Goal: Task Accomplishment & Management: Manage account settings

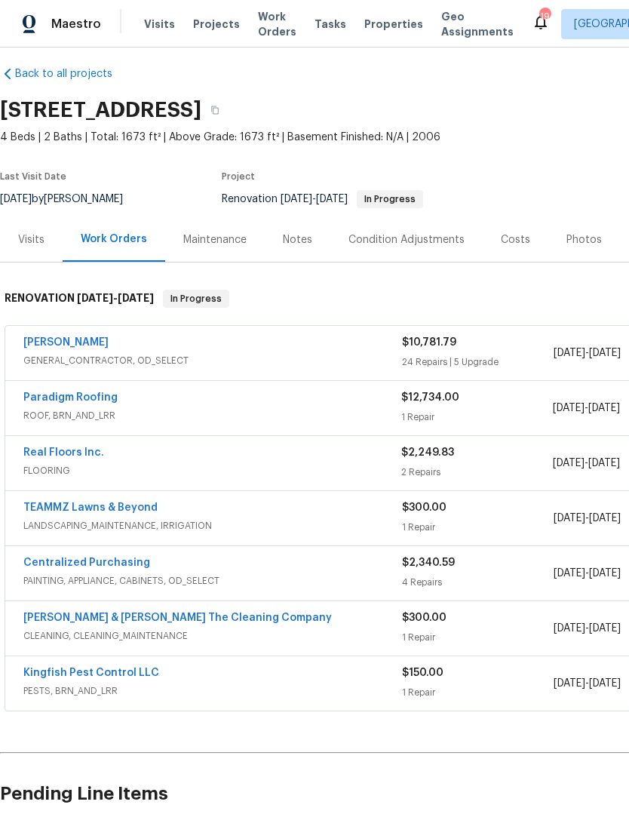
scroll to position [11, 0]
click at [346, 335] on div "[PERSON_NAME]" at bounding box center [212, 344] width 379 height 18
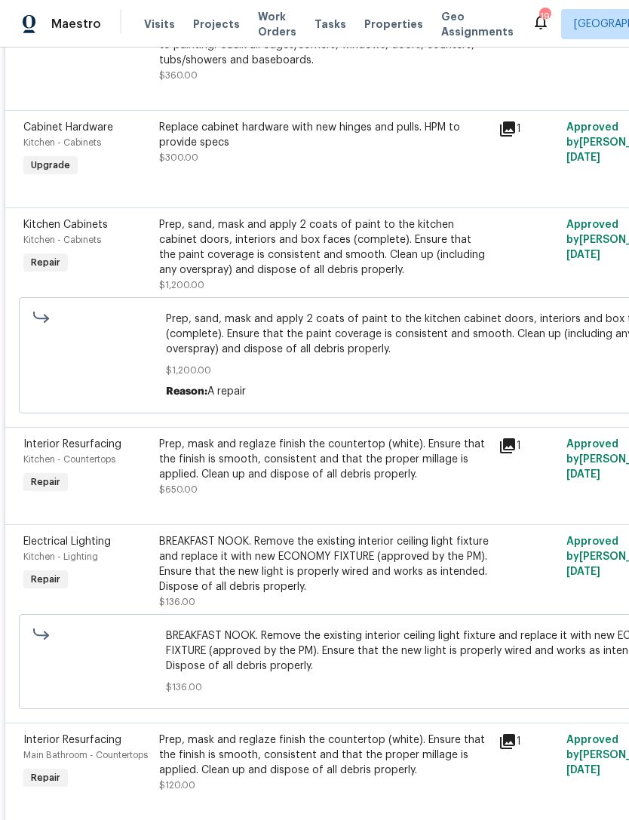
scroll to position [3911, 0]
click at [366, 495] on div "Prep, mask and reglaze finish the countertop (white). Ensure that the finish is…" at bounding box center [324, 467] width 330 height 60
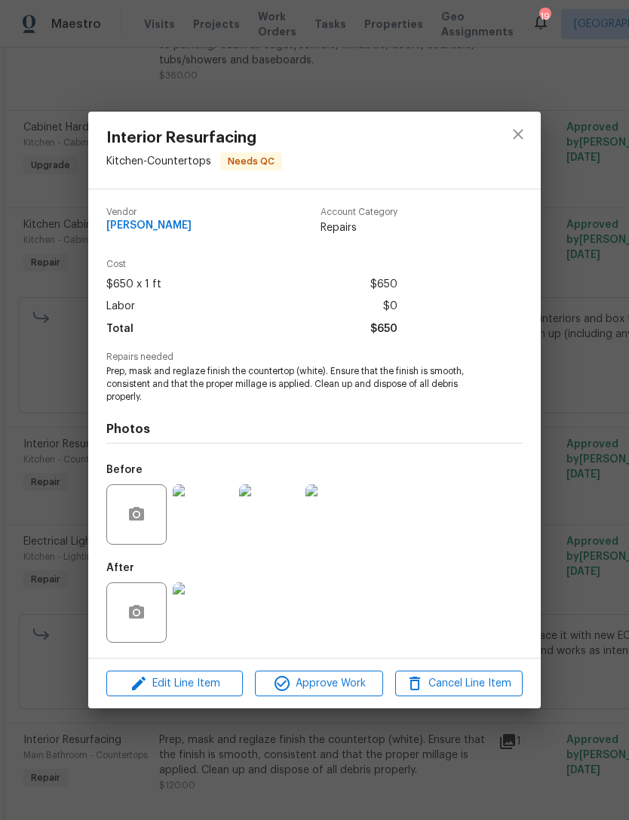
click at [284, 646] on div "After" at bounding box center [314, 602] width 416 height 98
click at [207, 688] on span "Edit Line Item" at bounding box center [174, 683] width 127 height 19
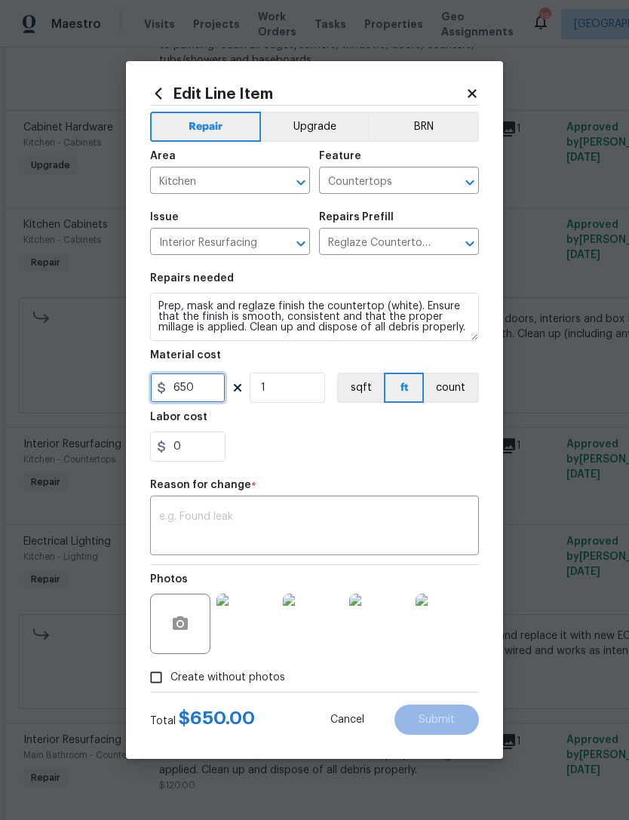
click at [214, 386] on input "650" at bounding box center [187, 388] width 75 height 30
type input "850"
click at [345, 461] on div "0" at bounding box center [314, 446] width 329 height 30
click at [357, 543] on textarea at bounding box center [314, 527] width 311 height 32
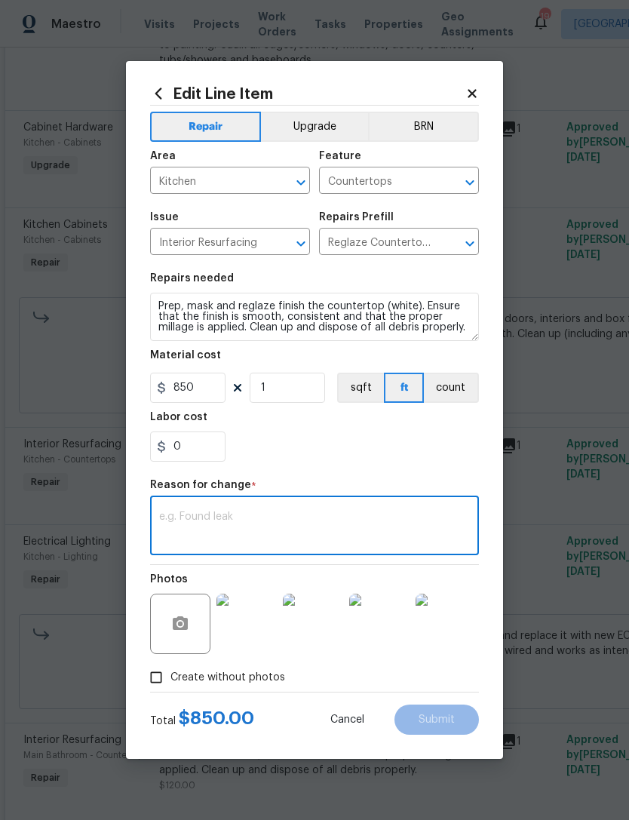
type textarea "8"
type textarea "Increased for cost and labor."
click at [397, 463] on section "Repairs needed Prep, mask and reglaze finish the countertop (white). Ensure tha…" at bounding box center [314, 367] width 329 height 207
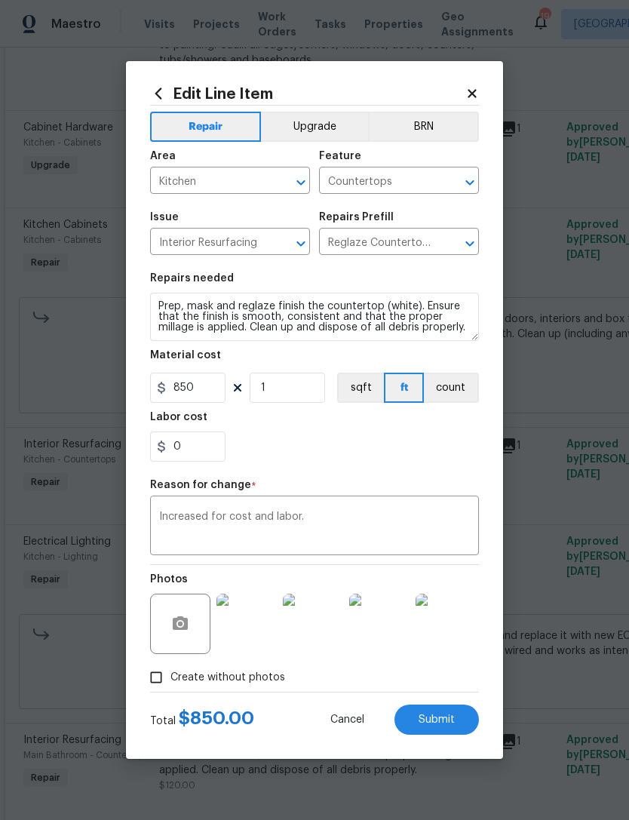
click at [445, 723] on span "Submit" at bounding box center [436, 719] width 36 height 11
type input "650"
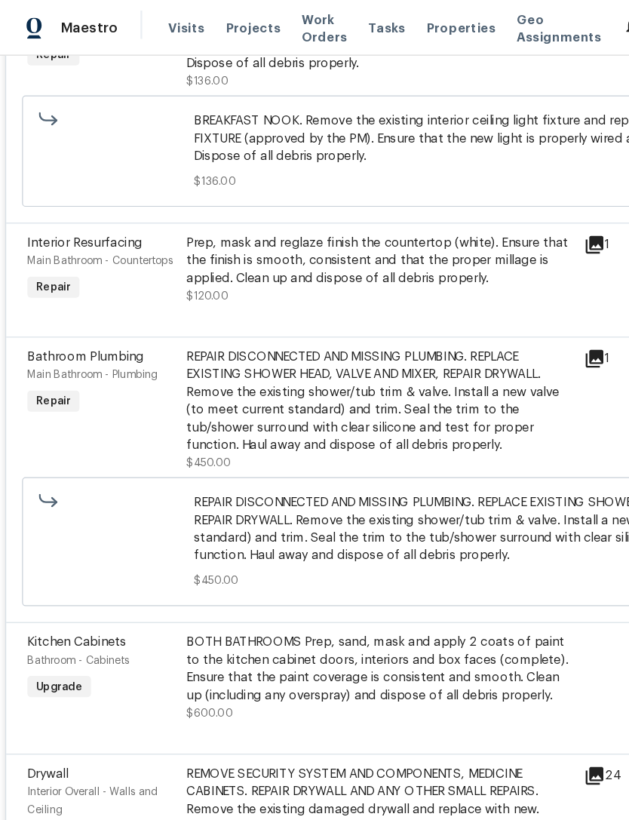
scroll to position [4537, 0]
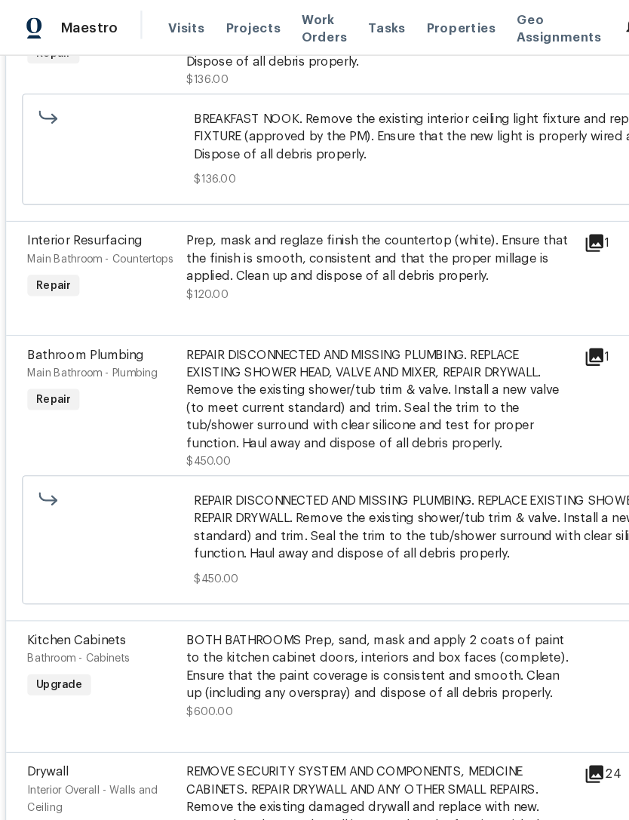
click at [354, 259] on div "Prep, mask and reglaze finish the countertop (white). Ensure that the finish is…" at bounding box center [324, 228] width 330 height 60
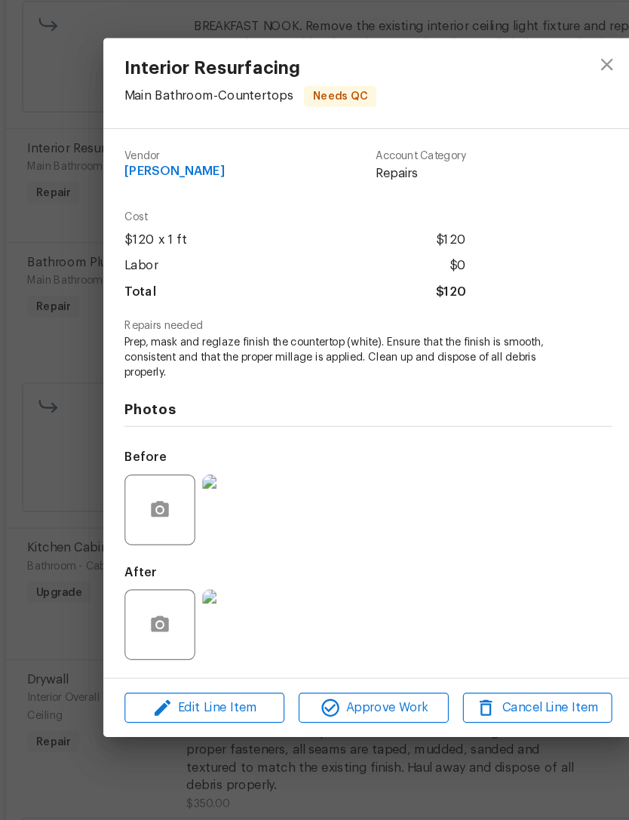
scroll to position [39, 0]
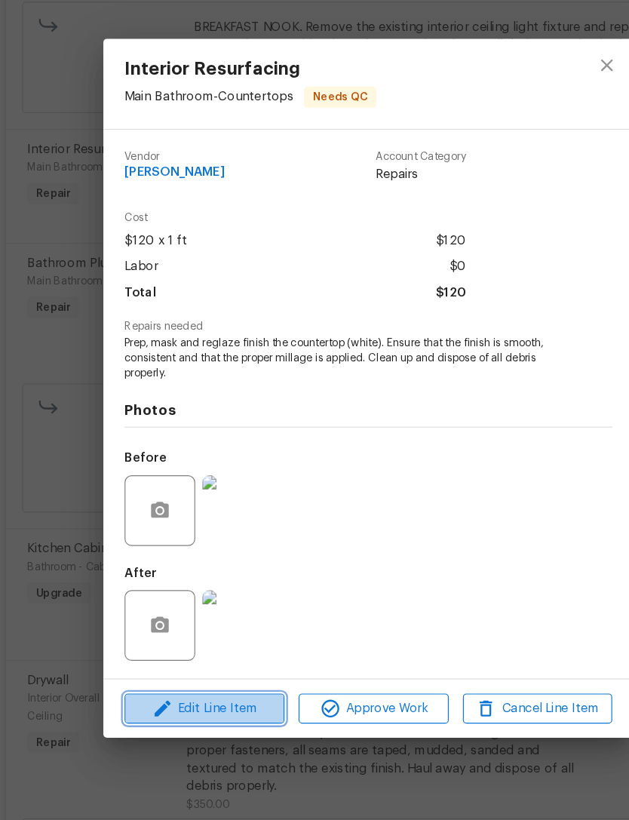
click at [204, 674] on span "Edit Line Item" at bounding box center [174, 683] width 127 height 19
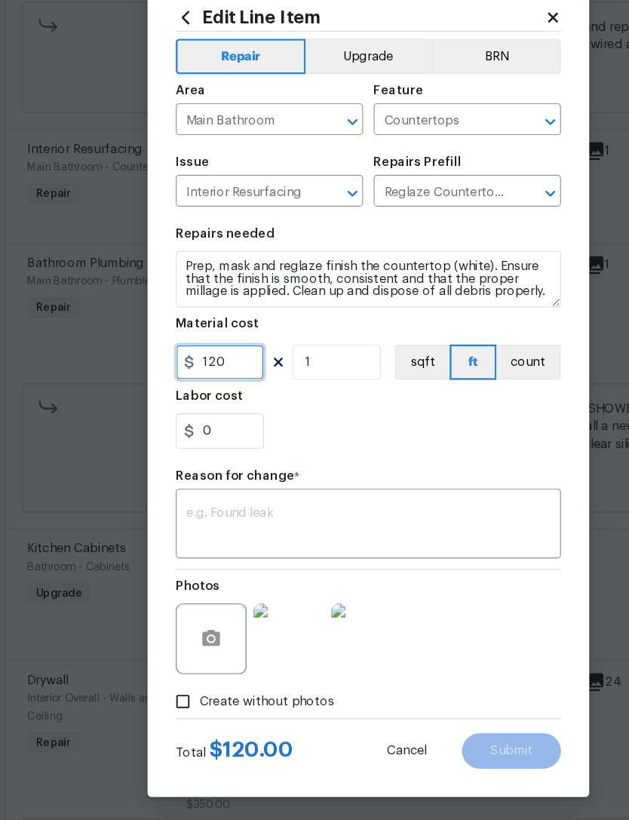
click at [207, 373] on input "120" at bounding box center [187, 388] width 75 height 30
type input "250"
click at [384, 511] on textarea at bounding box center [314, 527] width 311 height 32
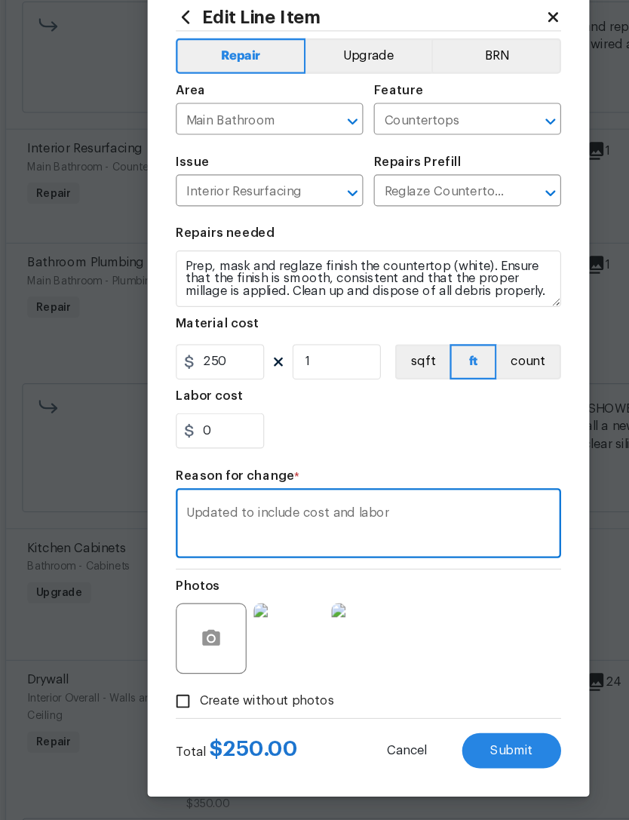
click at [161, 511] on textarea "Updated to include cost and labor" at bounding box center [314, 527] width 311 height 32
type textarea "Updated to include cost and labor"
click at [158, 499] on div "Updated to include cost and labor x ​" at bounding box center [314, 527] width 329 height 56
click at [162, 499] on div "Updated to include cost and labor x ​" at bounding box center [314, 527] width 329 height 56
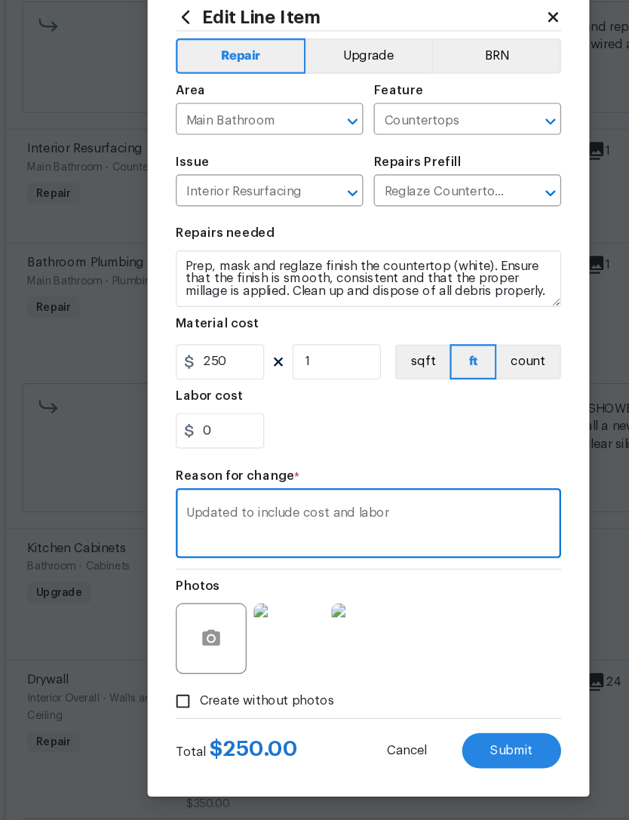
click at [155, 499] on div "Updated to include cost and labor x ​" at bounding box center [314, 527] width 329 height 56
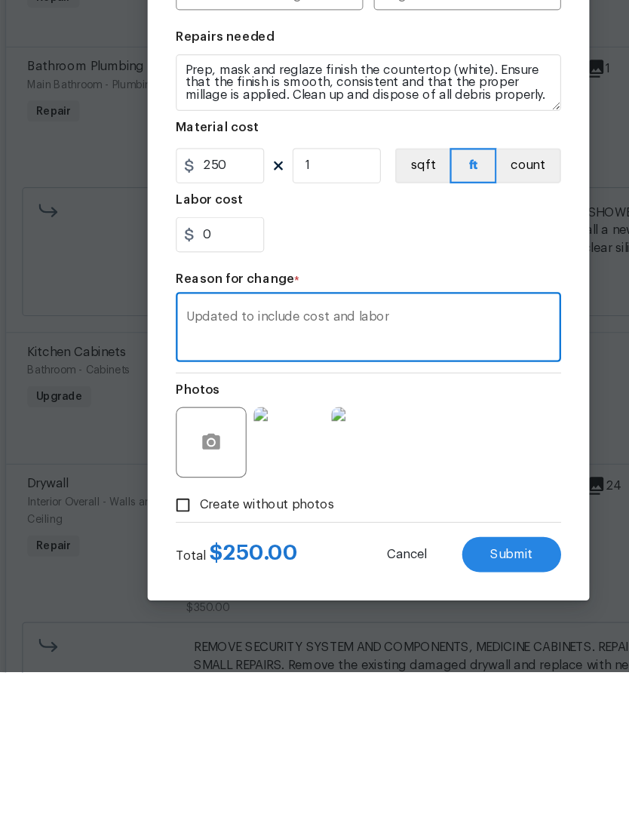
click at [451, 714] on span "Submit" at bounding box center [436, 719] width 36 height 11
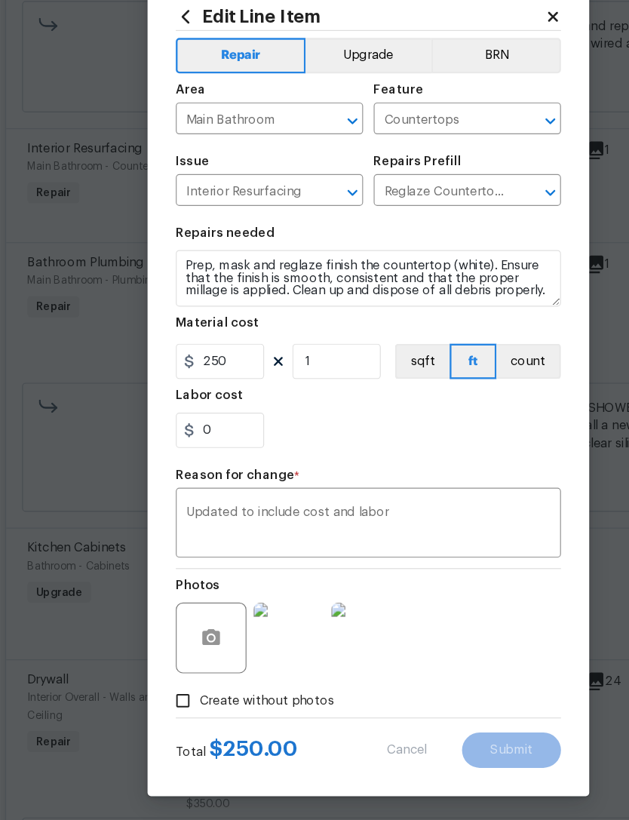
type input "120"
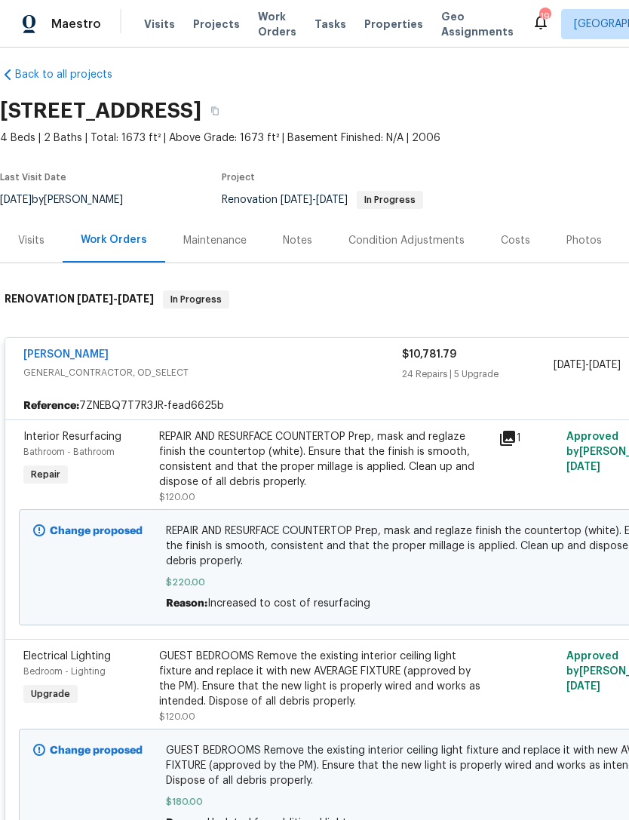
scroll to position [11, 0]
click at [65, 358] on link "Eric Hernandez" at bounding box center [65, 353] width 85 height 11
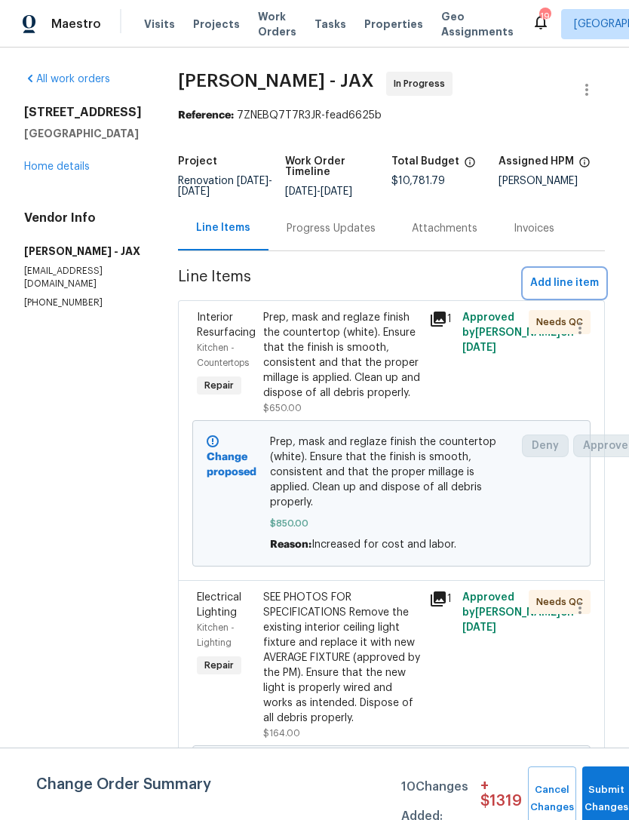
click at [590, 291] on span "Add line item" at bounding box center [564, 283] width 69 height 19
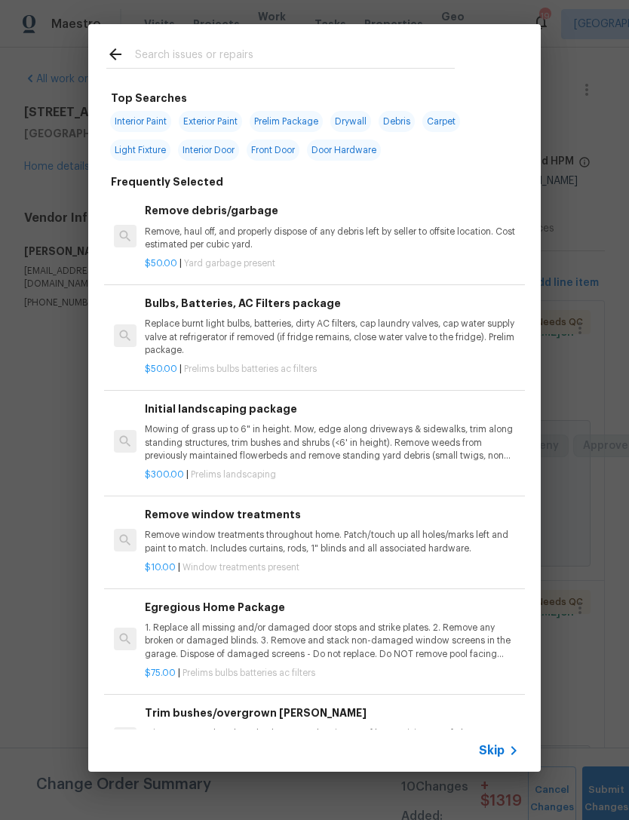
click at [425, 42] on div at bounding box center [280, 54] width 385 height 60
click at [421, 57] on input "text" at bounding box center [295, 56] width 320 height 23
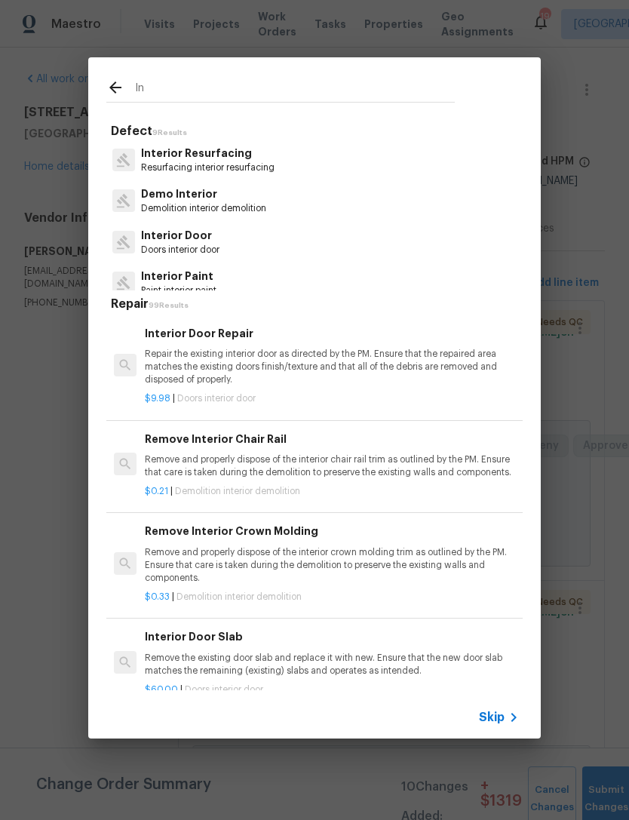
type input "I"
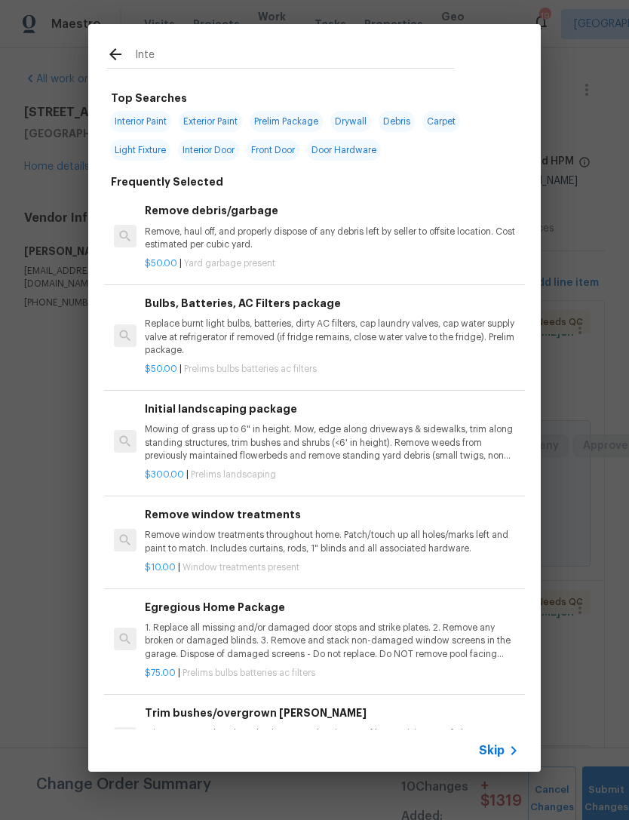
type input "Inter"
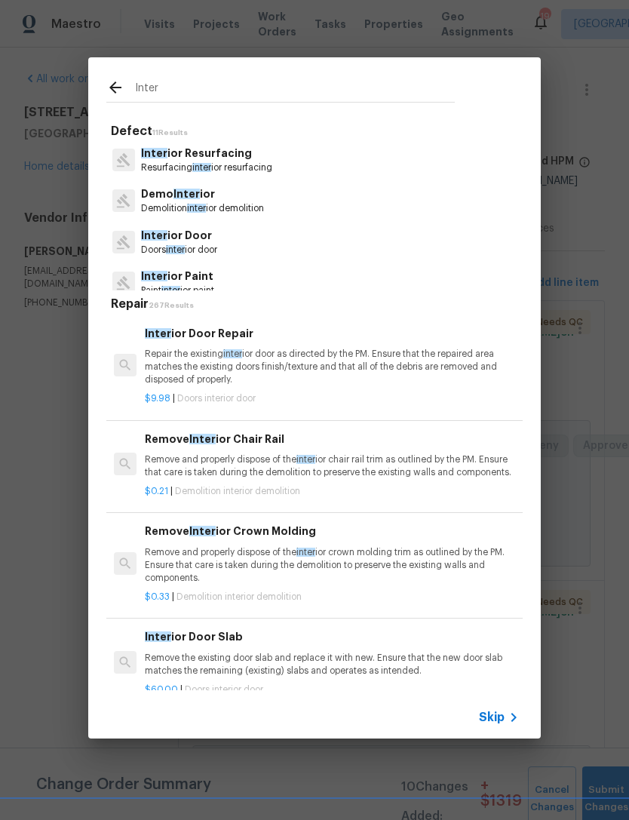
click at [250, 160] on p "Inter ior Resurfacing" at bounding box center [206, 154] width 131 height 16
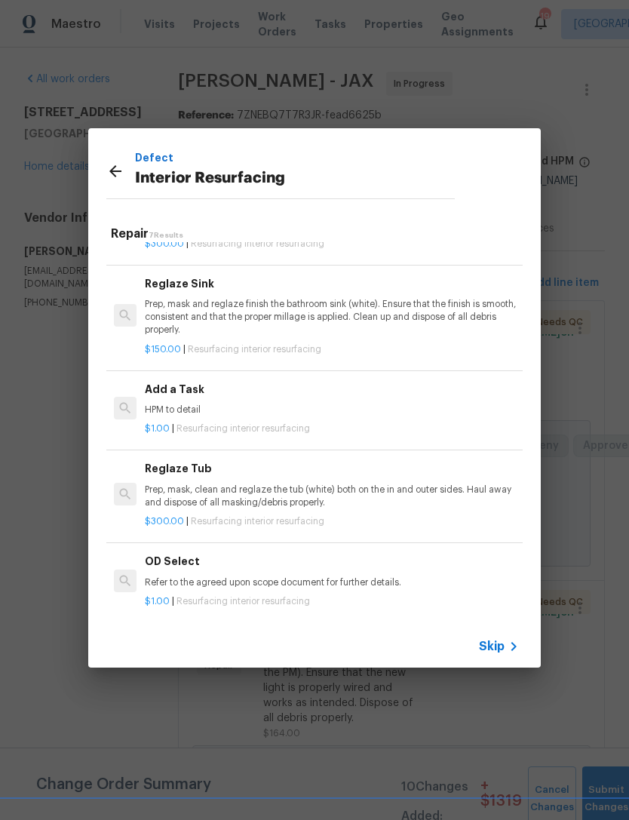
scroll to position [282, 0]
click at [330, 501] on p "Prep, mask, clean and reglaze the tub (white) both on the in and outer sides. H…" at bounding box center [332, 497] width 374 height 26
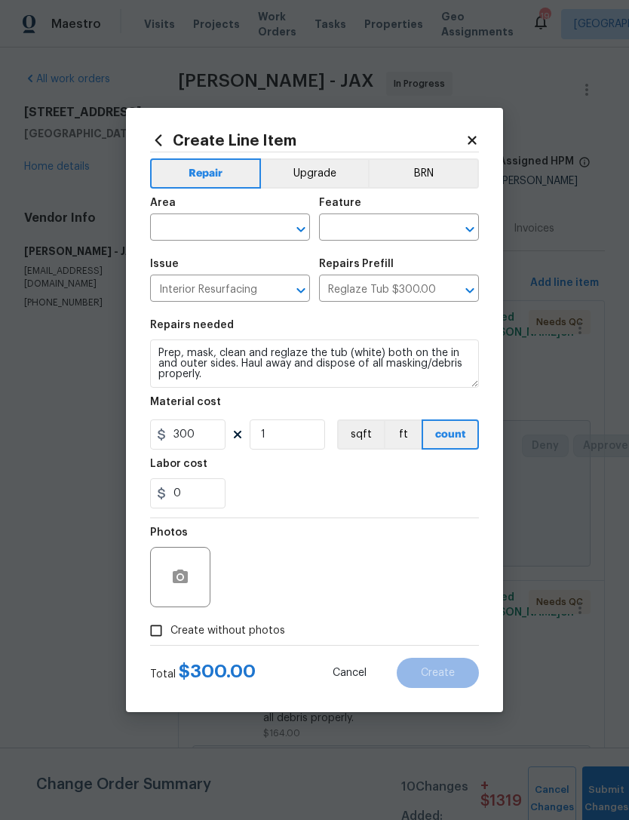
click at [238, 228] on input "text" at bounding box center [209, 228] width 118 height 23
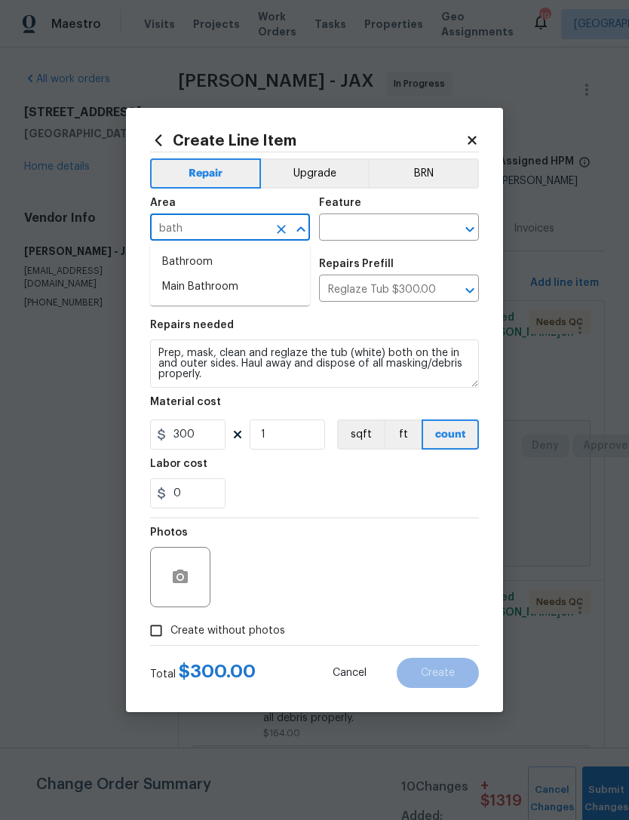
click at [227, 257] on li "Bathroom" at bounding box center [230, 262] width 160 height 25
type input "Bathroom"
click at [409, 224] on input "text" at bounding box center [378, 228] width 118 height 23
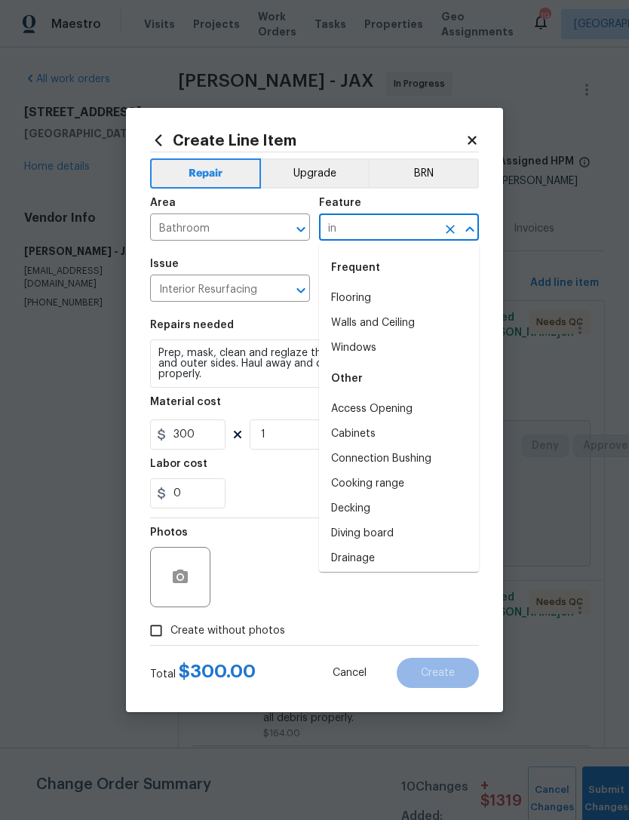
type input "i"
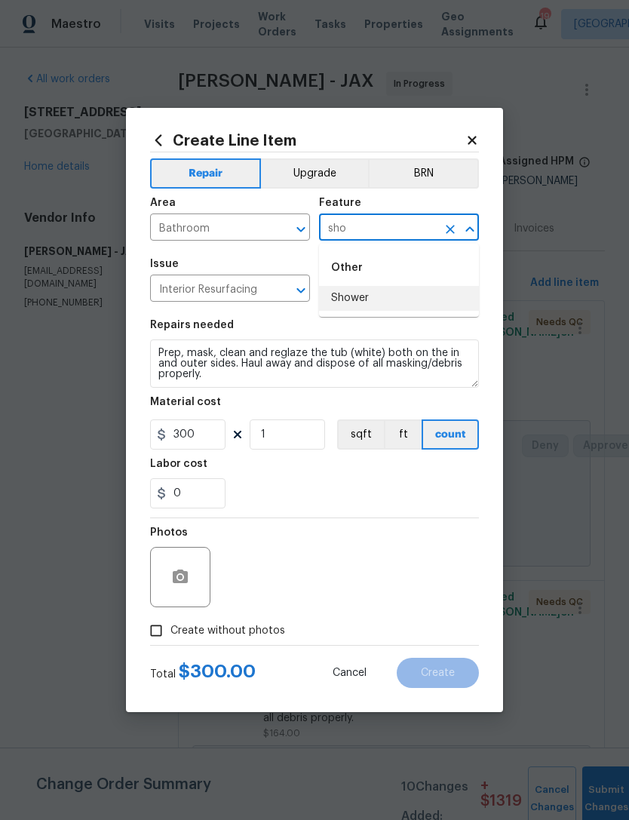
click at [372, 292] on li "Shower" at bounding box center [399, 298] width 160 height 25
type input "Shower"
click at [219, 440] on input "300" at bounding box center [187, 434] width 75 height 30
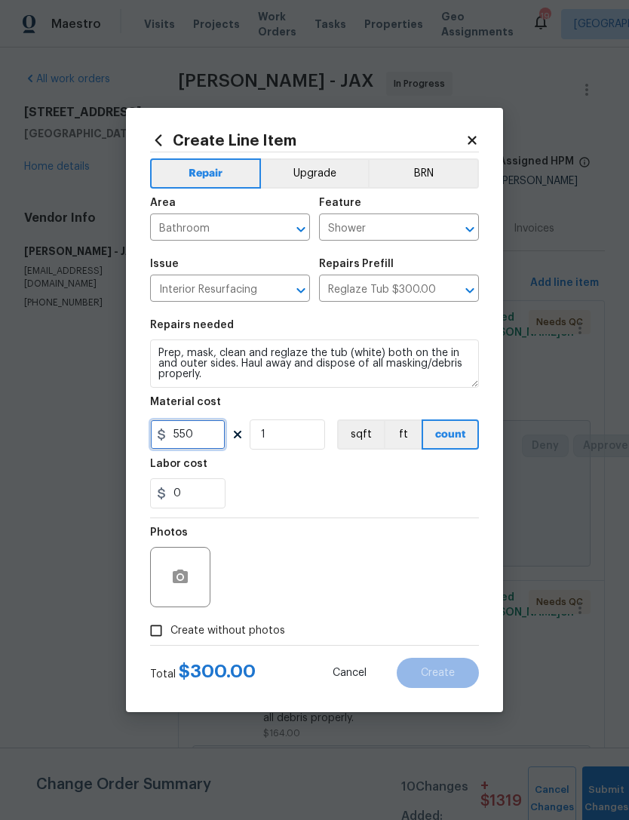
type input "550"
click at [417, 485] on div "0" at bounding box center [314, 493] width 329 height 30
click at [182, 569] on icon "button" at bounding box center [180, 577] width 18 height 18
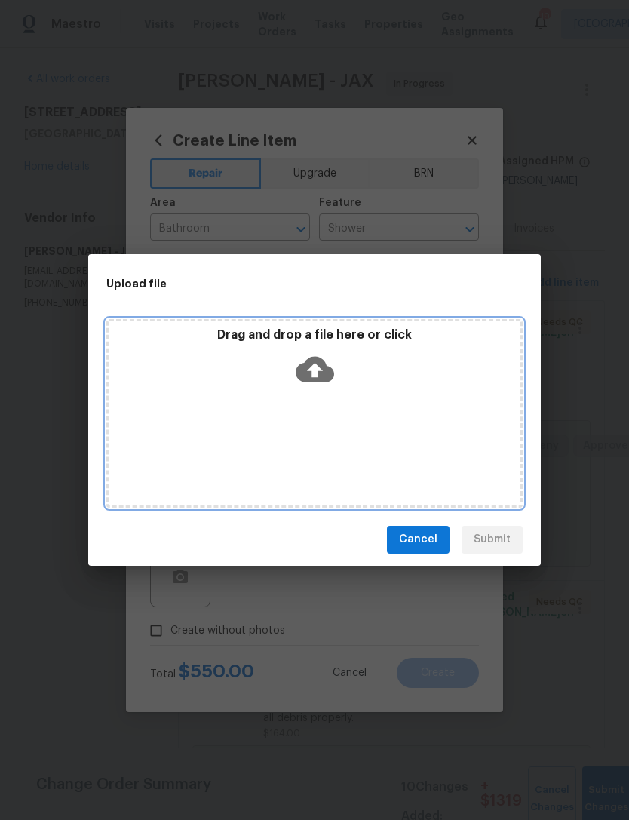
click at [317, 373] on icon at bounding box center [315, 369] width 38 height 38
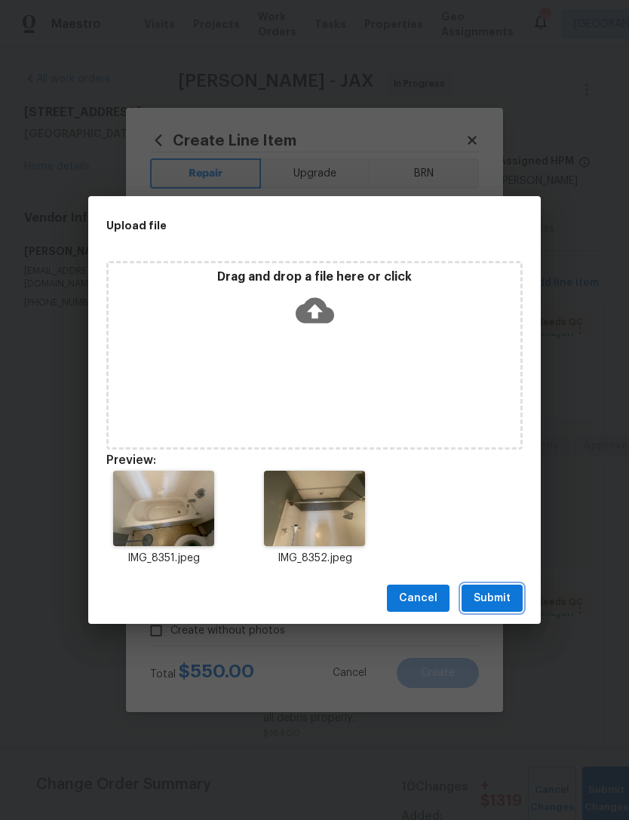
click at [497, 594] on span "Submit" at bounding box center [492, 598] width 37 height 19
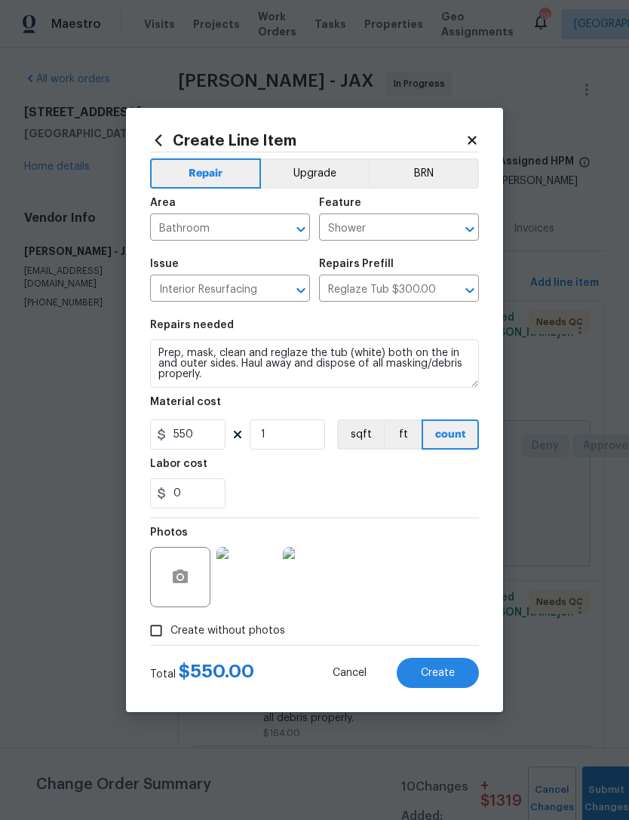
click at [434, 669] on span "Create" at bounding box center [438, 672] width 34 height 11
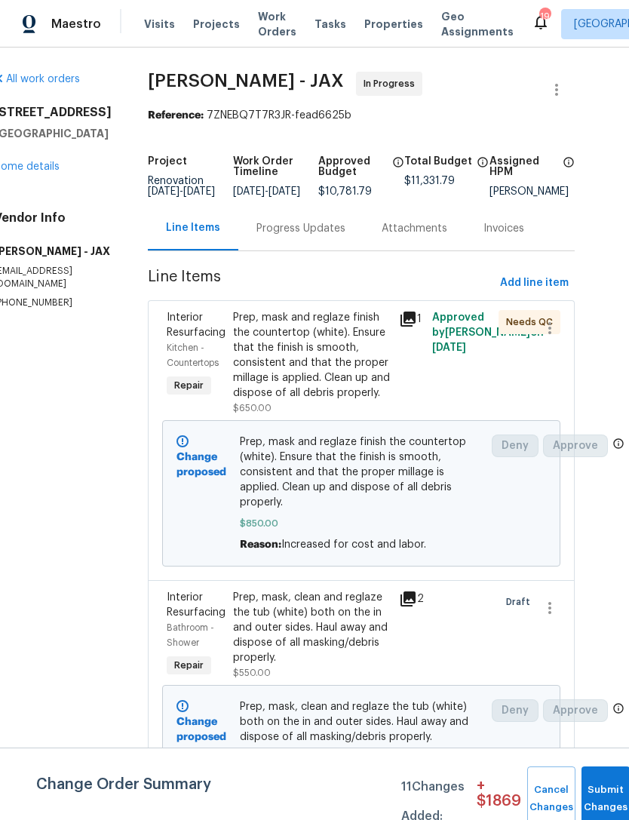
scroll to position [0, 29]
click at [550, 290] on span "Add line item" at bounding box center [535, 283] width 69 height 19
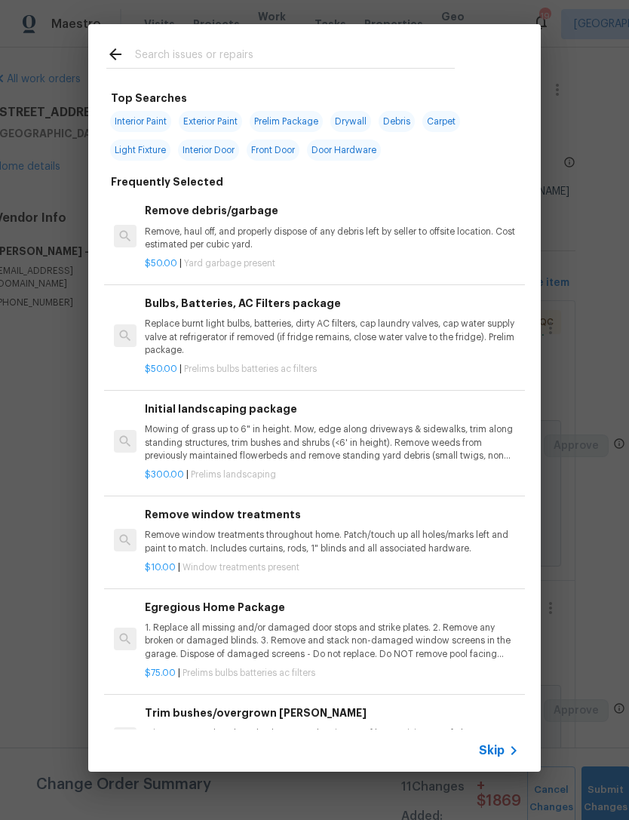
click at [402, 50] on input "text" at bounding box center [295, 56] width 320 height 23
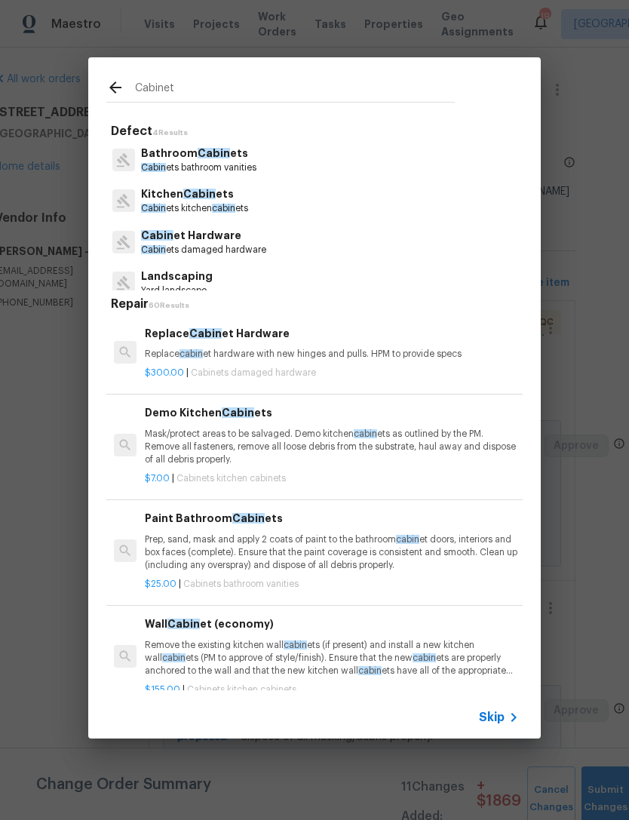
type input "Cabinets"
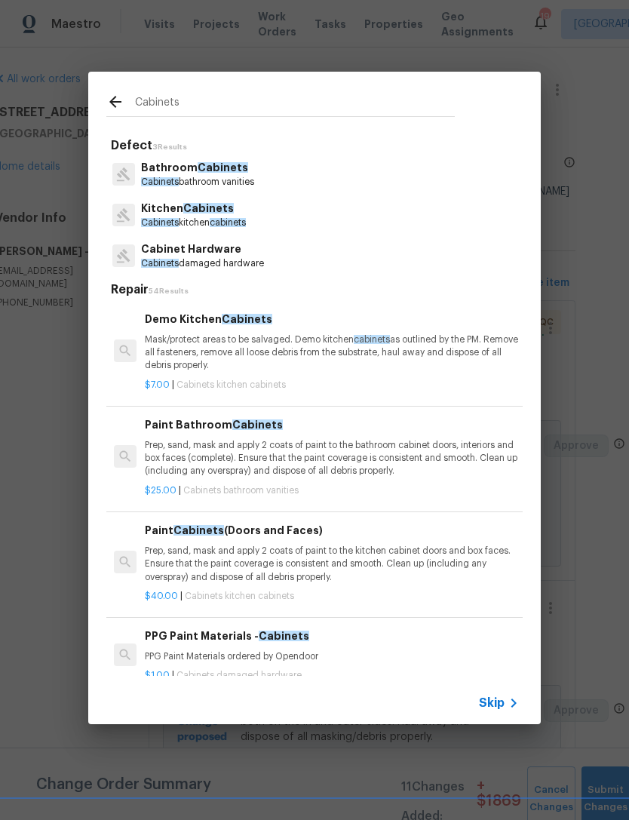
click at [219, 211] on span "Cabinets" at bounding box center [208, 208] width 51 height 11
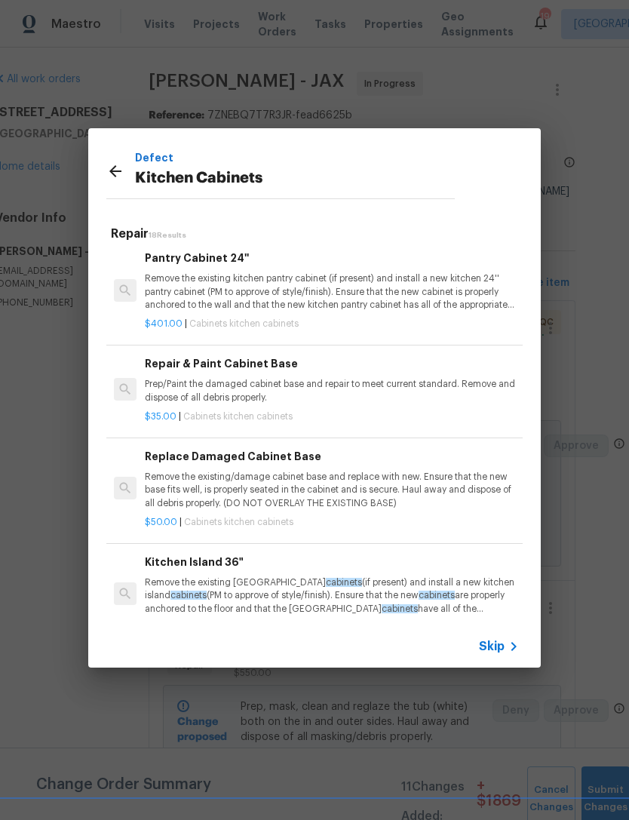
scroll to position [1167, 0]
click at [379, 376] on p "Prep/Paint the damaged cabinet base and repair to meet current standard. Remove…" at bounding box center [332, 389] width 374 height 26
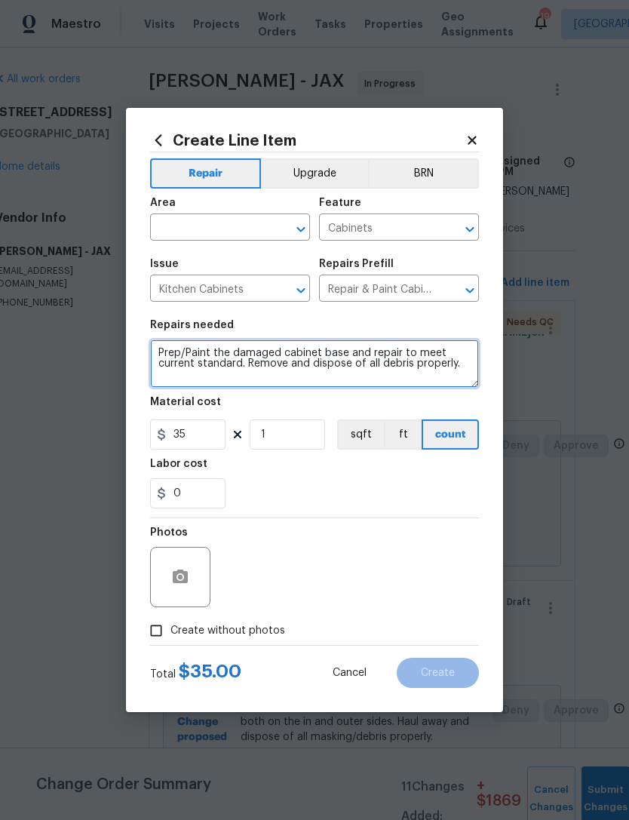
click at [396, 368] on textarea "Prep/Paint the damaged cabinet base and repair to meet current standard. Remove…" at bounding box center [314, 363] width 329 height 48
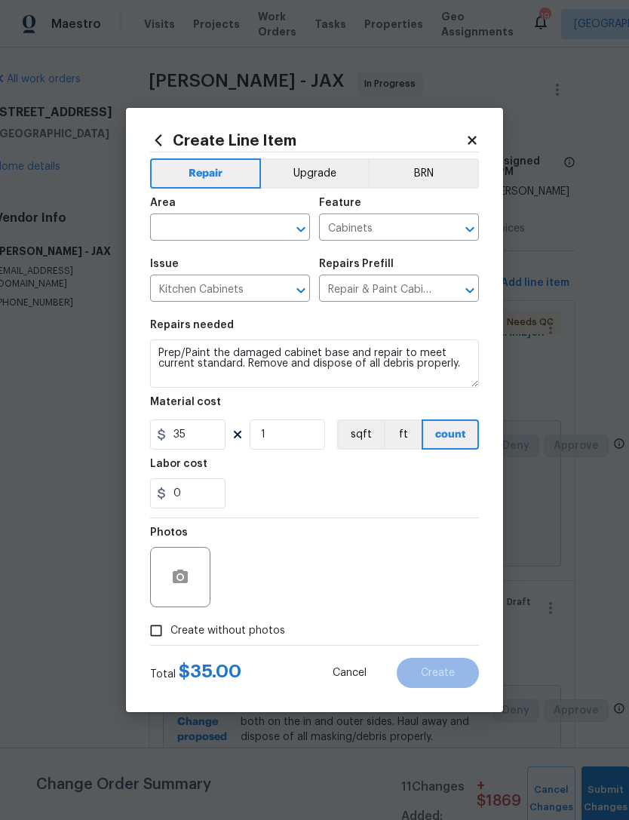
click at [245, 222] on input "text" at bounding box center [209, 228] width 118 height 23
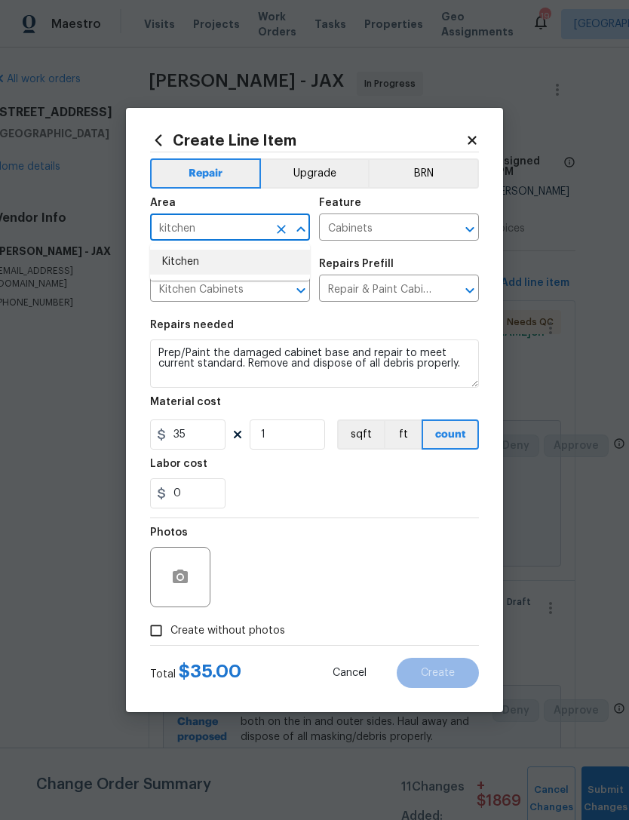
click at [250, 258] on li "Kitchen" at bounding box center [230, 262] width 160 height 25
type input "Kitchen"
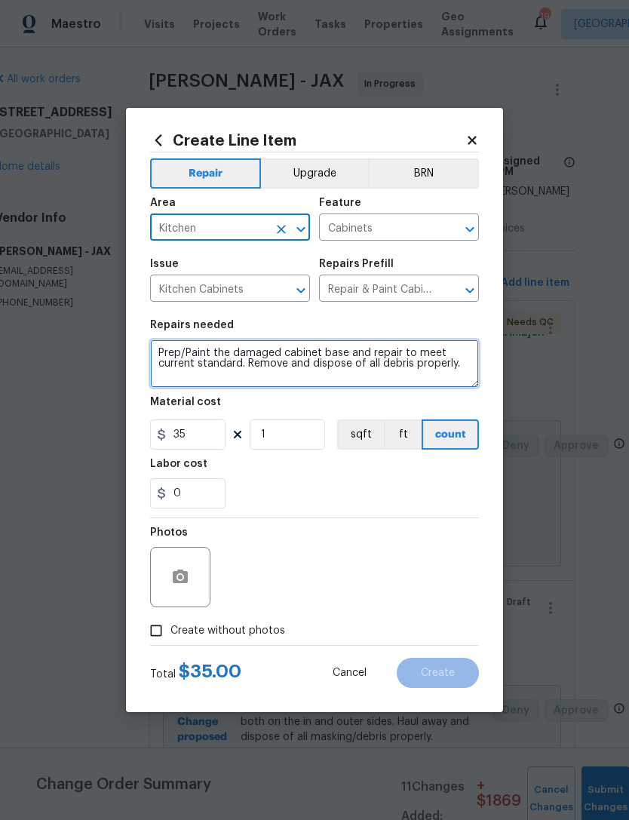
click at [154, 348] on textarea "Prep/Paint the damaged cabinet base and repair to meet current standard. Remove…" at bounding box center [314, 363] width 329 height 48
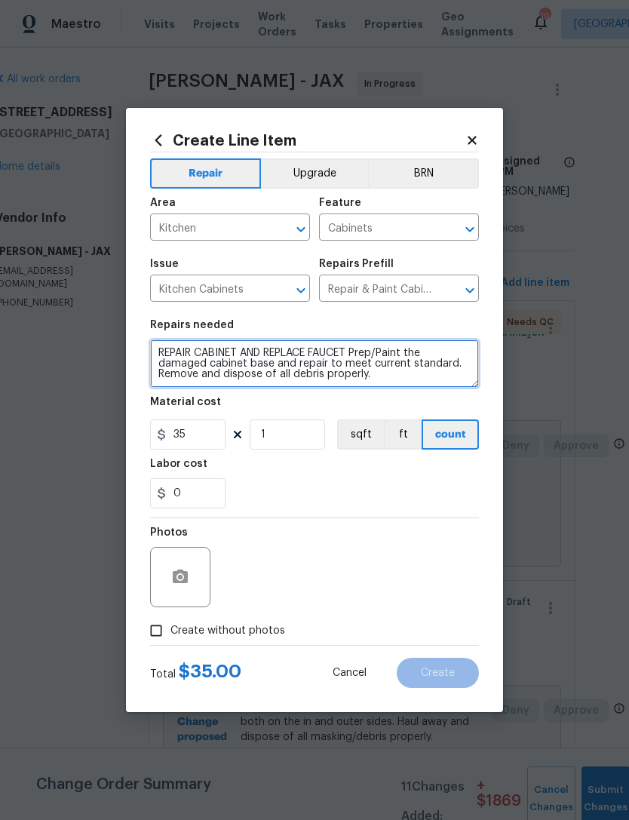
type textarea "REPAIR CABINET AND REPLACE FAUCET Prep/Paint the damaged cabinet base and repai…"
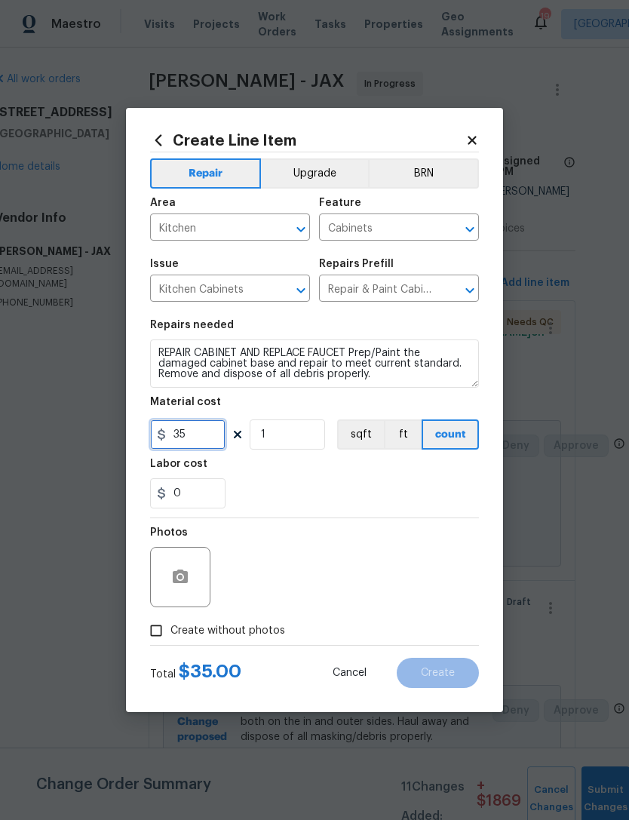
click at [215, 434] on input "35" at bounding box center [187, 434] width 75 height 30
type input "220"
click at [333, 492] on div "0" at bounding box center [314, 493] width 329 height 30
click at [179, 572] on icon "button" at bounding box center [180, 576] width 15 height 14
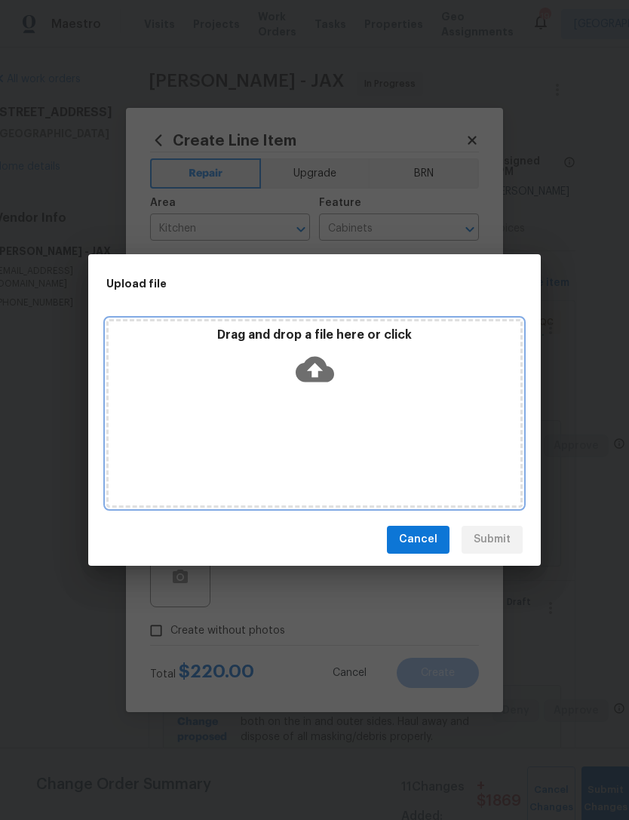
click at [312, 360] on icon at bounding box center [315, 369] width 38 height 26
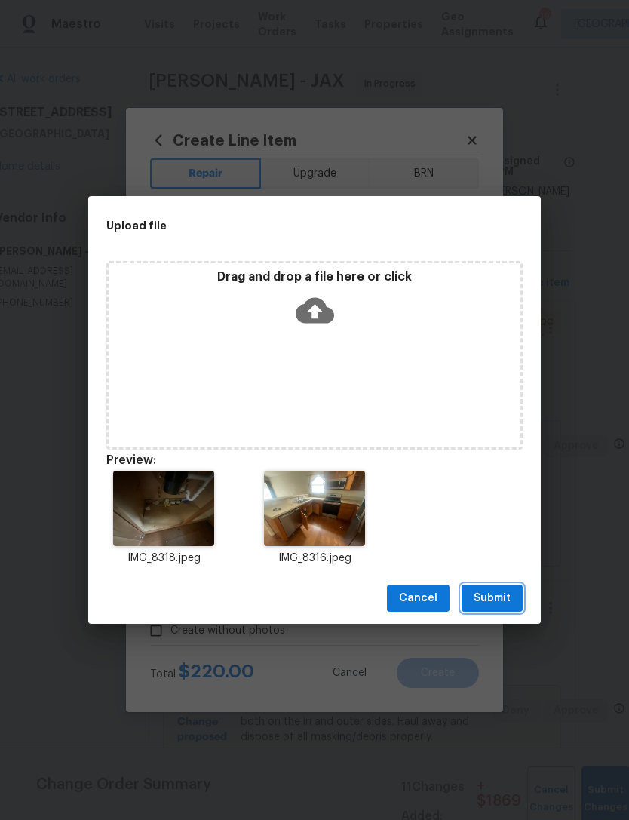
click at [493, 599] on span "Submit" at bounding box center [492, 598] width 37 height 19
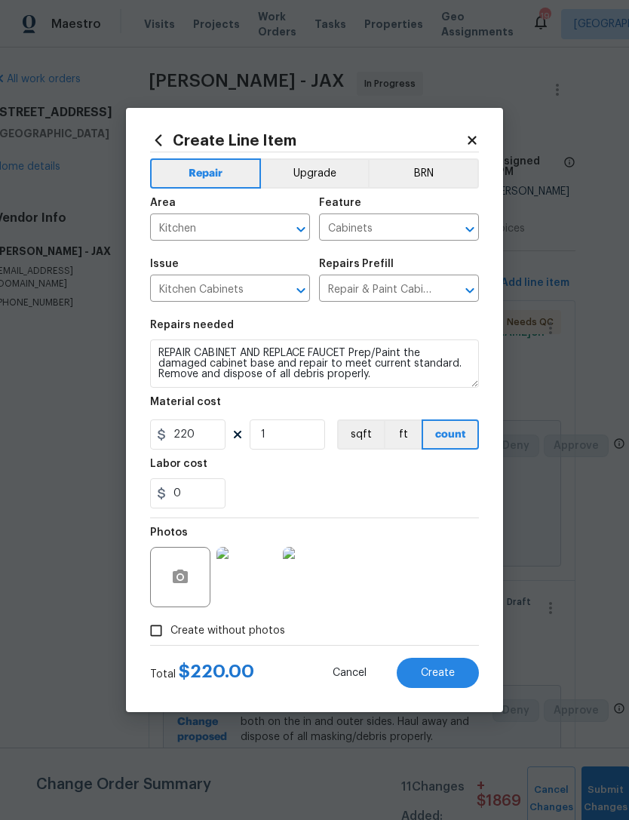
click at [447, 668] on span "Create" at bounding box center [438, 672] width 34 height 11
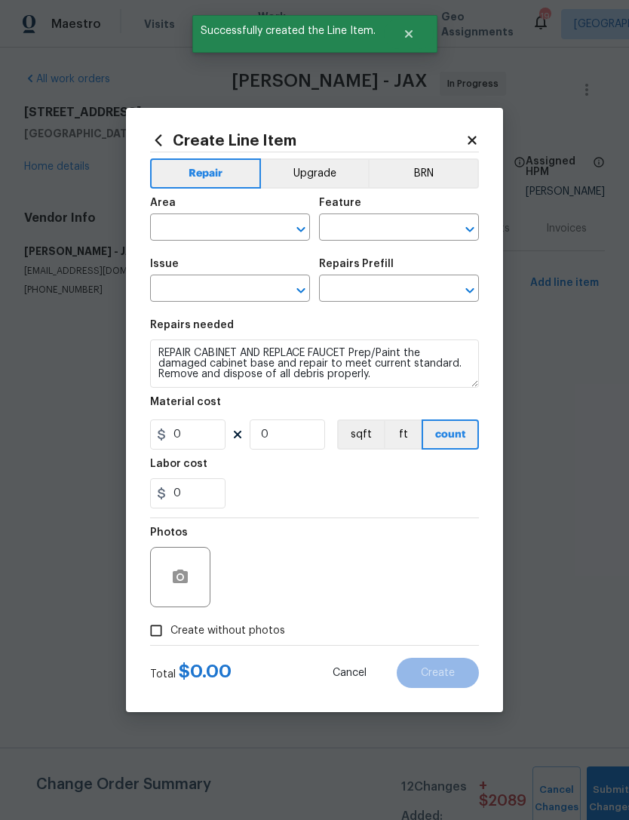
scroll to position [0, 0]
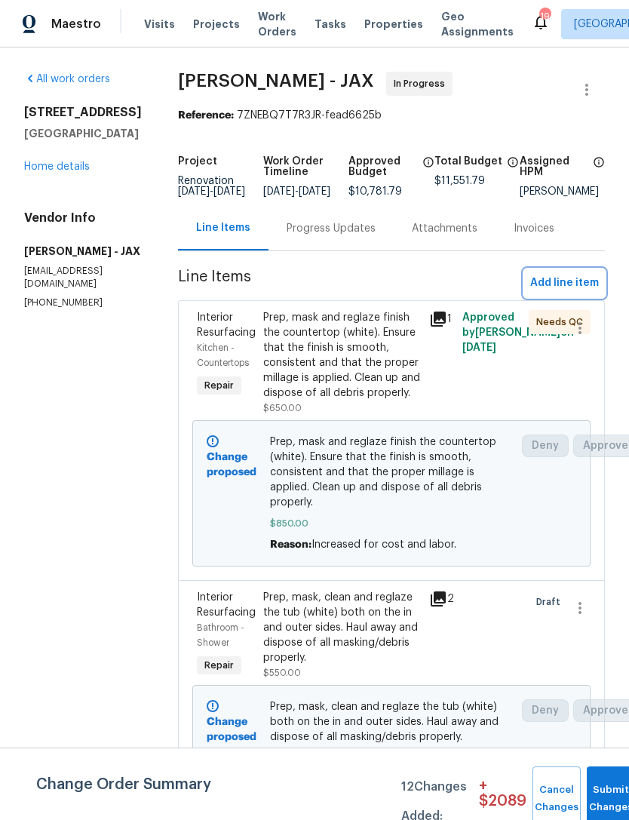
click at [581, 293] on span "Add line item" at bounding box center [564, 283] width 69 height 19
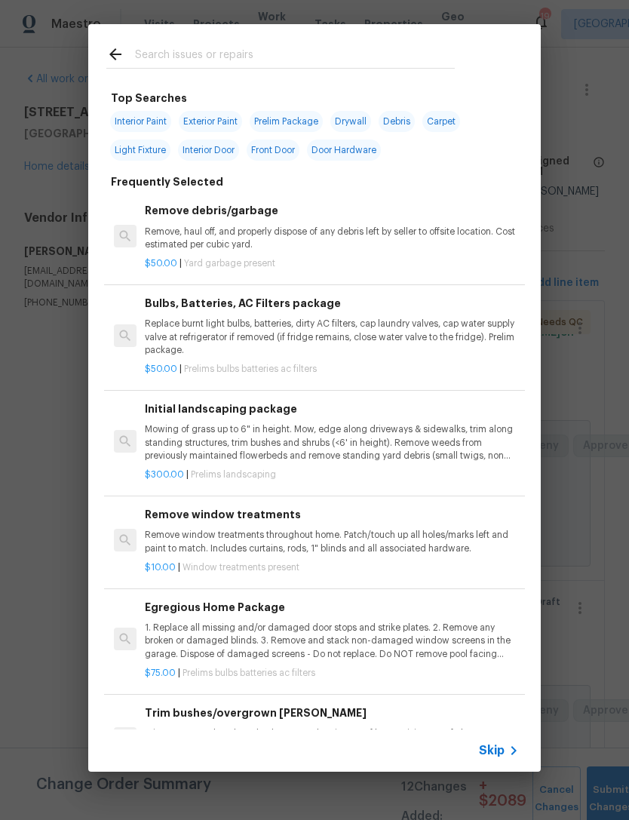
click at [376, 47] on input "text" at bounding box center [295, 56] width 320 height 23
type input "Appliance"
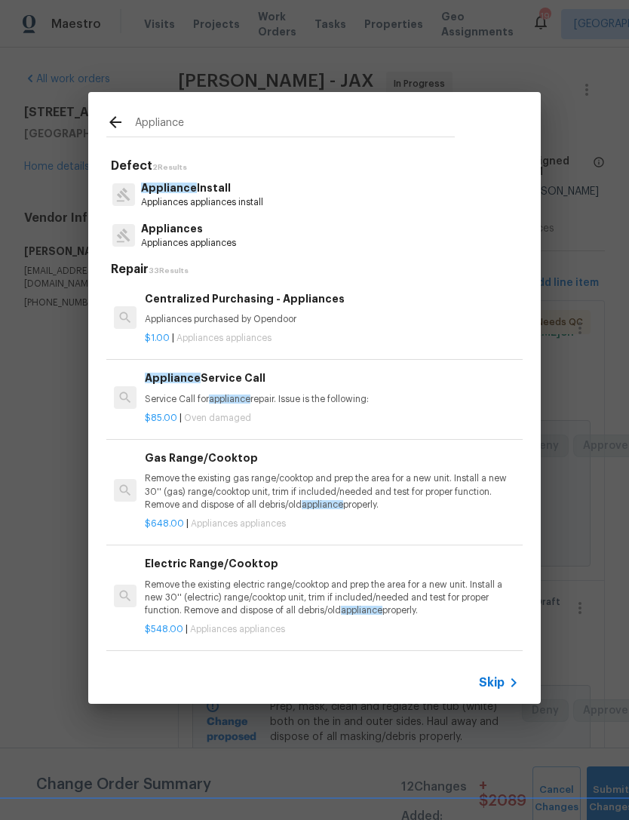
click at [225, 194] on p "Appliance Install" at bounding box center [202, 188] width 122 height 16
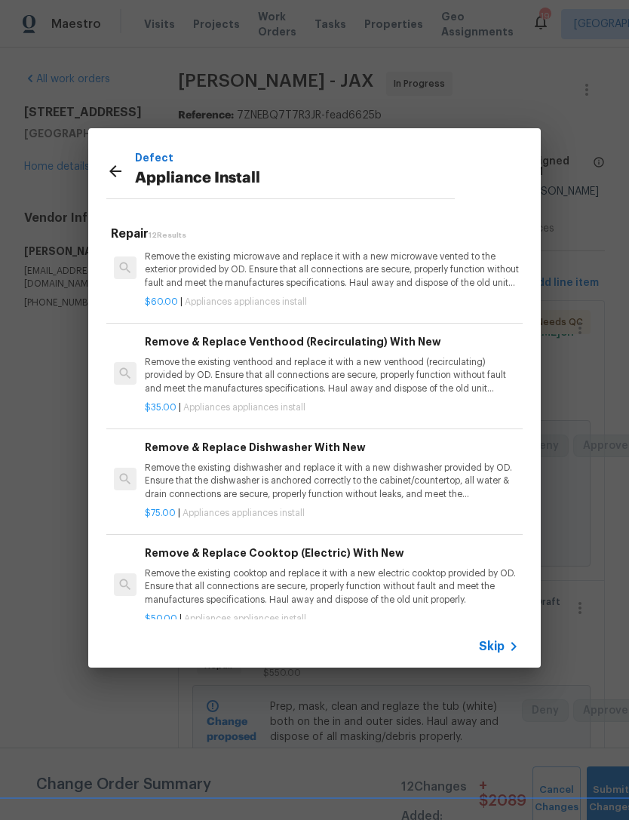
scroll to position [133, 0]
click at [399, 467] on p "Remove the existing dishwasher and replace it with a new dishwasher provided by…" at bounding box center [332, 480] width 374 height 38
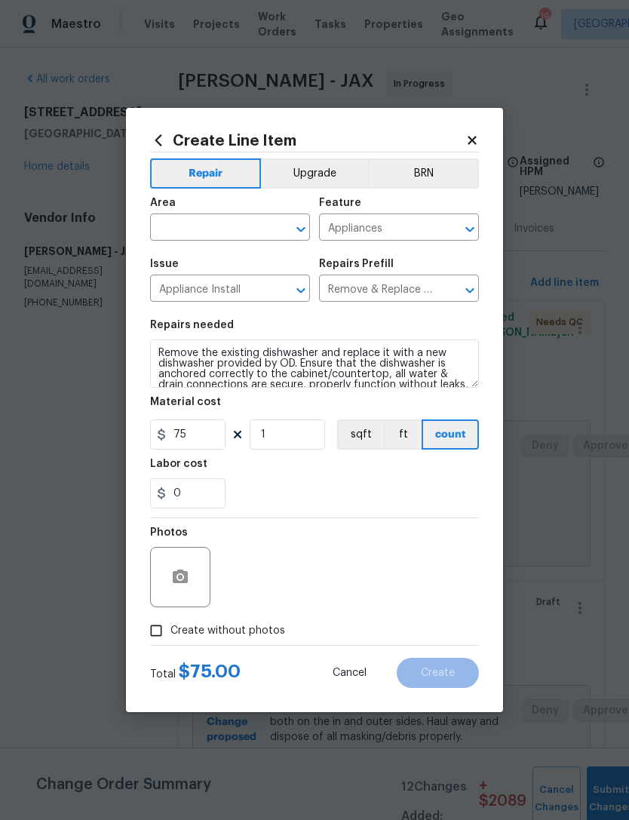
click at [224, 222] on input "text" at bounding box center [209, 228] width 118 height 23
click at [227, 257] on li "Kitchen" at bounding box center [230, 262] width 160 height 25
type input "Kitchen"
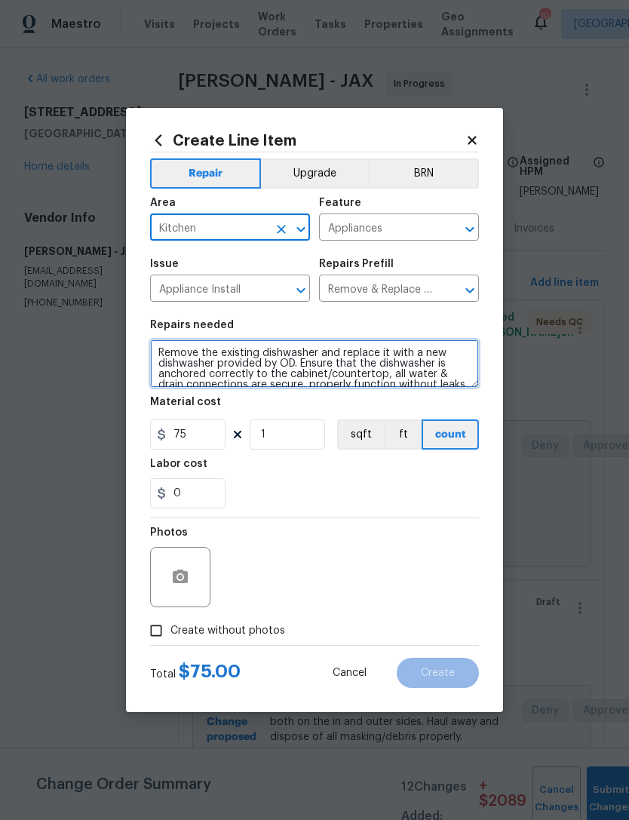
click at [162, 345] on textarea "Remove the existing dishwasher and replace it with a new dishwasher provided by…" at bounding box center [314, 363] width 329 height 48
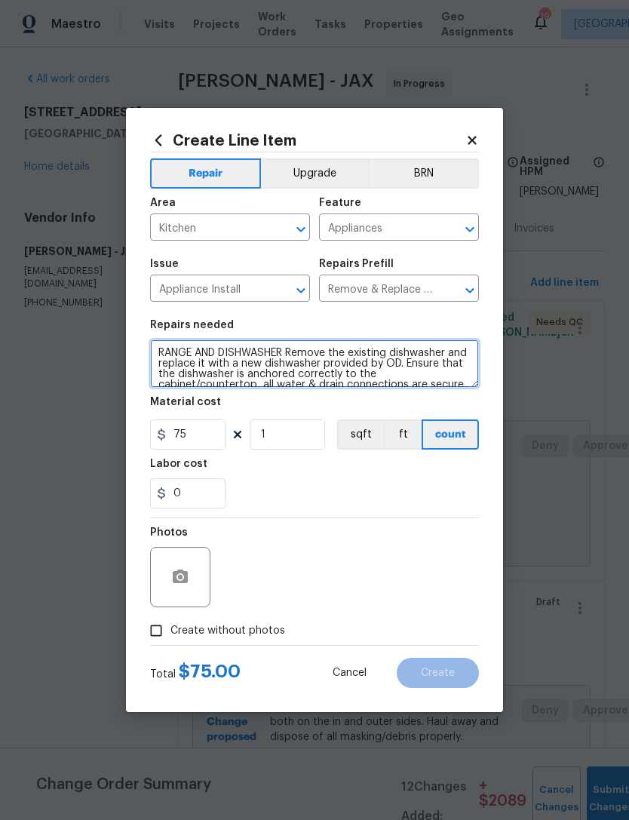
type textarea "RANGE AND DISHWASHER Remove the existing dishwasher and replace it with a new d…"
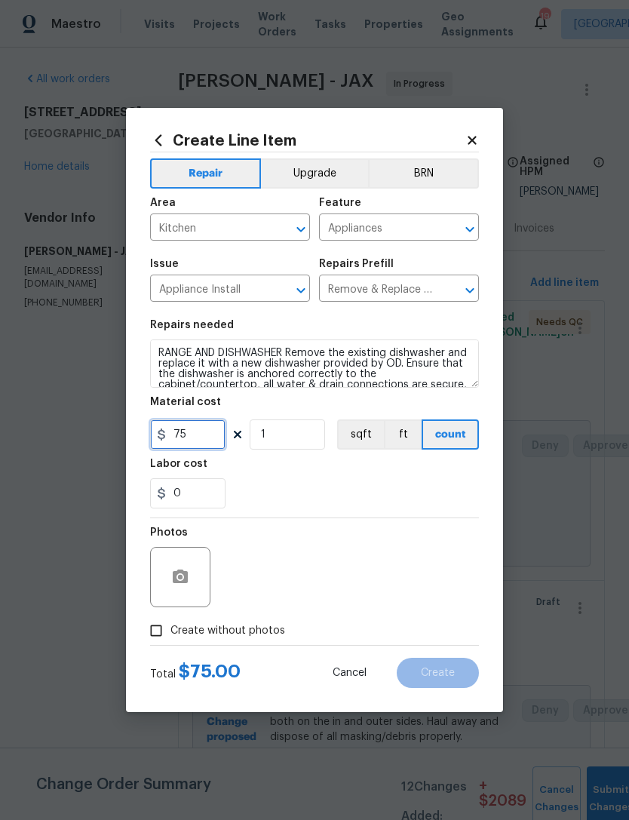
click at [215, 433] on input "75" at bounding box center [187, 434] width 75 height 30
type input "200"
click at [341, 500] on div "0" at bounding box center [314, 493] width 329 height 30
click at [187, 575] on icon "button" at bounding box center [180, 576] width 15 height 14
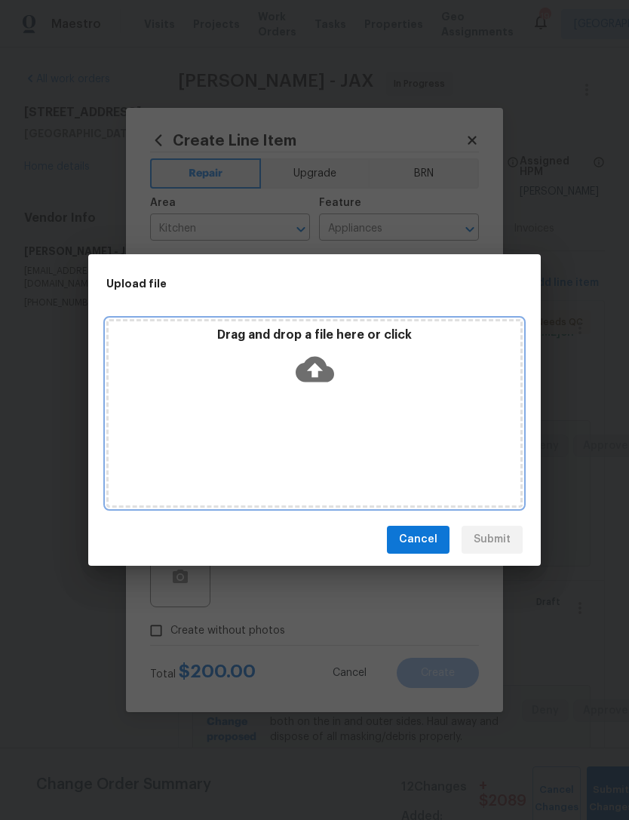
click at [322, 373] on icon at bounding box center [315, 369] width 38 height 26
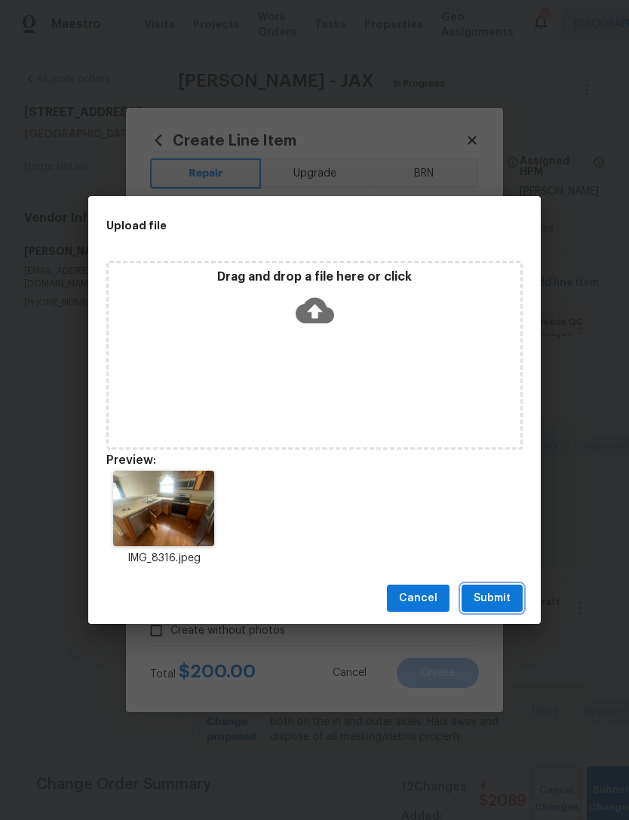
click at [489, 593] on span "Submit" at bounding box center [492, 598] width 37 height 19
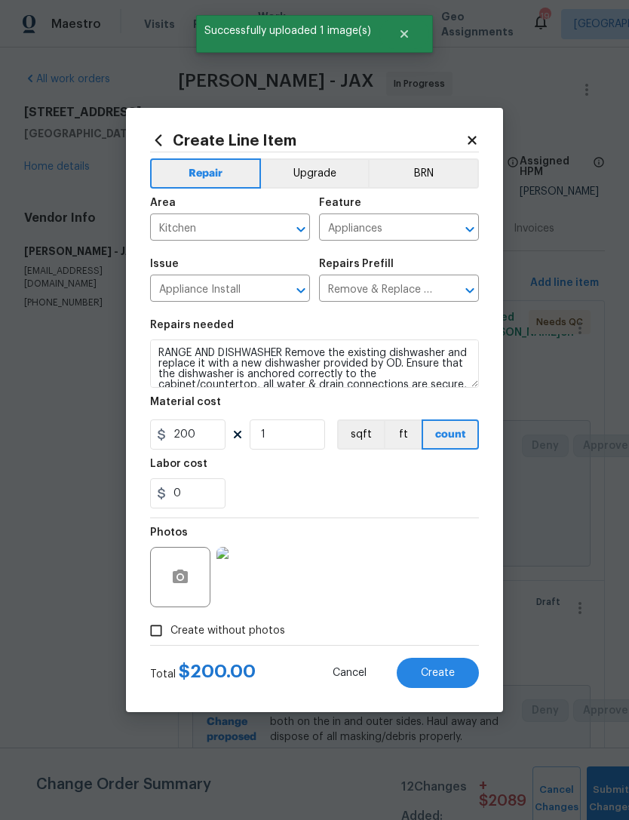
click at [452, 685] on button "Create" at bounding box center [438, 673] width 82 height 30
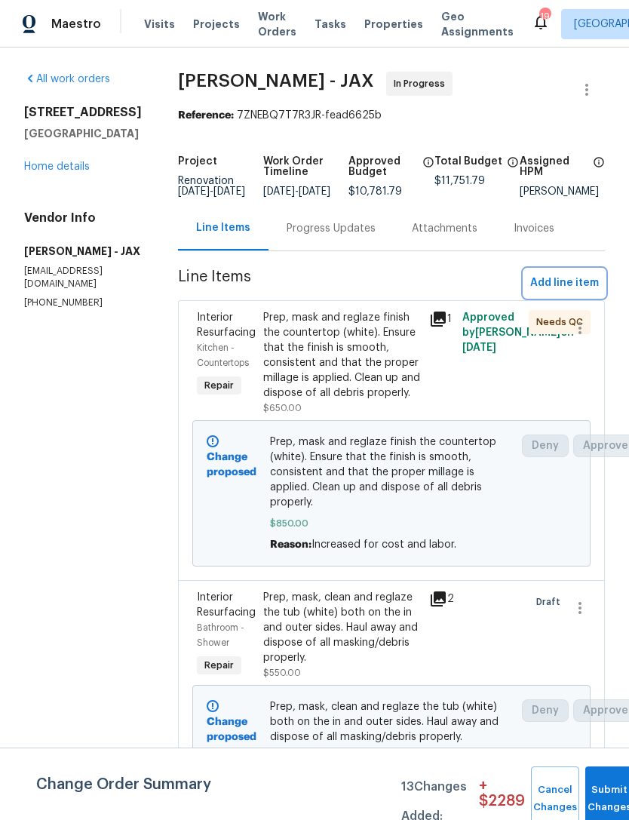
click at [581, 291] on span "Add line item" at bounding box center [564, 283] width 69 height 19
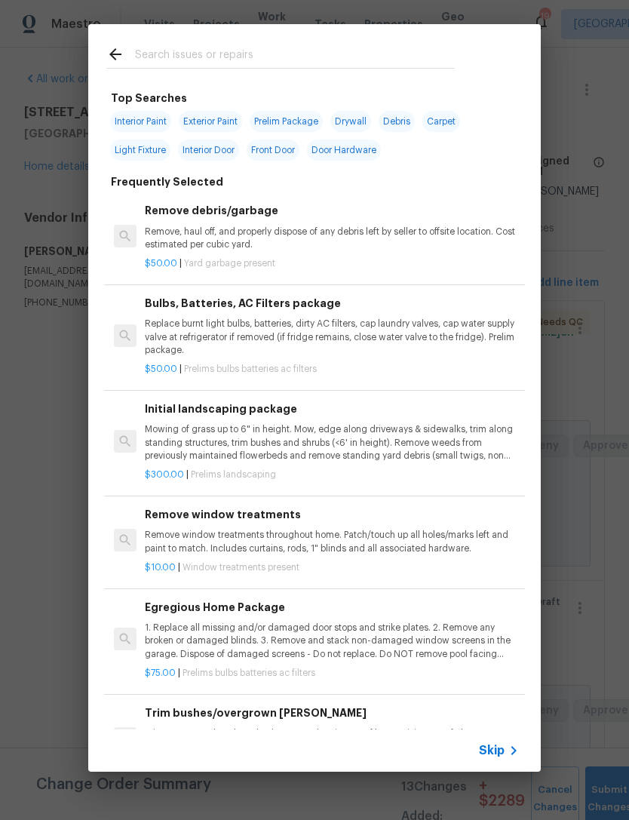
click at [373, 54] on input "text" at bounding box center [295, 56] width 320 height 23
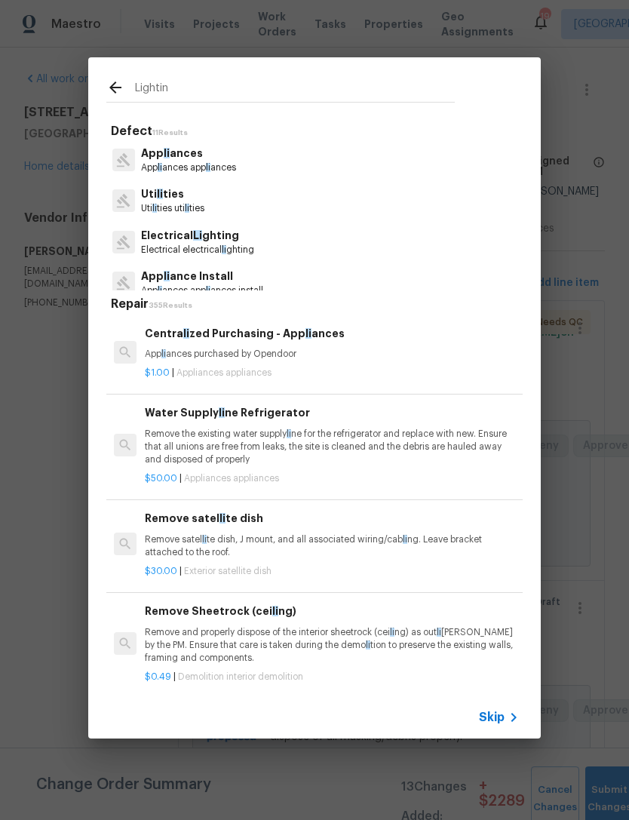
type input "Lighting"
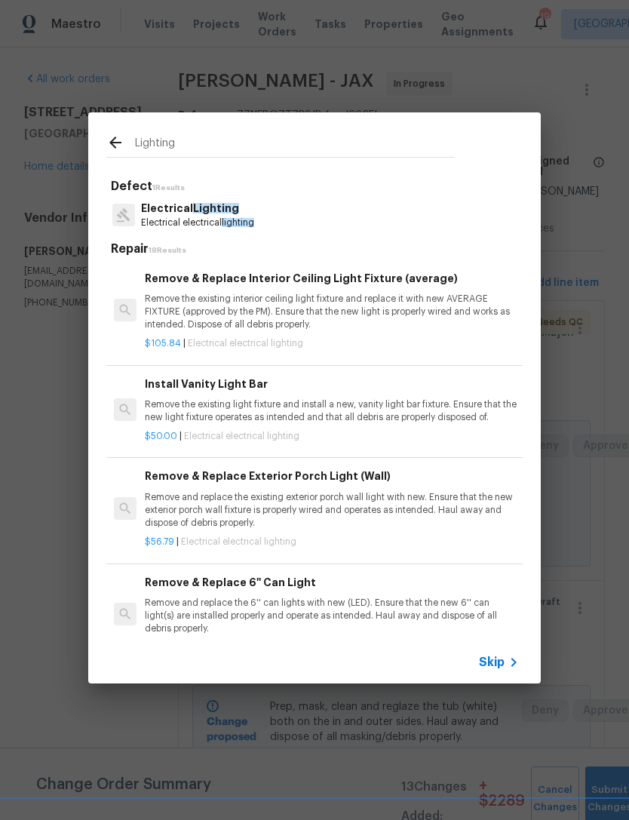
click at [322, 502] on p "Remove and replace the existing exterior porch wall light with new. Ensure that…" at bounding box center [332, 510] width 374 height 38
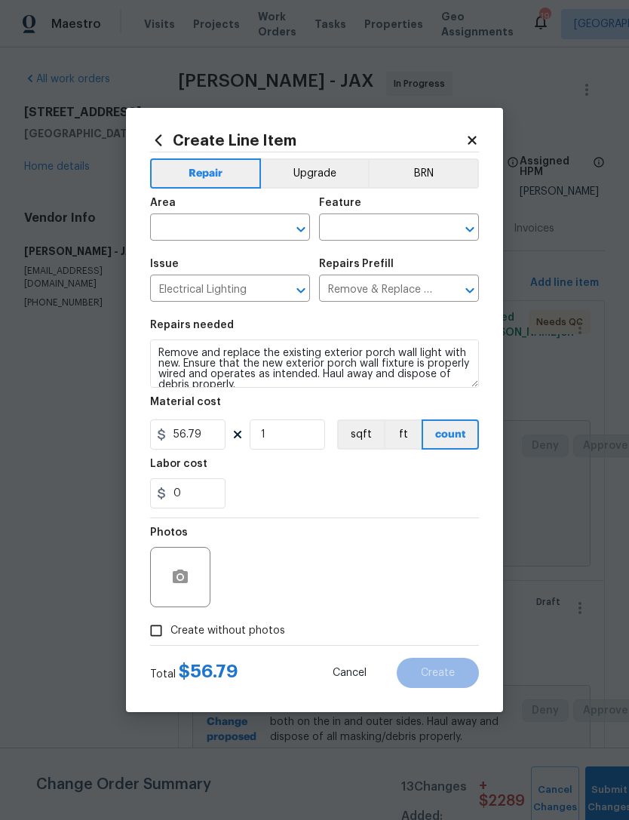
click at [246, 218] on input "text" at bounding box center [209, 228] width 118 height 23
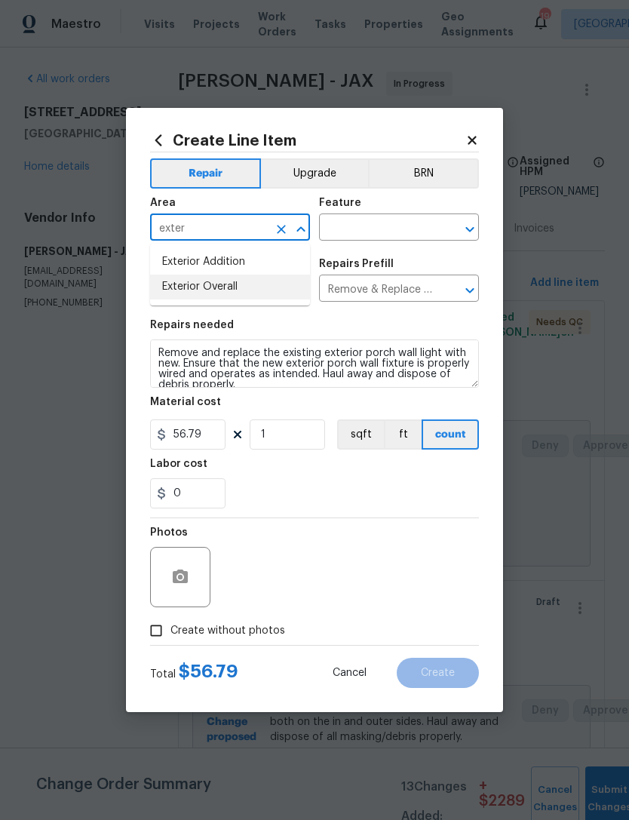
click at [249, 284] on li "Exterior Overall" at bounding box center [230, 286] width 160 height 25
type input "Exterior Overall"
click at [403, 223] on input "text" at bounding box center [378, 228] width 118 height 23
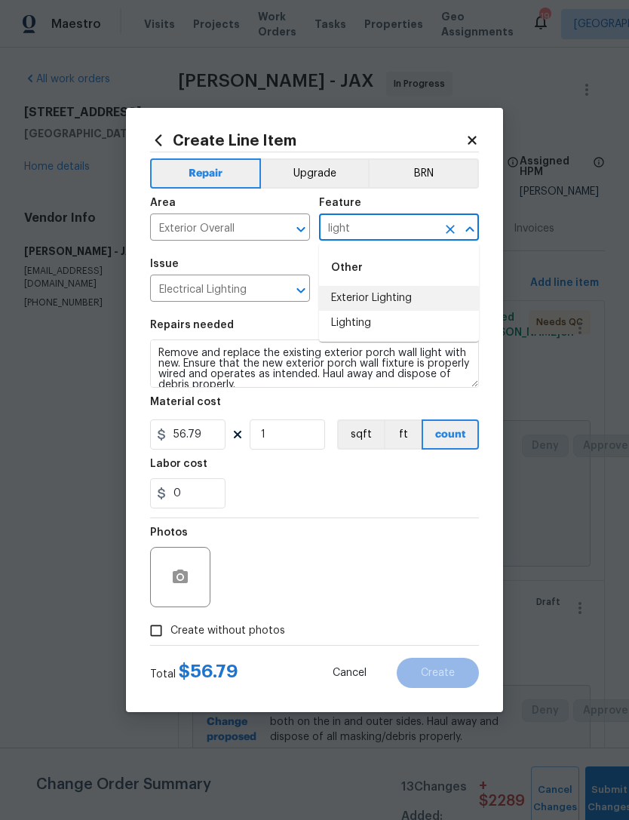
click at [404, 291] on li "Exterior Lighting" at bounding box center [399, 298] width 160 height 25
type input "Exterior Lighting"
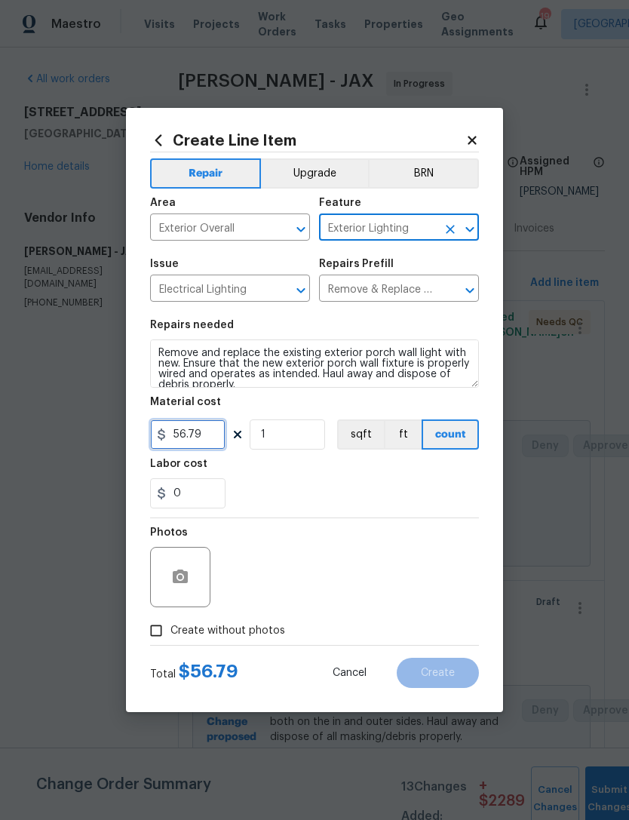
click at [214, 443] on input "56.79" at bounding box center [187, 434] width 75 height 30
type input "120"
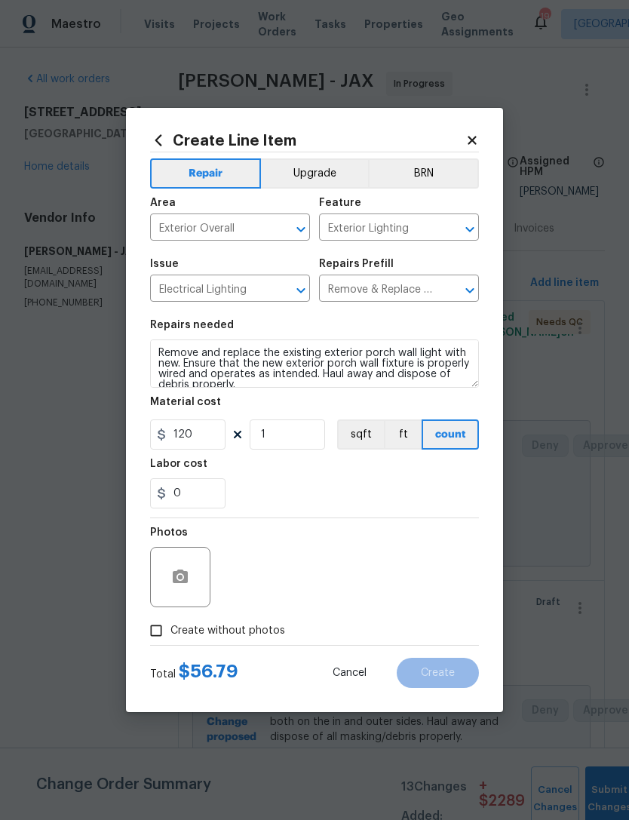
click at [319, 478] on div "Labor cost" at bounding box center [314, 468] width 329 height 20
click at [189, 580] on icon "button" at bounding box center [180, 577] width 18 height 18
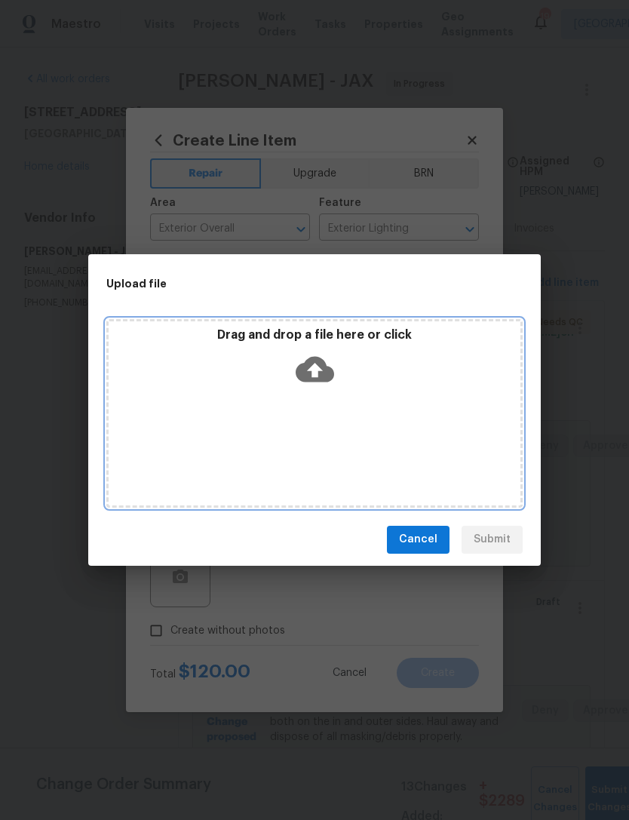
click at [324, 361] on icon at bounding box center [315, 369] width 38 height 26
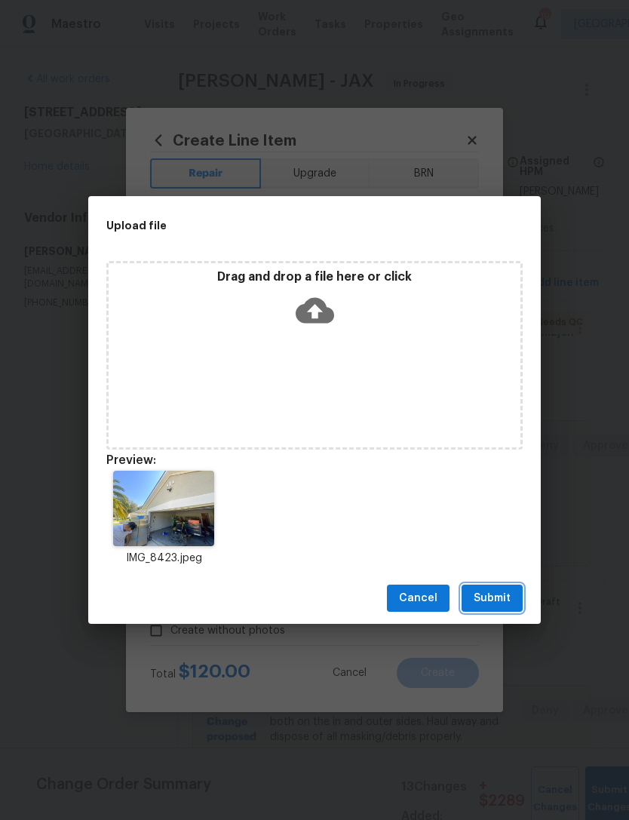
click at [486, 591] on span "Submit" at bounding box center [492, 598] width 37 height 19
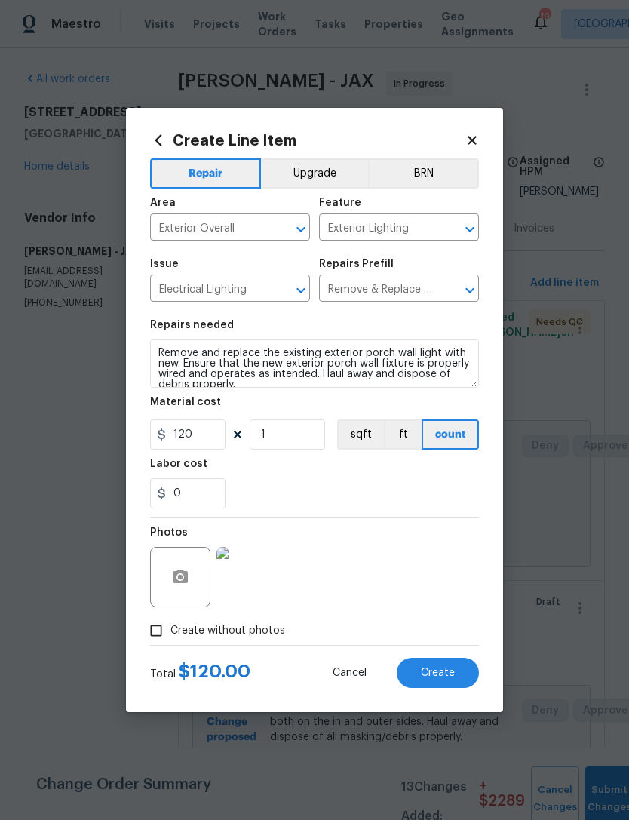
click at [442, 677] on span "Create" at bounding box center [438, 672] width 34 height 11
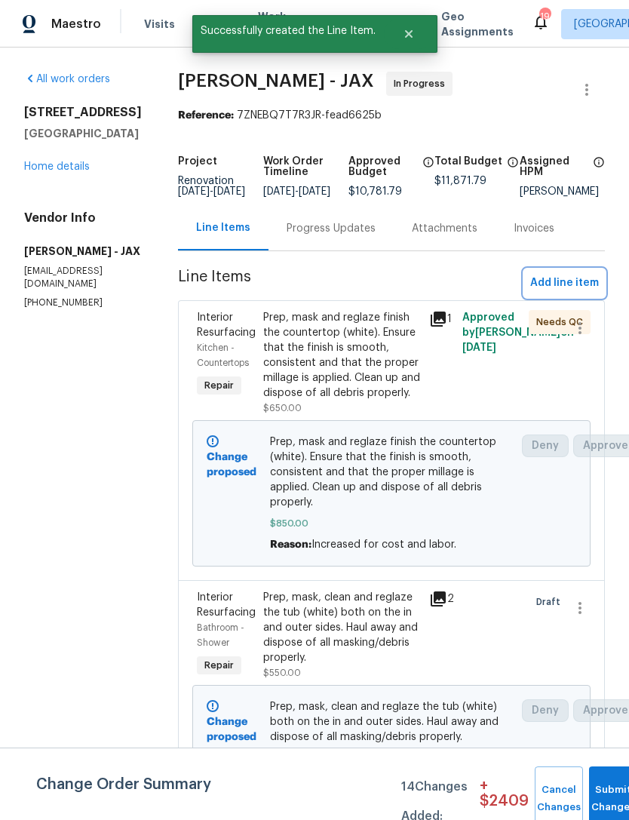
click at [569, 293] on span "Add line item" at bounding box center [564, 283] width 69 height 19
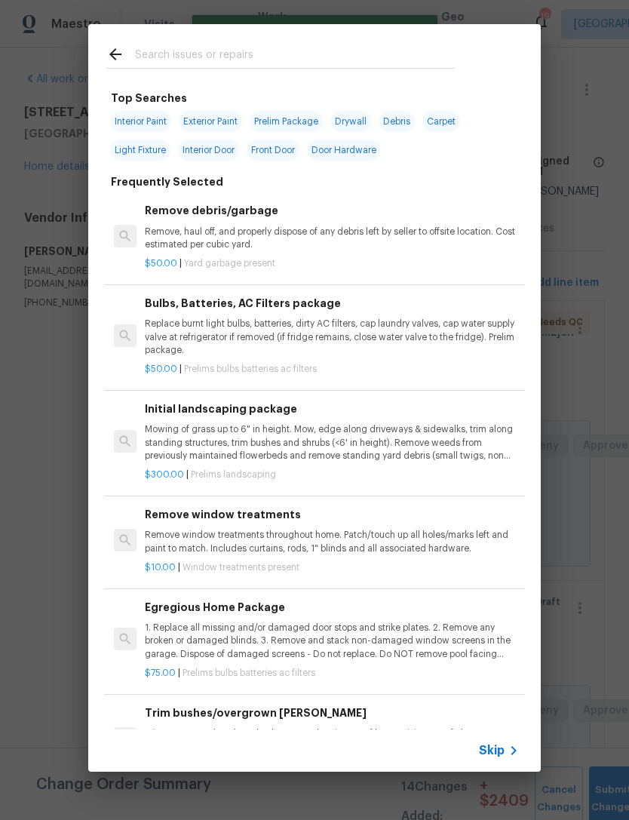
click at [426, 51] on input "text" at bounding box center [295, 56] width 320 height 23
type input "Debris"
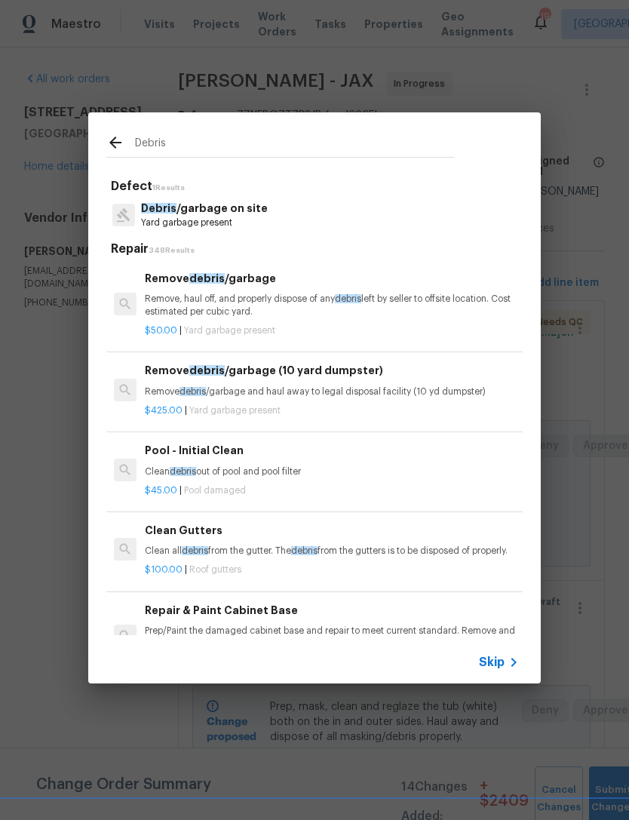
click at [229, 212] on p "Debris /garbage on site" at bounding box center [204, 209] width 127 height 16
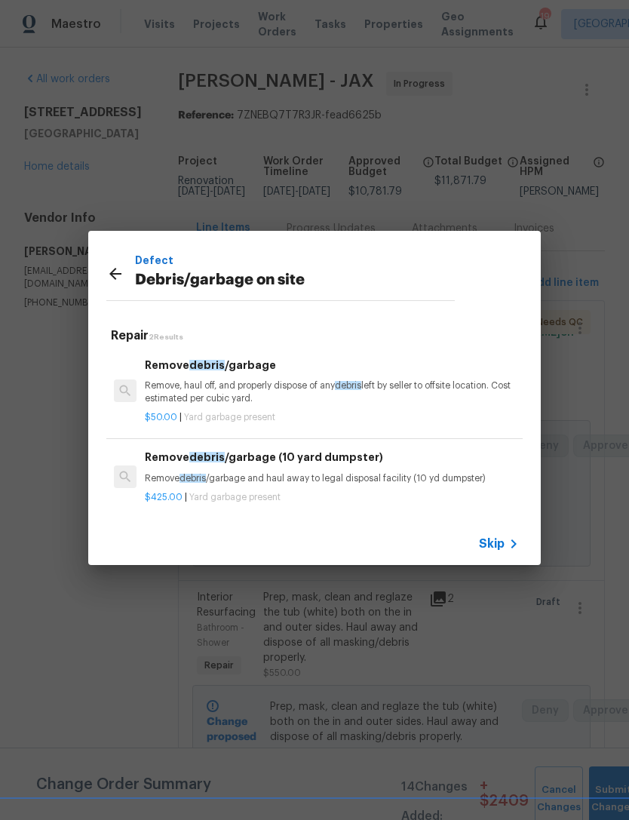
click at [244, 389] on p "Remove, haul off, and properly dispose of any debris left by seller to offsite …" at bounding box center [332, 392] width 374 height 26
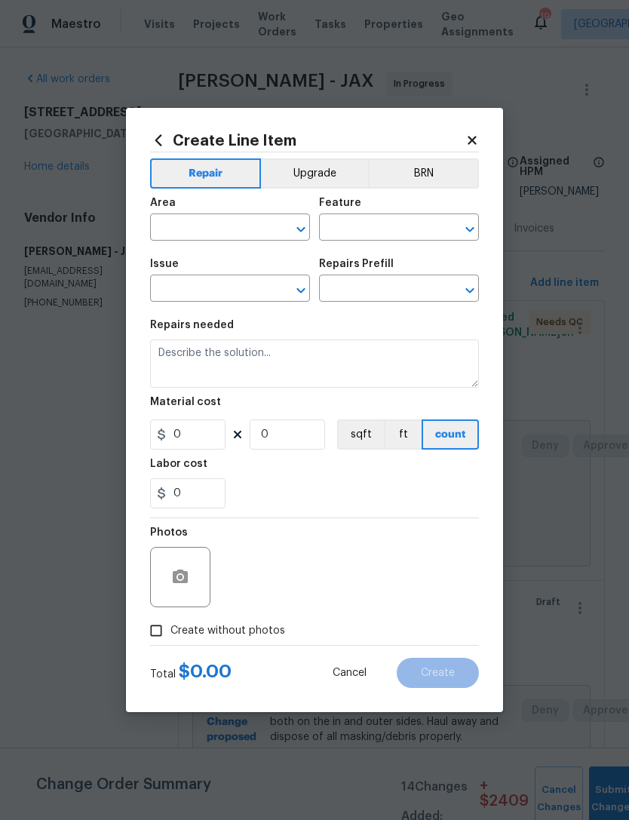
type input "Debris/garbage on site"
type input "Remove debris/garbage $50.00"
type textarea "Remove, haul off, and properly dispose of any debris left by seller to offsite …"
type input "50"
type input "1"
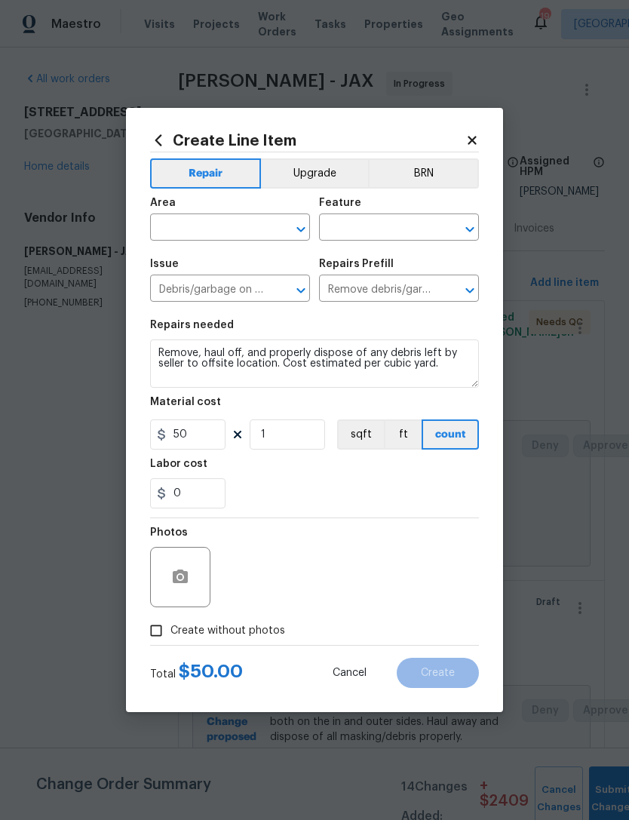
click at [249, 222] on input "text" at bounding box center [209, 228] width 118 height 23
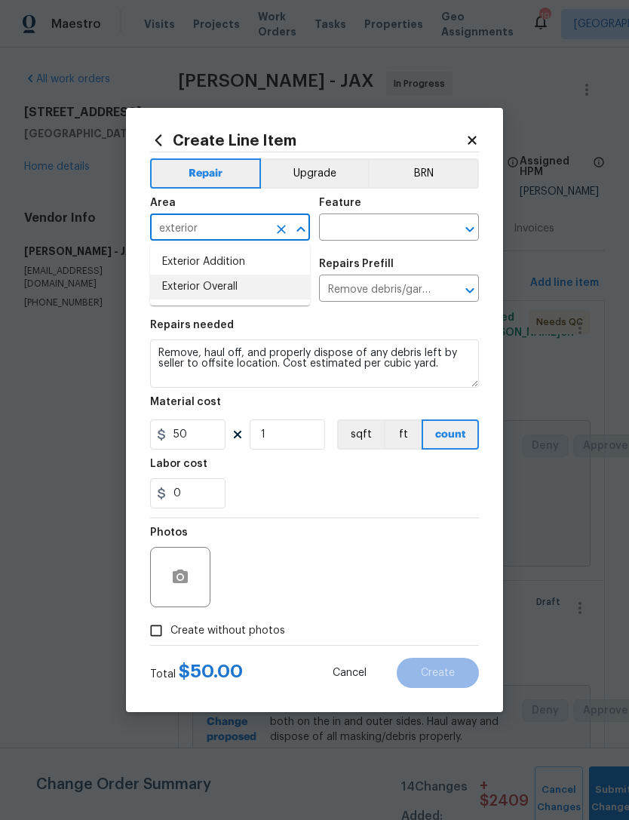
click at [244, 283] on li "Exterior Overall" at bounding box center [230, 286] width 160 height 25
type input "Exterior Overall"
click at [244, 282] on input "Debris/garbage on site" at bounding box center [209, 289] width 118 height 23
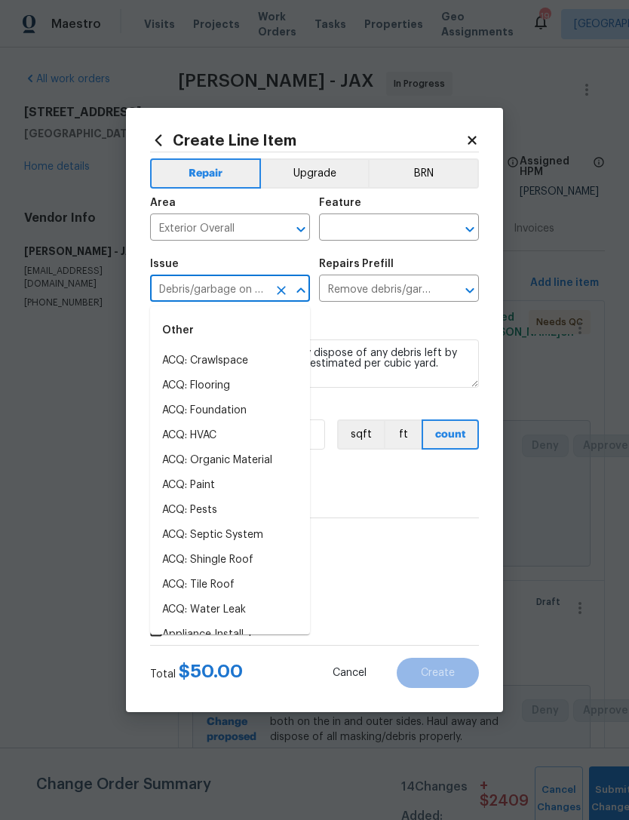
click at [404, 223] on input "text" at bounding box center [378, 228] width 118 height 23
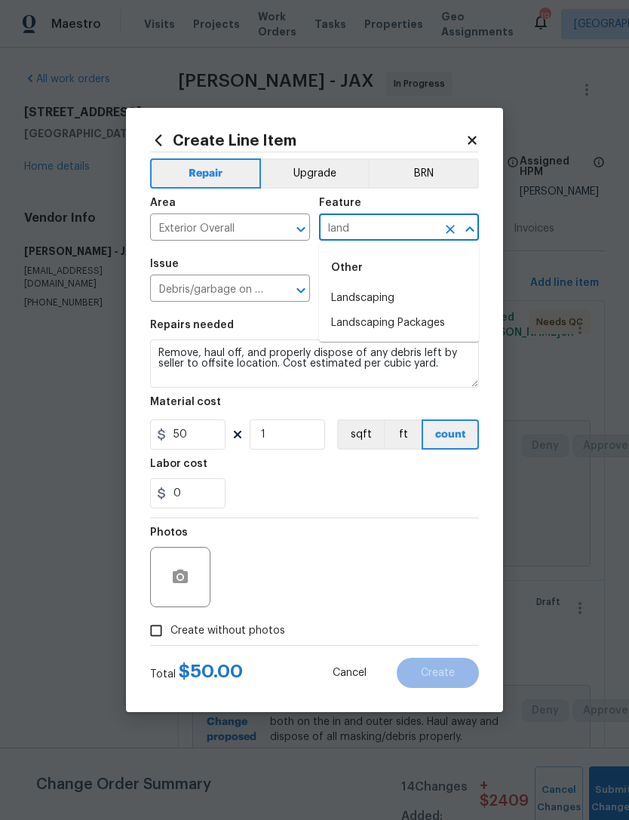
click at [388, 290] on li "Landscaping" at bounding box center [399, 298] width 160 height 25
type input "Landscaping"
click at [388, 291] on input "Remove debris/garbage $50.00" at bounding box center [378, 289] width 118 height 23
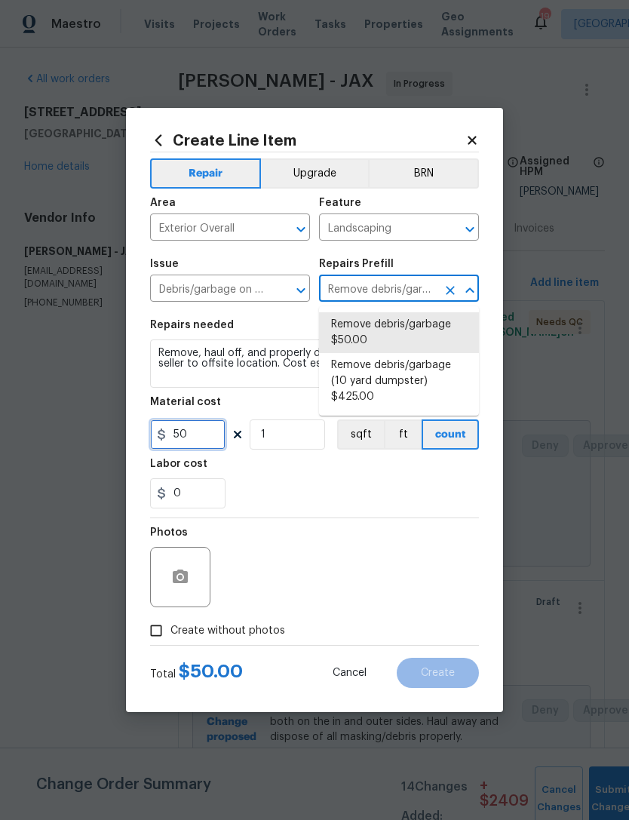
click at [223, 422] on input "50" at bounding box center [187, 434] width 75 height 30
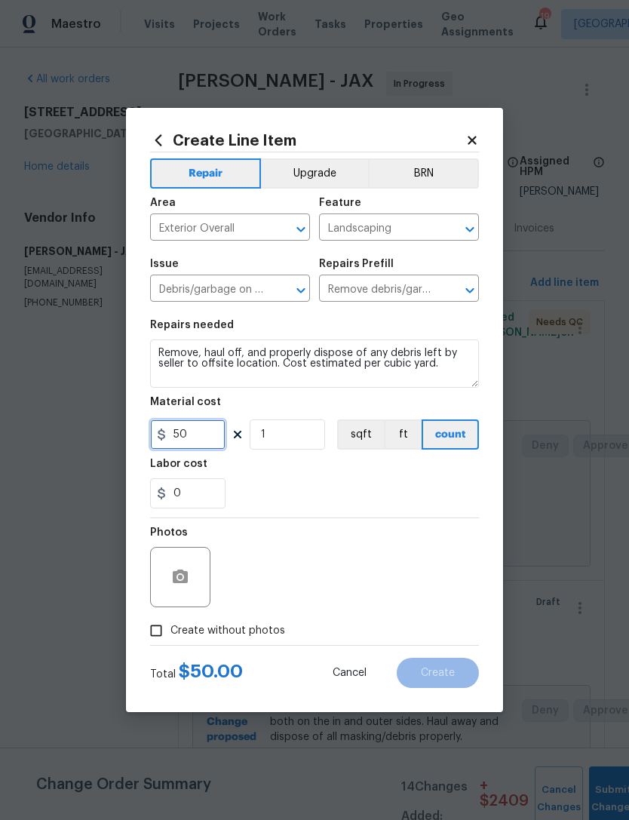
click at [210, 434] on input "50" at bounding box center [187, 434] width 75 height 30
type input "300"
click at [314, 485] on div "0" at bounding box center [314, 493] width 329 height 30
click at [182, 564] on button "button" at bounding box center [180, 577] width 36 height 36
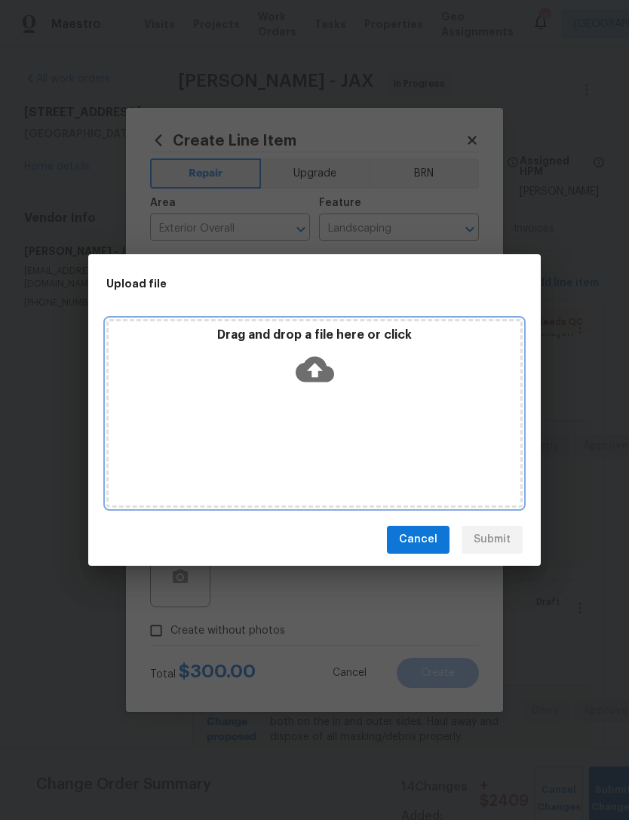
click at [321, 366] on icon at bounding box center [315, 369] width 38 height 26
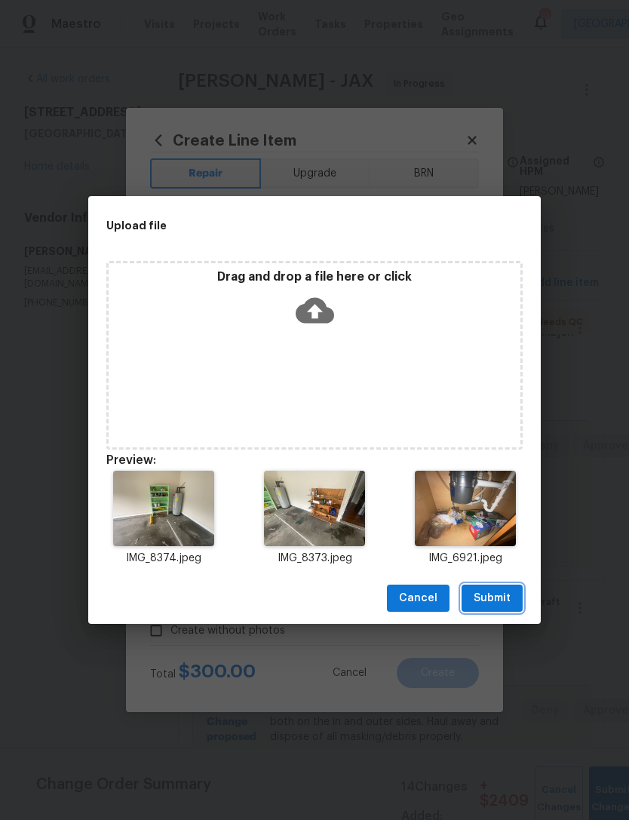
click at [492, 596] on span "Submit" at bounding box center [492, 598] width 37 height 19
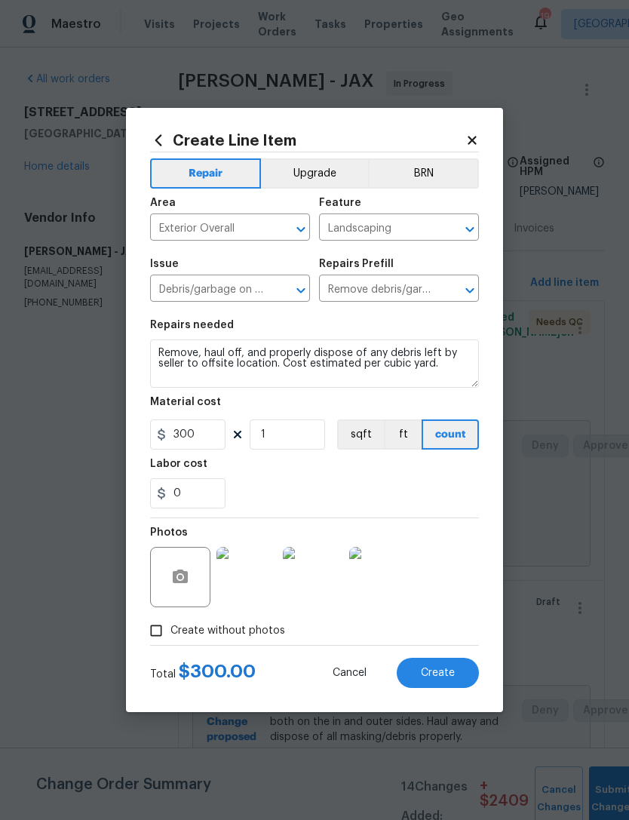
click at [443, 673] on span "Create" at bounding box center [438, 672] width 34 height 11
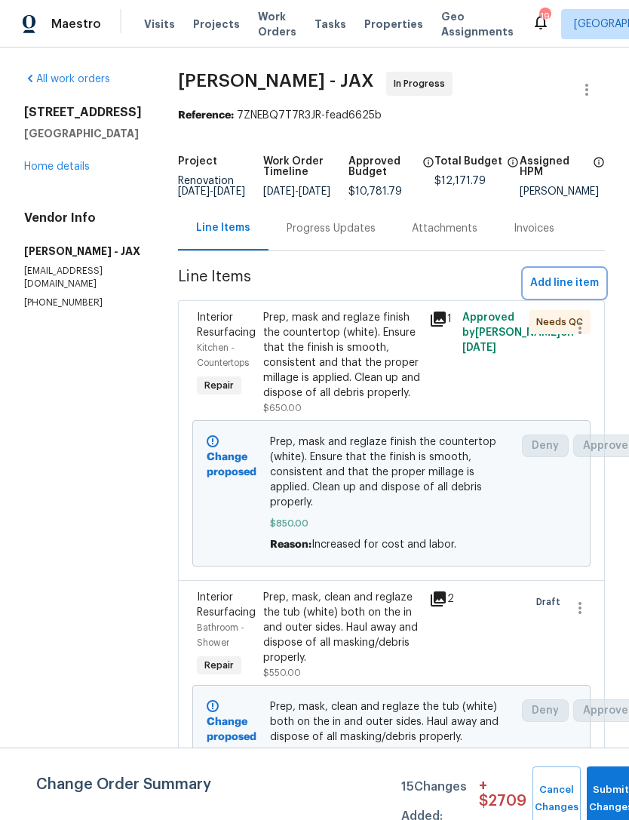
click at [577, 293] on span "Add line item" at bounding box center [564, 283] width 69 height 19
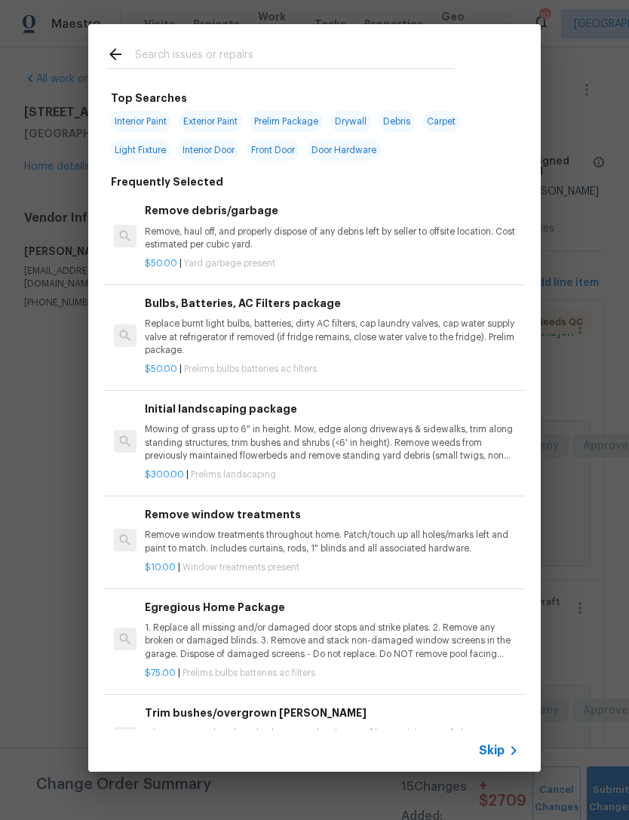
click at [409, 54] on input "text" at bounding box center [295, 56] width 320 height 23
type input "Door hardware"
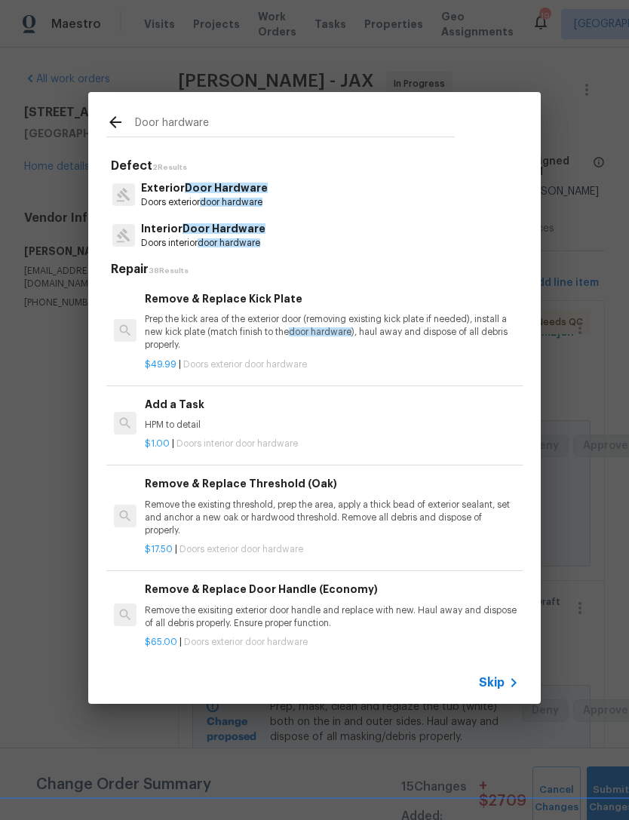
click at [238, 237] on p "Doors interior door hardware" at bounding box center [203, 243] width 124 height 13
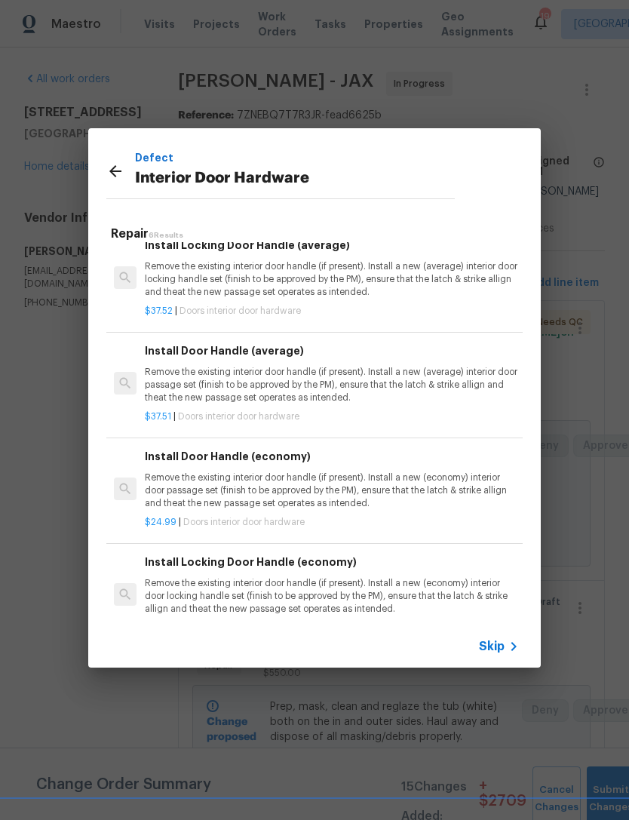
scroll to position [176, 0]
click at [400, 371] on p "Remove the existing interior door handle (if present). Install a new (average) …" at bounding box center [332, 385] width 374 height 38
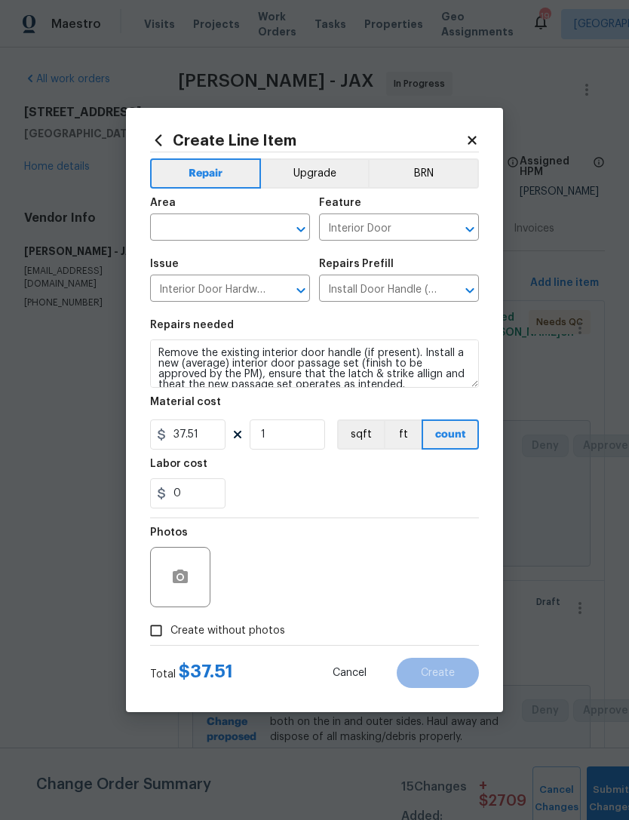
click at [250, 219] on input "text" at bounding box center [209, 228] width 118 height 23
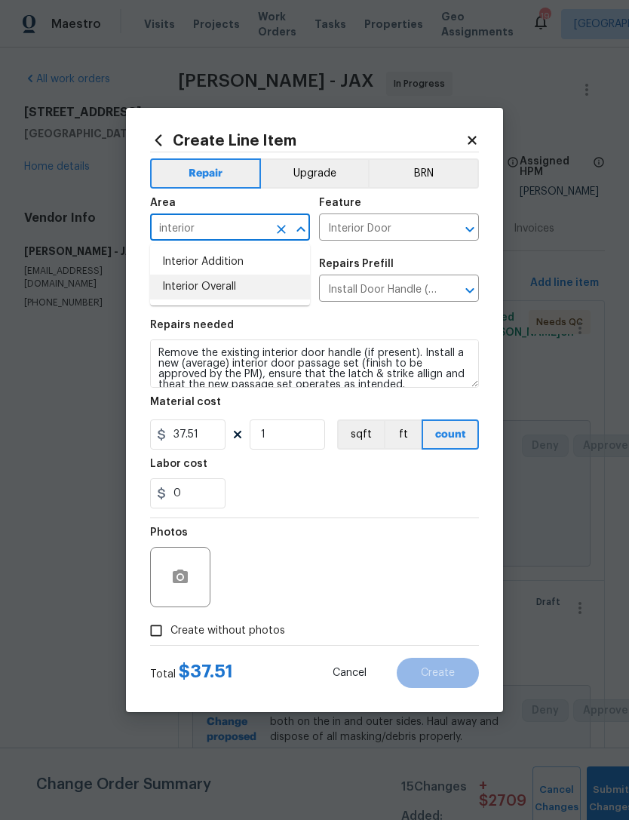
click at [252, 293] on li "Interior Overall" at bounding box center [230, 286] width 160 height 25
type input "Interior Overall"
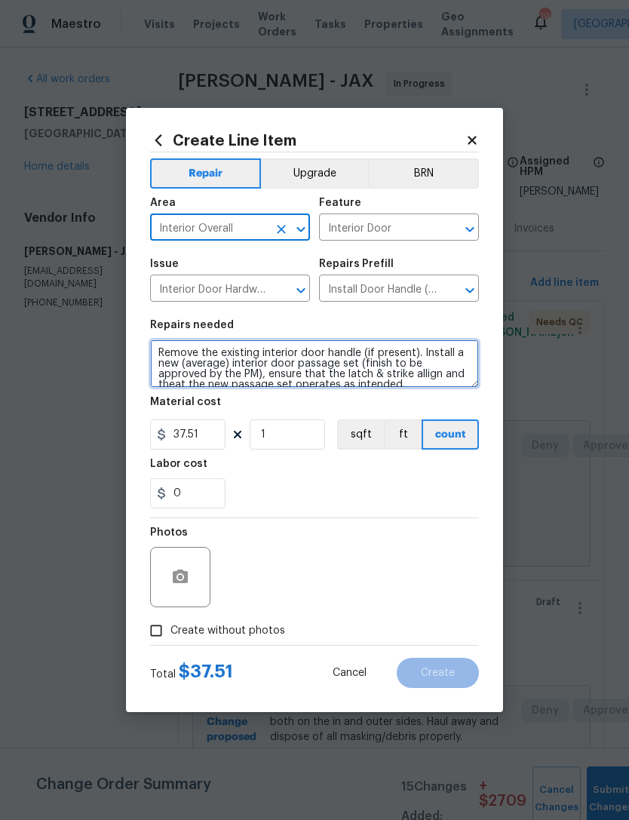
click at [157, 346] on textarea "Remove the existing interior door handle (if present). Install a new (average) …" at bounding box center [314, 363] width 329 height 48
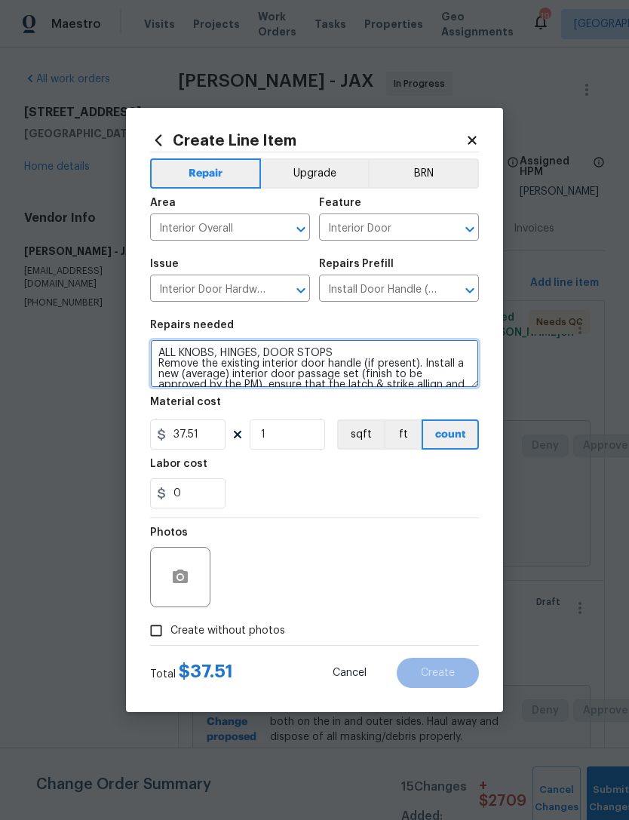
type textarea "ALL KNOBS, HINGES, DOOR STOPS Remove the existing interior door handle (if pres…"
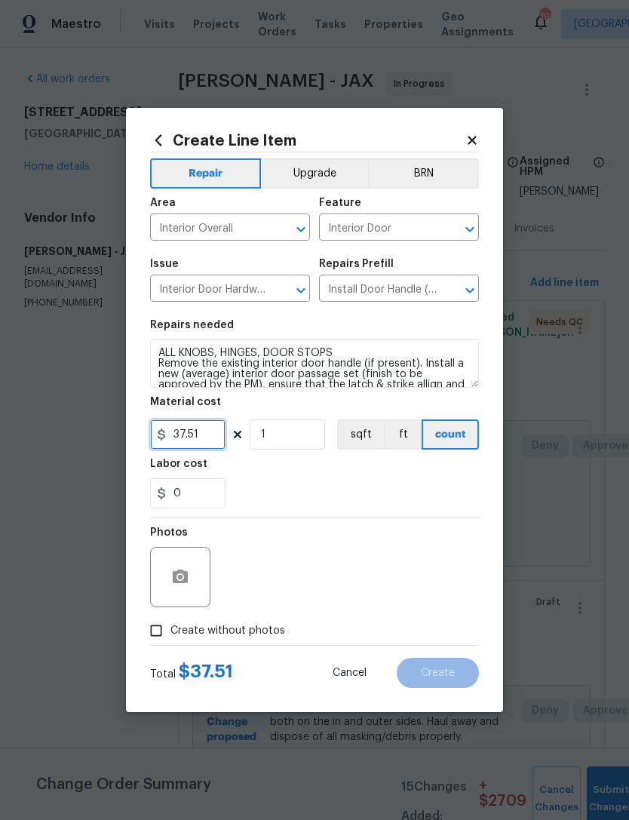
click at [212, 439] on input "37.51" at bounding box center [187, 434] width 75 height 30
type input "450"
click at [330, 505] on div "0" at bounding box center [314, 493] width 329 height 30
click at [180, 571] on icon "button" at bounding box center [180, 576] width 15 height 14
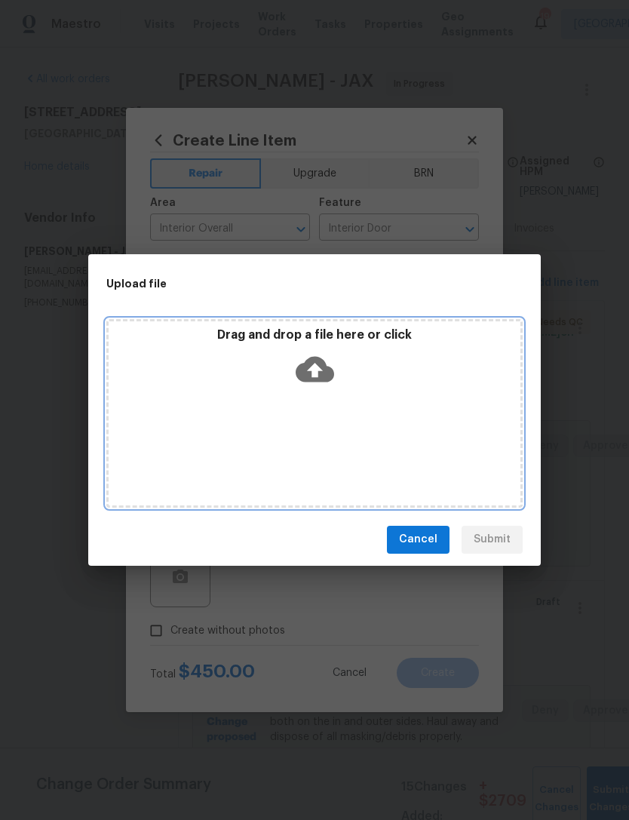
click at [320, 376] on icon at bounding box center [315, 369] width 38 height 26
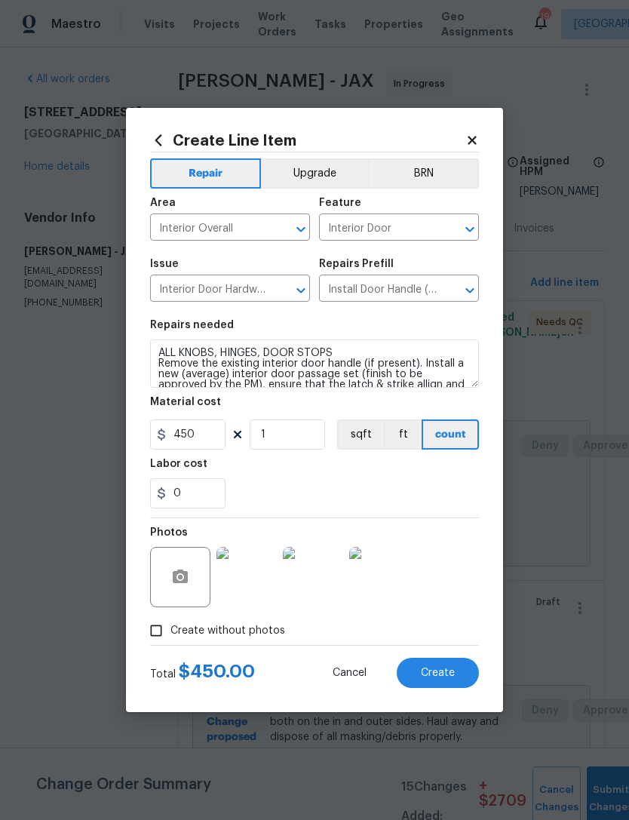
click at [438, 670] on span "Create" at bounding box center [438, 672] width 34 height 11
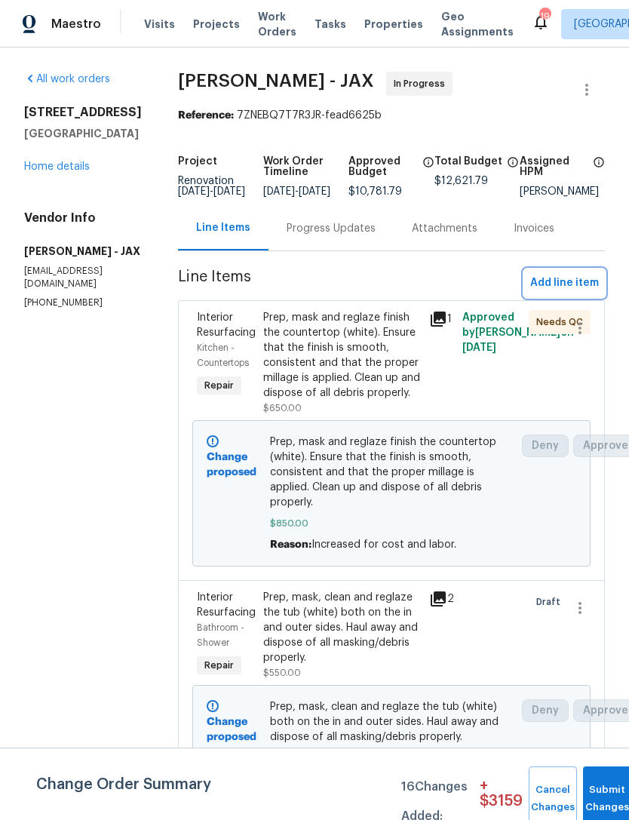
click at [572, 293] on span "Add line item" at bounding box center [564, 283] width 69 height 19
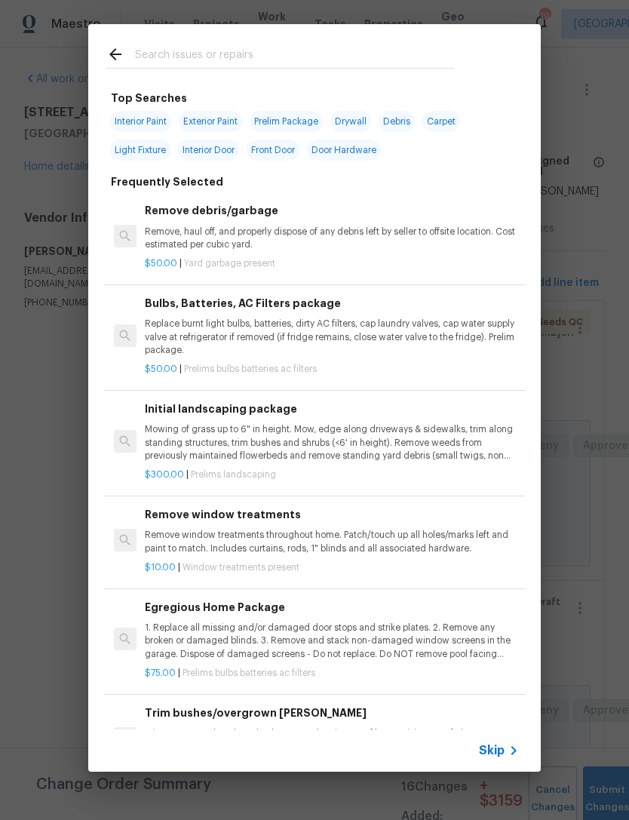
click at [409, 46] on input "text" at bounding box center [295, 56] width 320 height 23
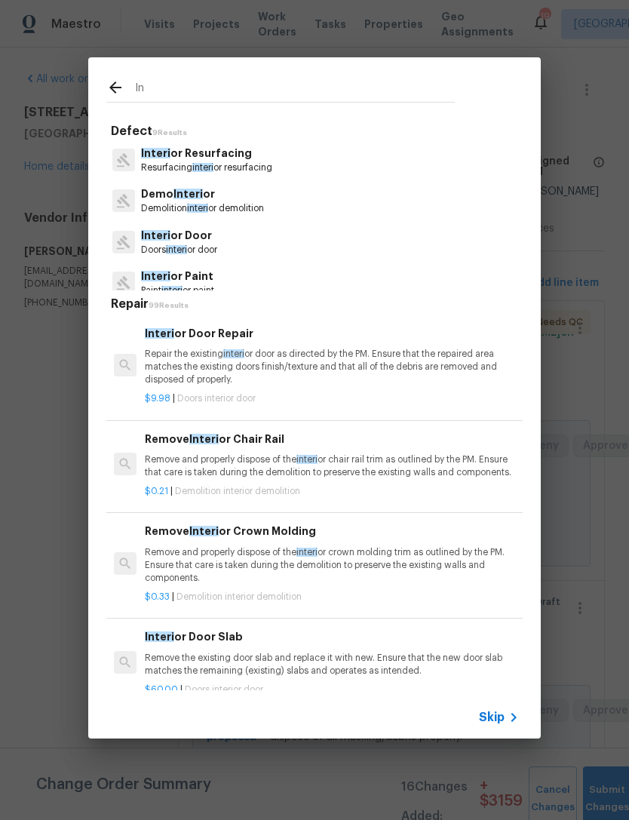
type input "I"
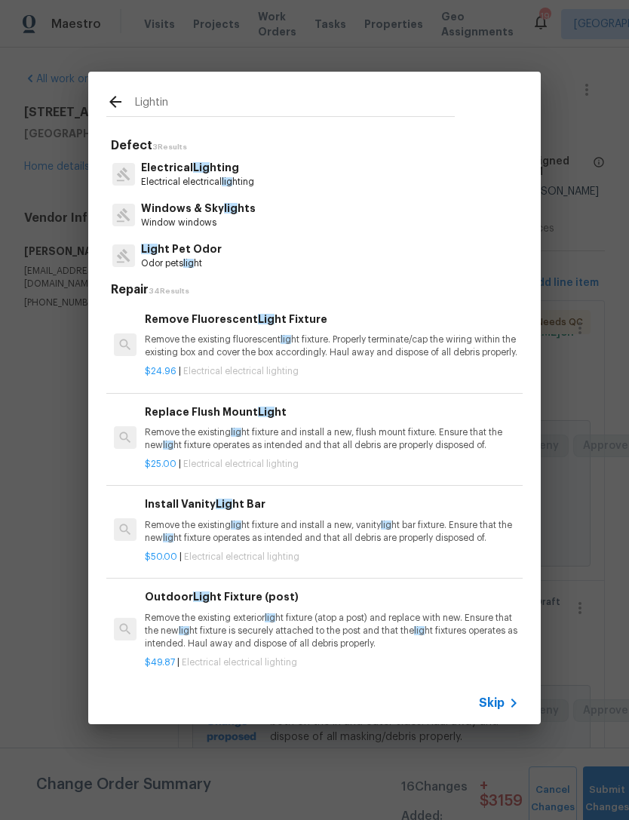
type input "Lighting"
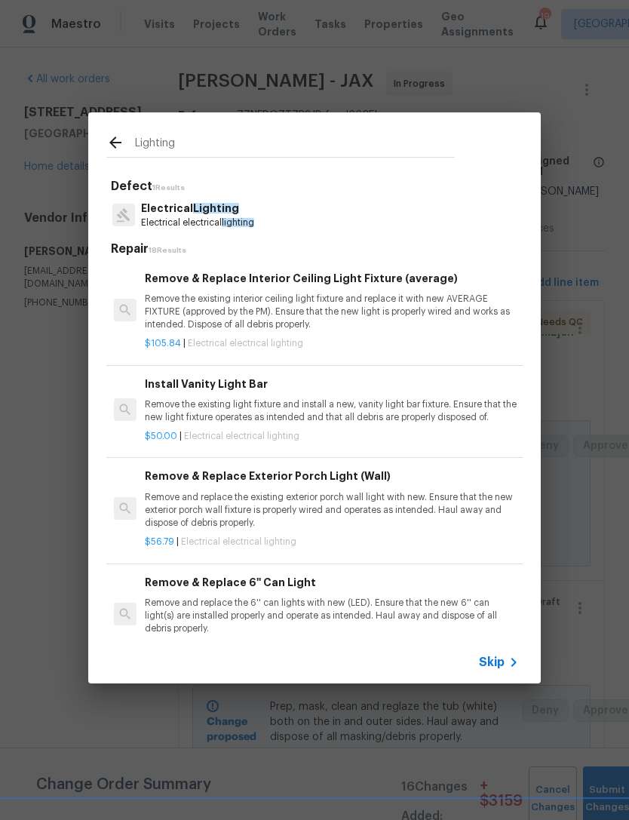
click at [246, 211] on p "Electrical Lighting" at bounding box center [197, 209] width 113 height 16
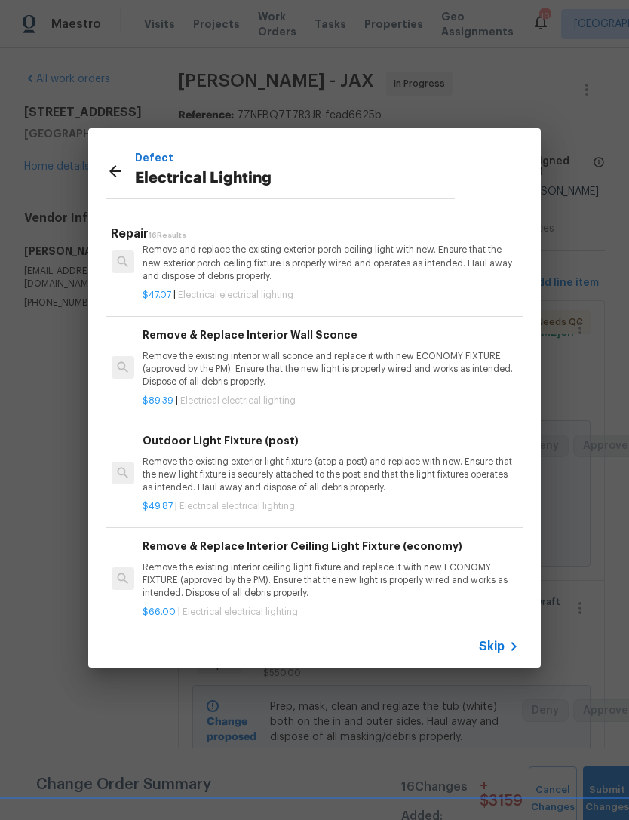
scroll to position [1118, 2]
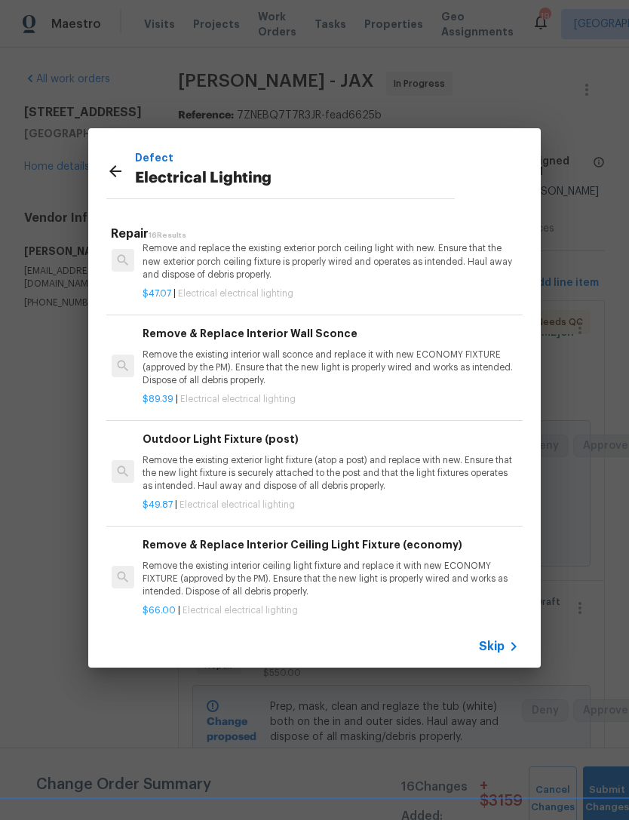
click at [355, 350] on p "Remove the existing interior wall sconce and replace it with new ECONOMY FIXTUR…" at bounding box center [330, 367] width 374 height 38
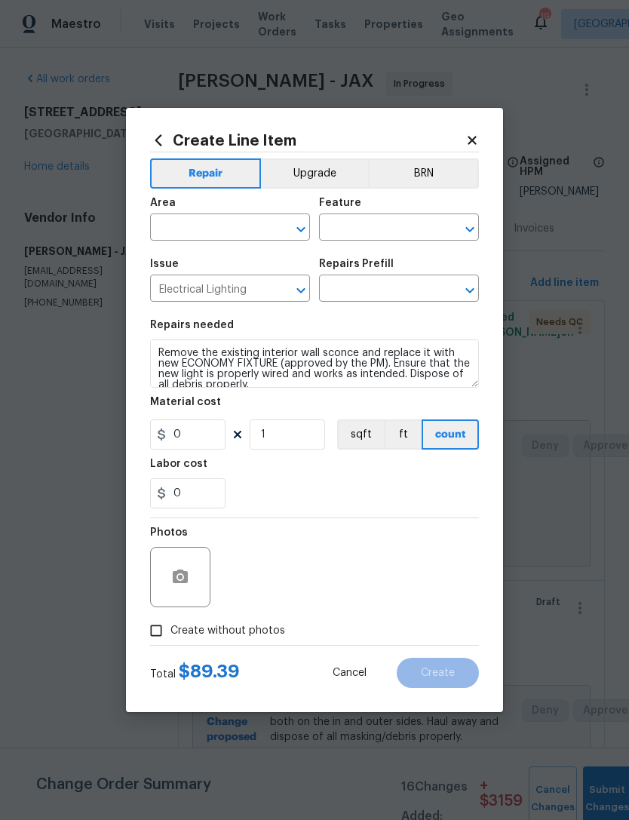
type input "Remove & Replace Interior Wall Sconce $89.39"
type input "89.39"
click at [241, 219] on input "text" at bounding box center [209, 228] width 118 height 23
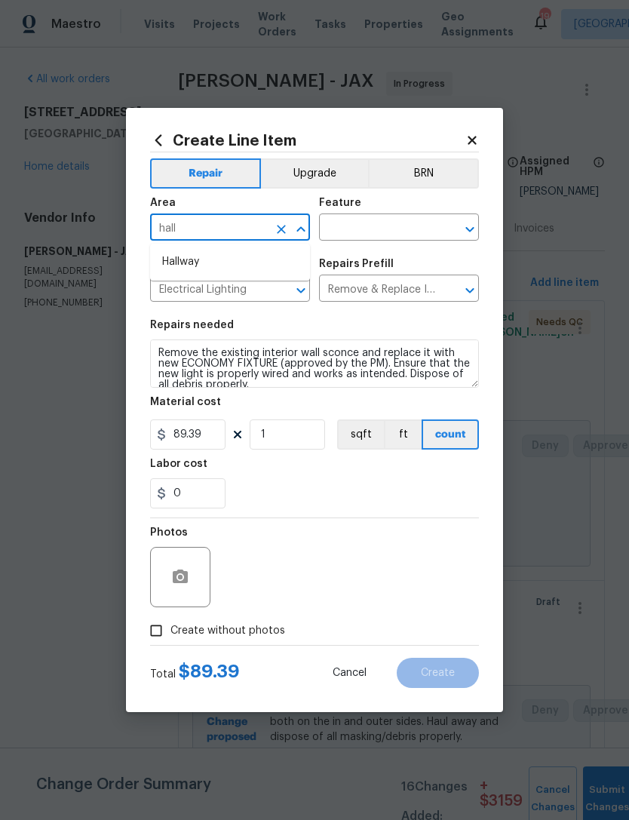
click at [205, 255] on li "Hallway" at bounding box center [230, 262] width 160 height 25
type input "Hallway"
click at [411, 225] on input "text" at bounding box center [378, 228] width 118 height 23
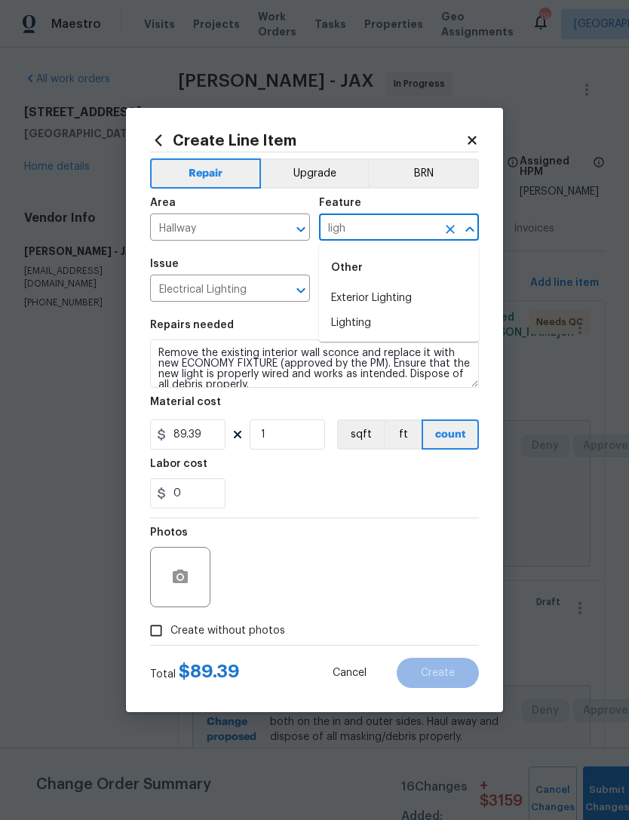
click at [366, 317] on li "Lighting" at bounding box center [399, 323] width 160 height 25
type input "Lighting"
click at [223, 434] on input "89.39" at bounding box center [187, 434] width 75 height 30
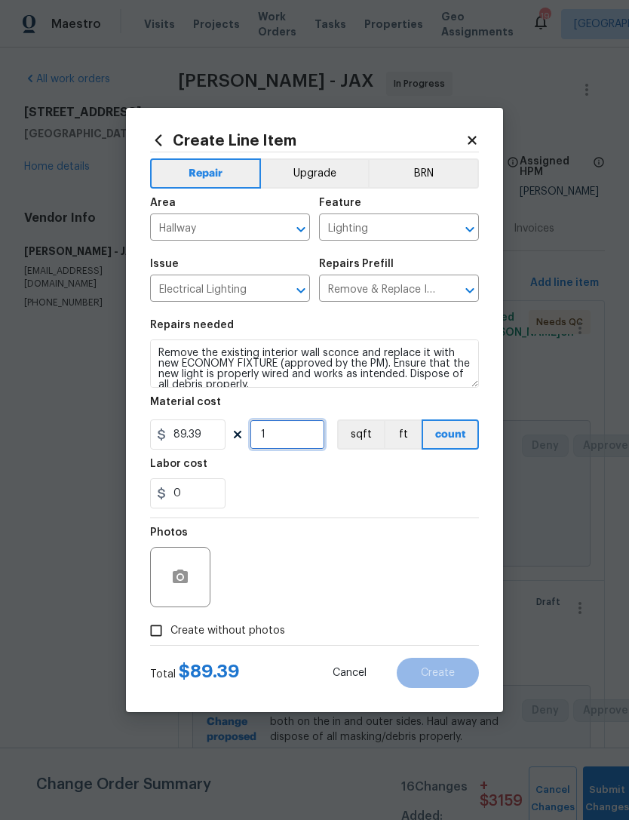
click at [305, 433] on input "1" at bounding box center [287, 434] width 75 height 30
type input "2"
click at [332, 489] on div "0" at bounding box center [314, 493] width 329 height 30
click at [174, 575] on icon "button" at bounding box center [180, 576] width 15 height 14
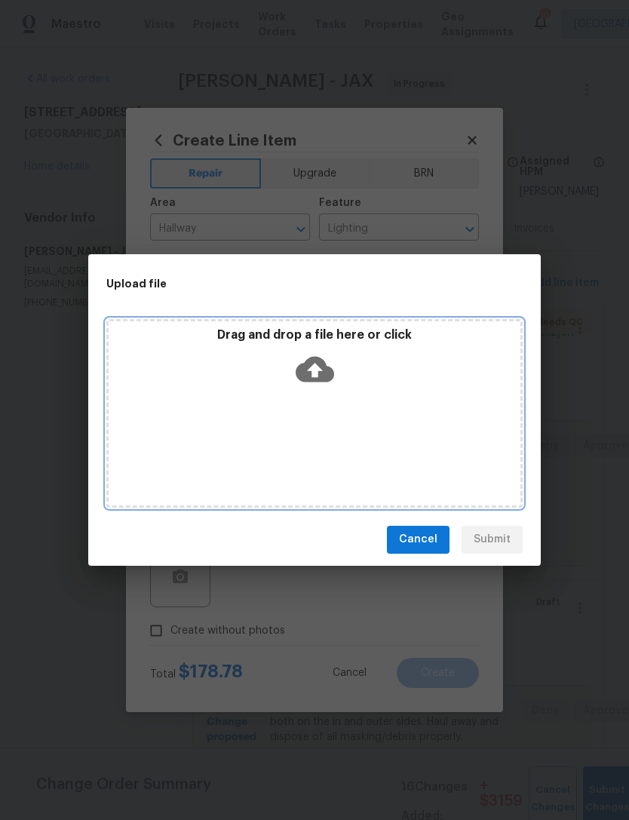
click at [317, 373] on icon at bounding box center [315, 369] width 38 height 38
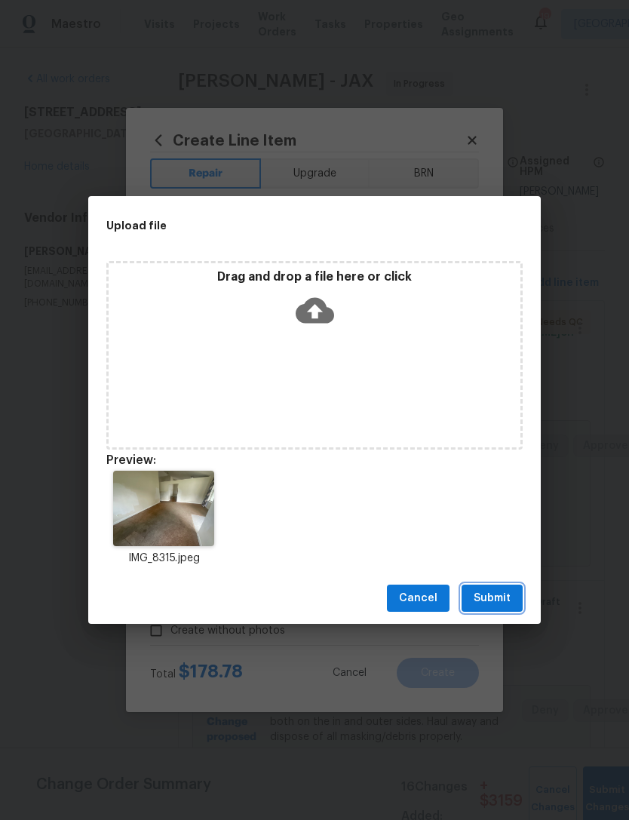
click at [492, 597] on span "Submit" at bounding box center [492, 598] width 37 height 19
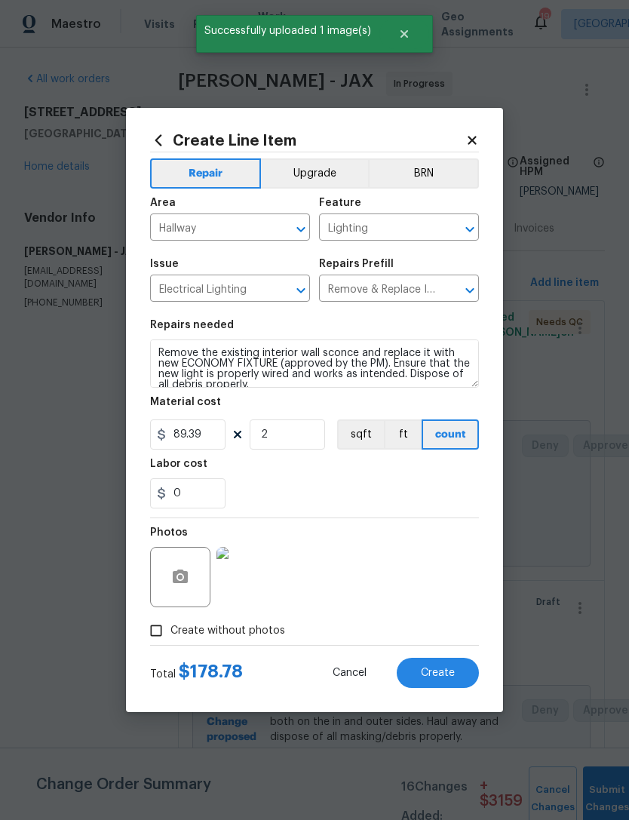
click at [445, 665] on button "Create" at bounding box center [438, 673] width 82 height 30
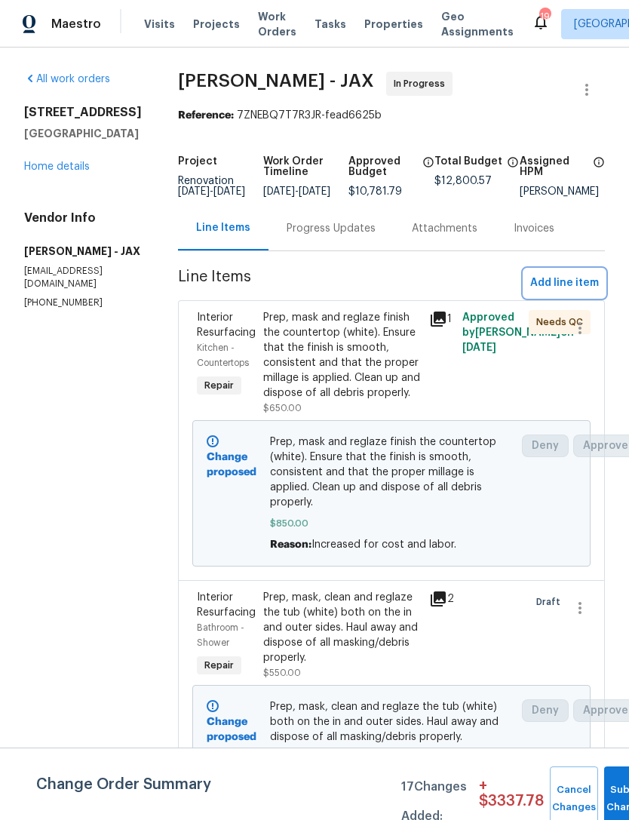
click at [580, 291] on span "Add line item" at bounding box center [564, 283] width 69 height 19
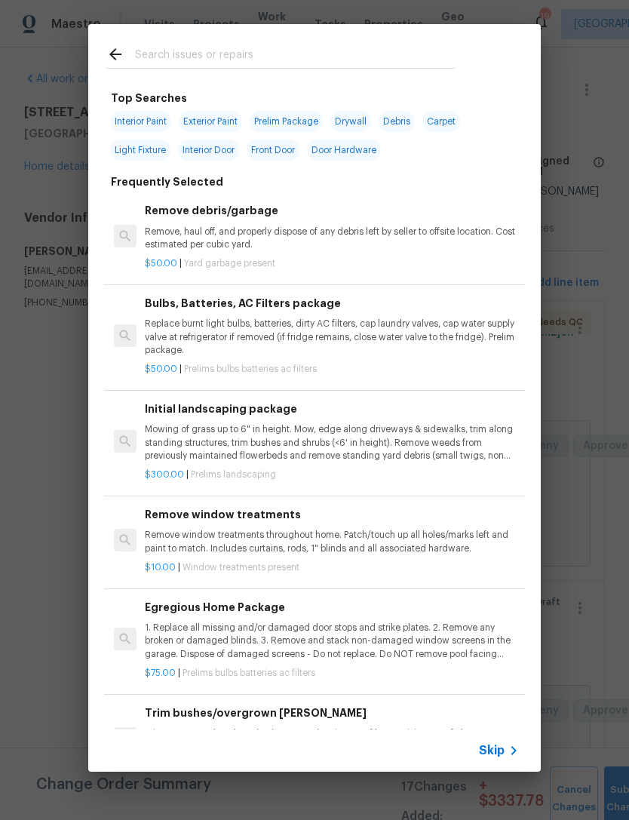
click at [400, 41] on div at bounding box center [280, 54] width 385 height 60
click at [434, 54] on input "text" at bounding box center [295, 56] width 320 height 23
type input "Toilet"
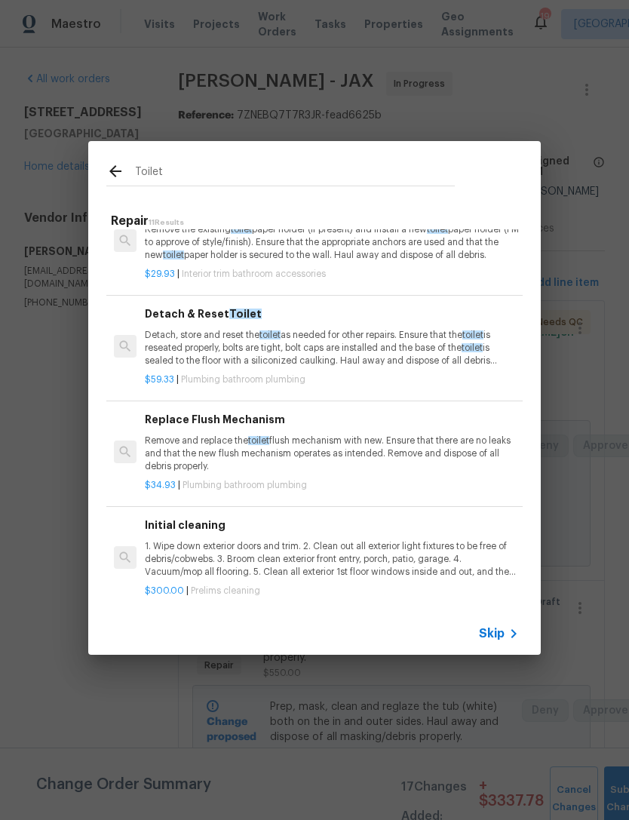
scroll to position [727, 0]
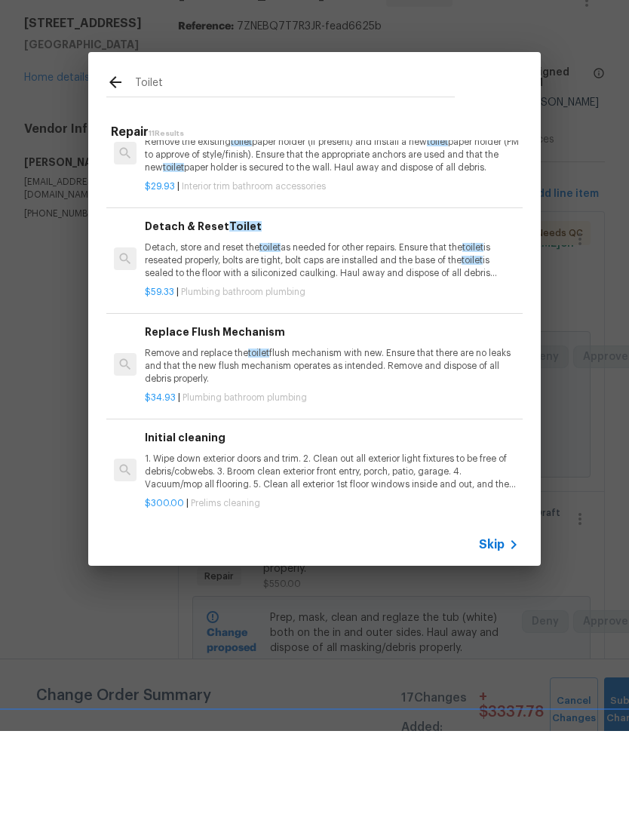
click at [379, 412] on div "Replace Flush Mechanism Remove and replace the toilet flush mechanism with new.…" at bounding box center [332, 443] width 374 height 62
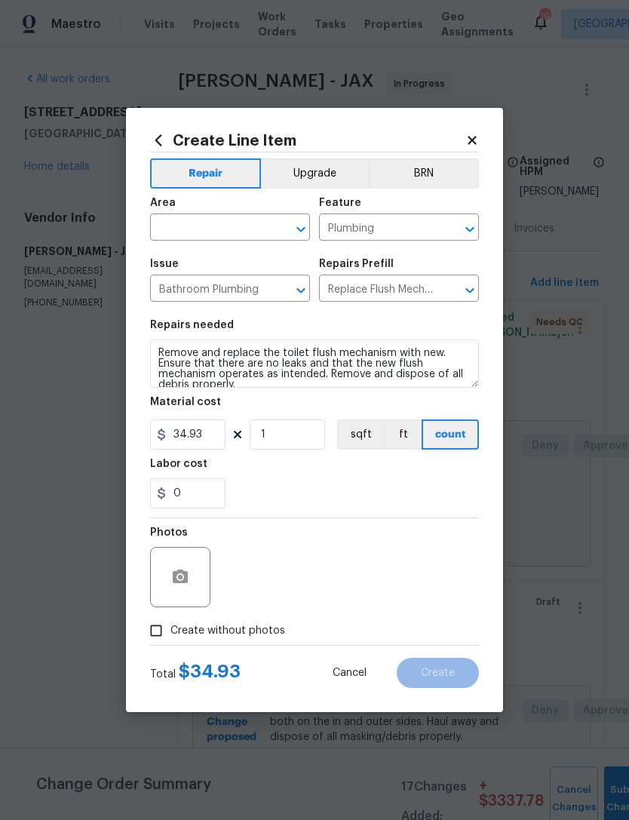
click at [259, 237] on input "text" at bounding box center [209, 228] width 118 height 23
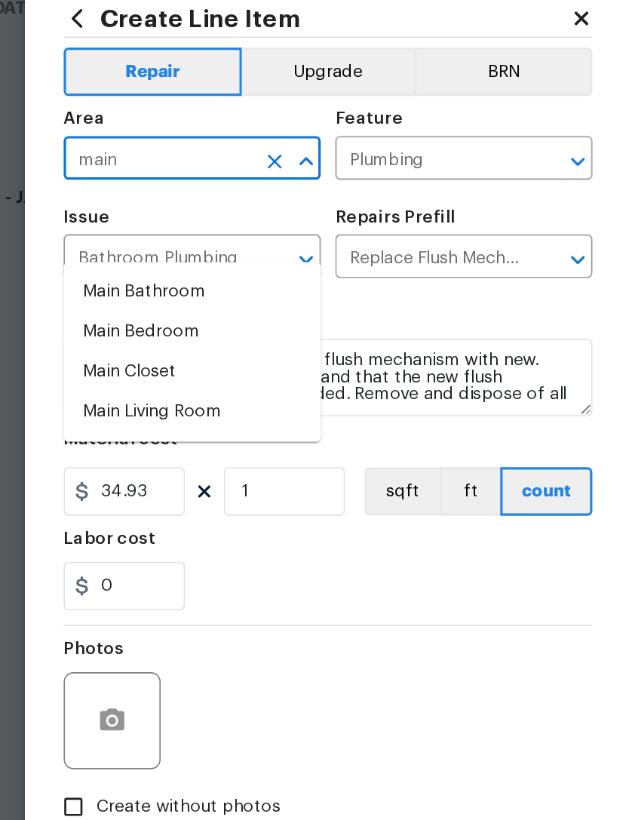
scroll to position [0, 0]
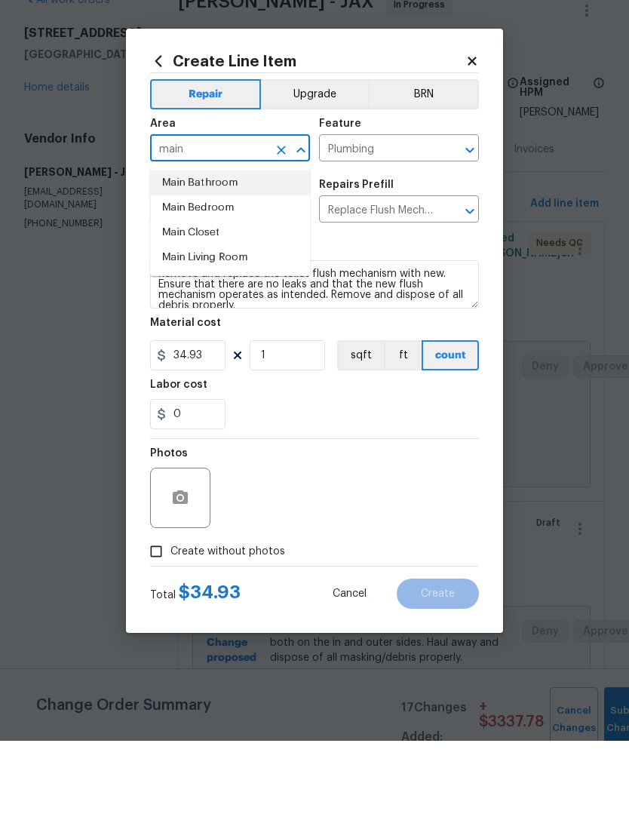
click at [225, 250] on li "Main Bathroom" at bounding box center [230, 262] width 160 height 25
type input "Main Bathroom"
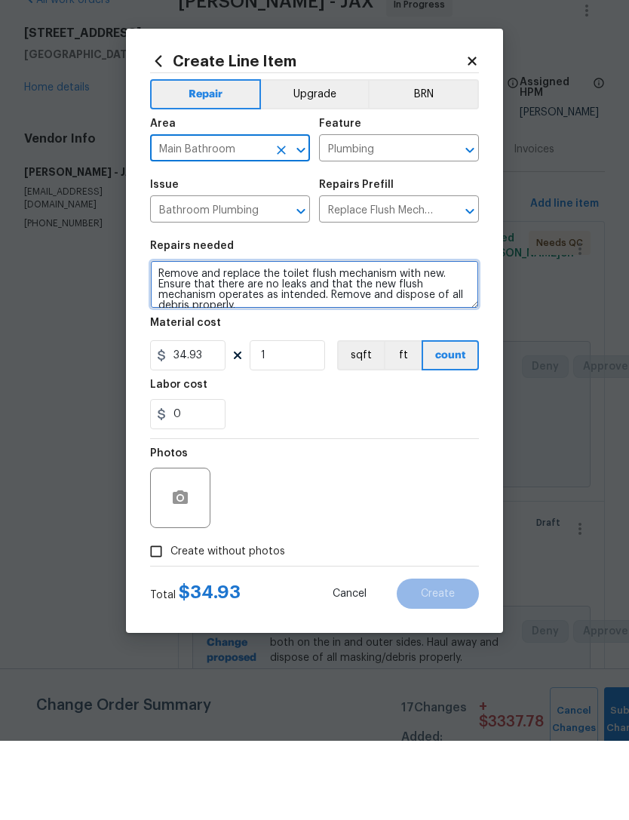
click at [155, 339] on textarea "Remove and replace the toilet flush mechanism with new. Ensure that there are n…" at bounding box center [314, 363] width 329 height 48
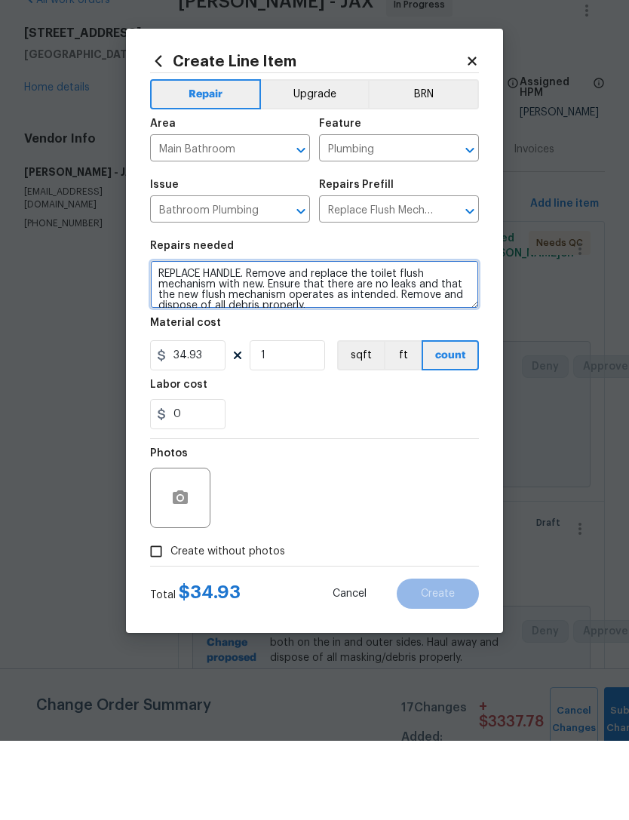
type textarea "REPLACE HANDLE. Remove and replace the toilet flush mechanism with new. Ensure …"
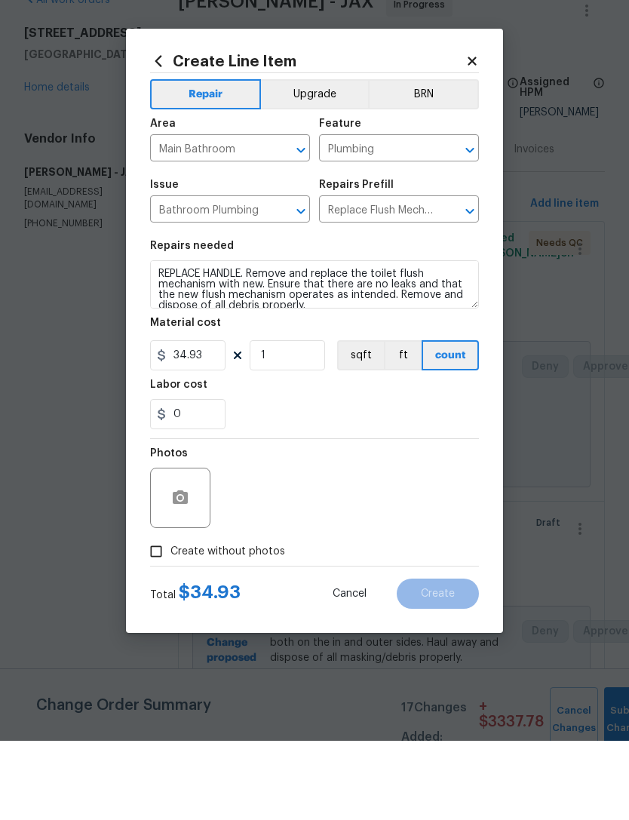
click at [339, 434] on section "Repairs needed REPLACE HANDLE. Remove and replace the toilet flush mechanism wi…" at bounding box center [314, 414] width 329 height 207
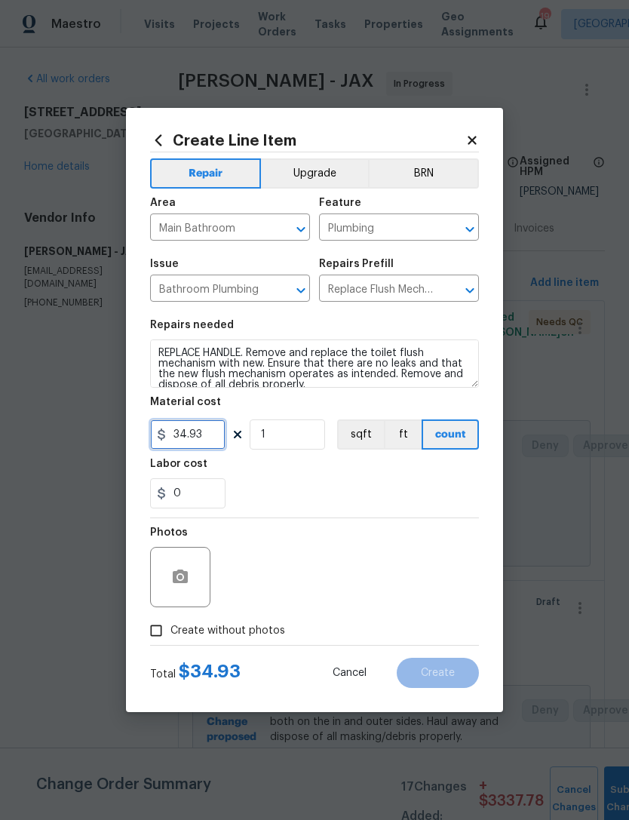
click at [215, 434] on input "34.93" at bounding box center [187, 434] width 75 height 30
type input "35"
click at [313, 489] on div "0" at bounding box center [314, 493] width 329 height 30
click at [180, 570] on icon "button" at bounding box center [180, 577] width 18 height 18
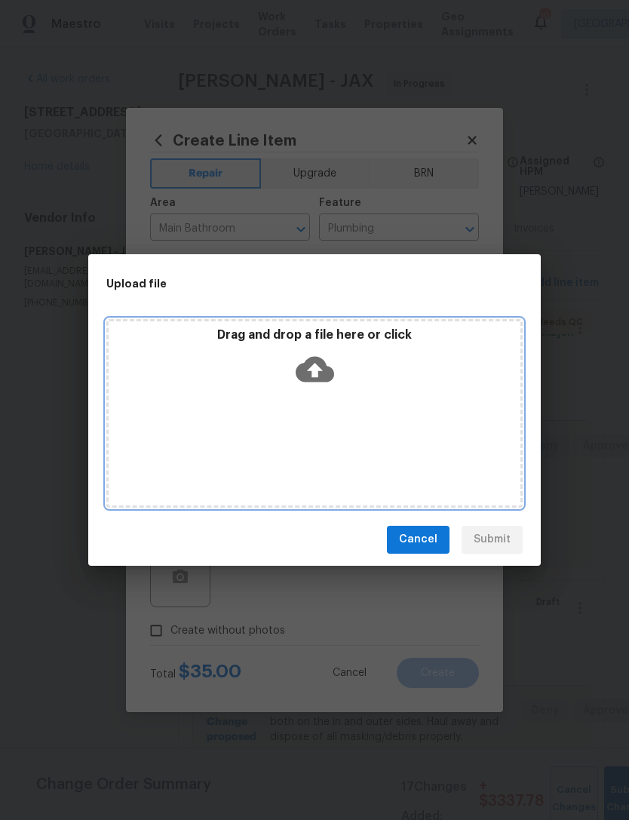
click at [321, 359] on icon at bounding box center [315, 369] width 38 height 26
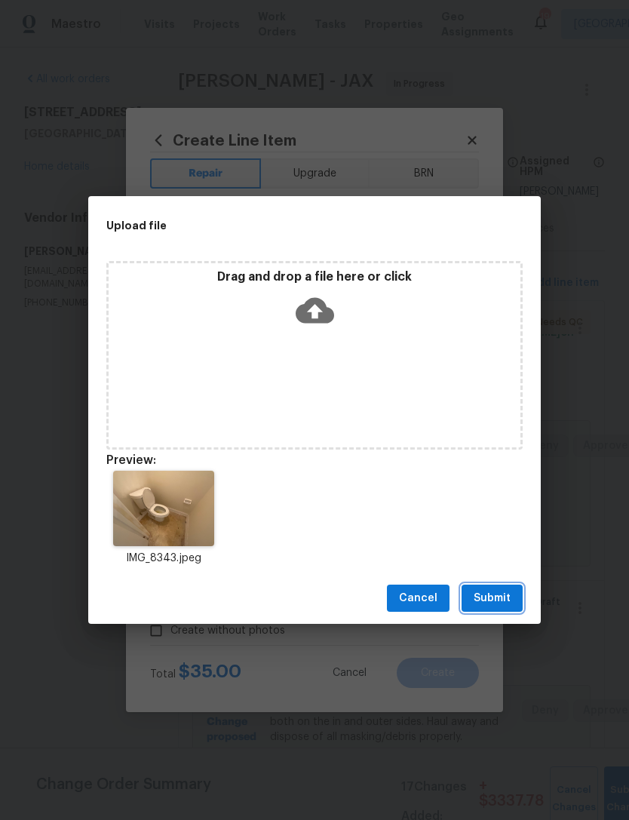
click at [496, 600] on span "Submit" at bounding box center [492, 598] width 37 height 19
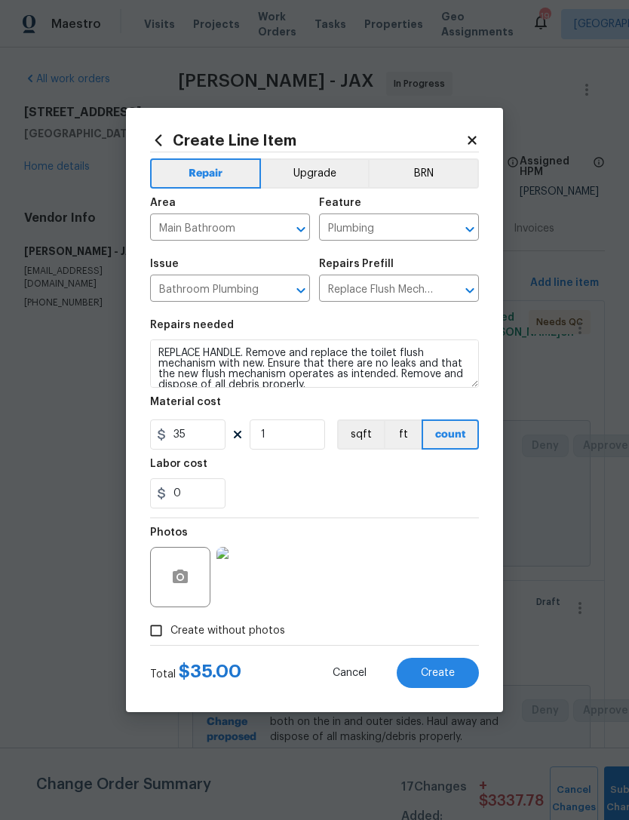
click at [449, 676] on span "Create" at bounding box center [438, 672] width 34 height 11
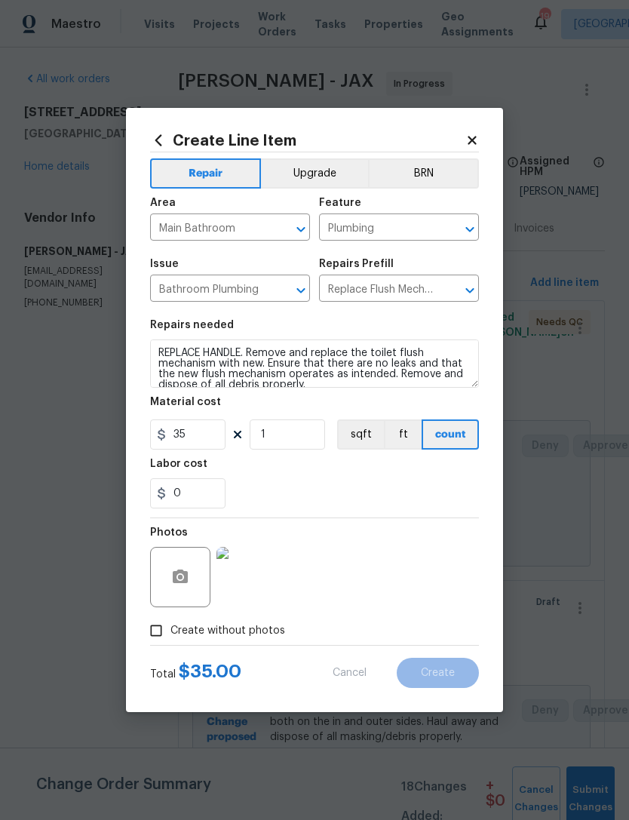
scroll to position [0, 0]
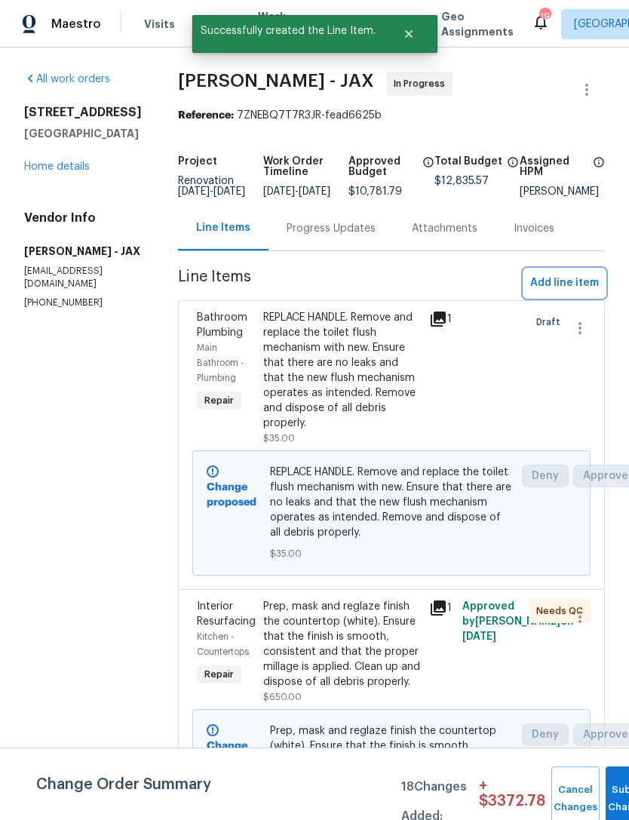
click at [584, 290] on span "Add line item" at bounding box center [564, 283] width 69 height 19
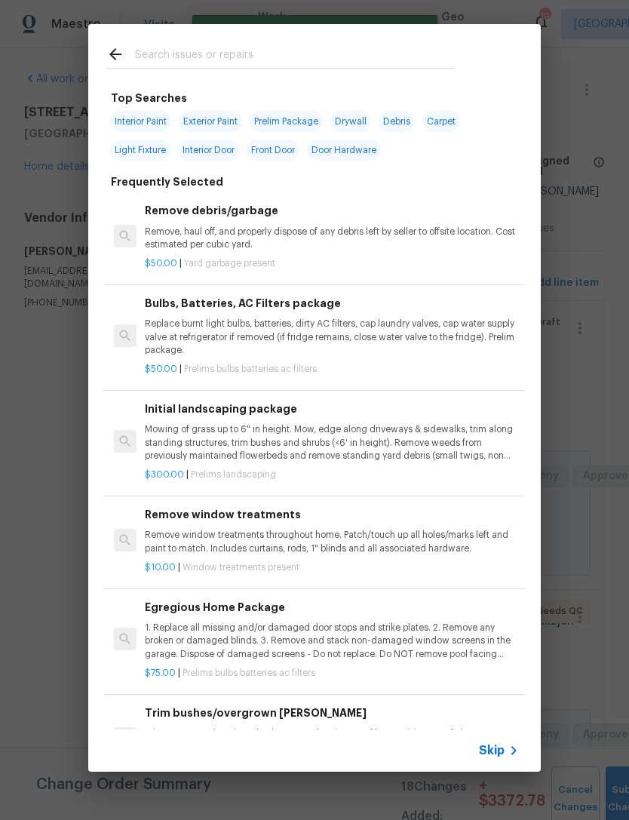
click at [396, 51] on input "text" at bounding box center [295, 56] width 320 height 23
type input "Fencing"
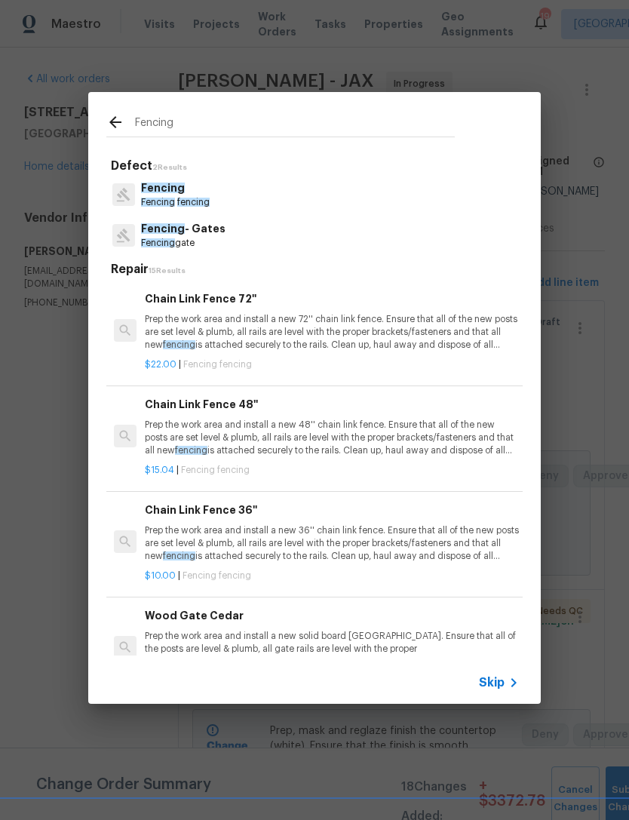
click at [178, 188] on span "Fencing" at bounding box center [163, 187] width 44 height 11
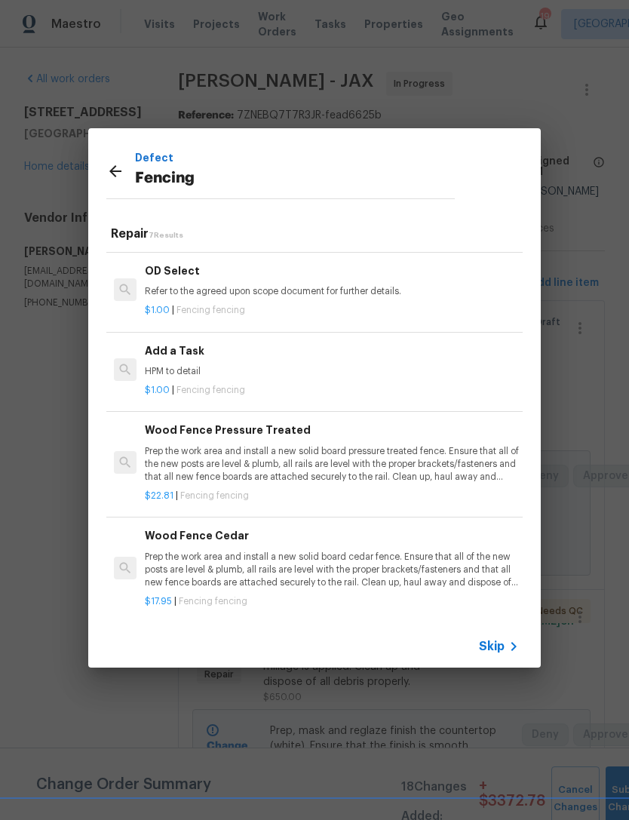
scroll to position [308, 0]
click at [418, 440] on div "Wood Fence Pressure Treated Prep the work area and install a new solid board pr…" at bounding box center [332, 453] width 374 height 62
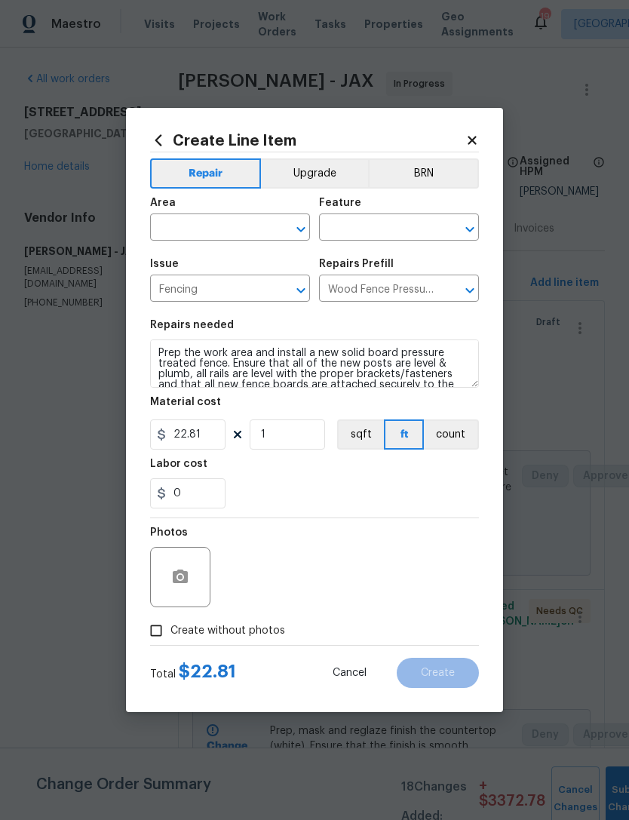
click at [241, 226] on input "text" at bounding box center [209, 228] width 118 height 23
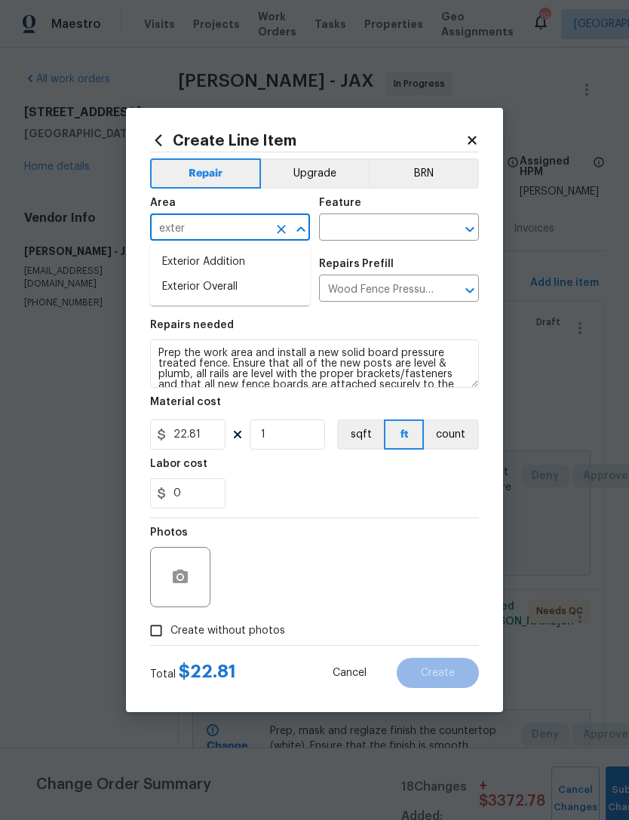
click at [250, 289] on li "Exterior Overall" at bounding box center [230, 286] width 160 height 25
type input "Exterior Overall"
click at [395, 223] on input "text" at bounding box center [378, 228] width 118 height 23
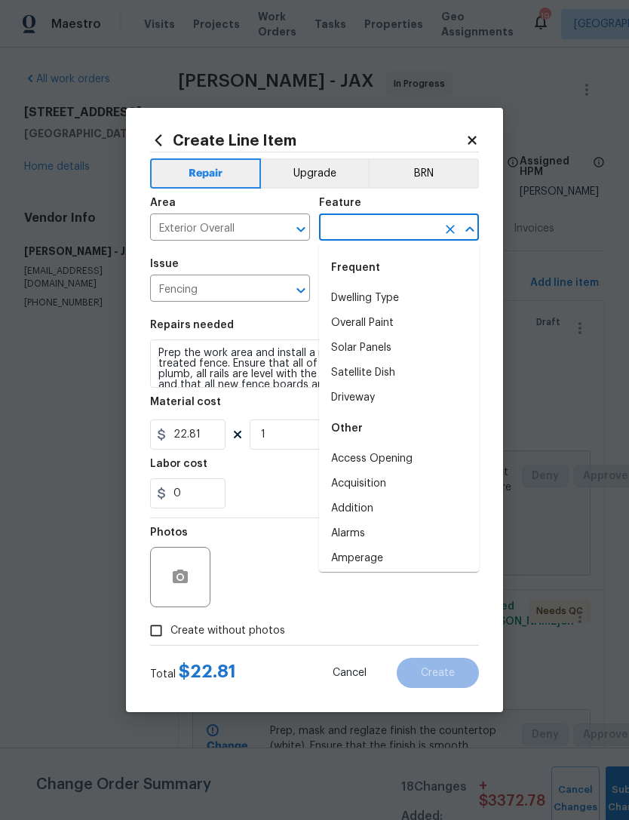
type input "o"
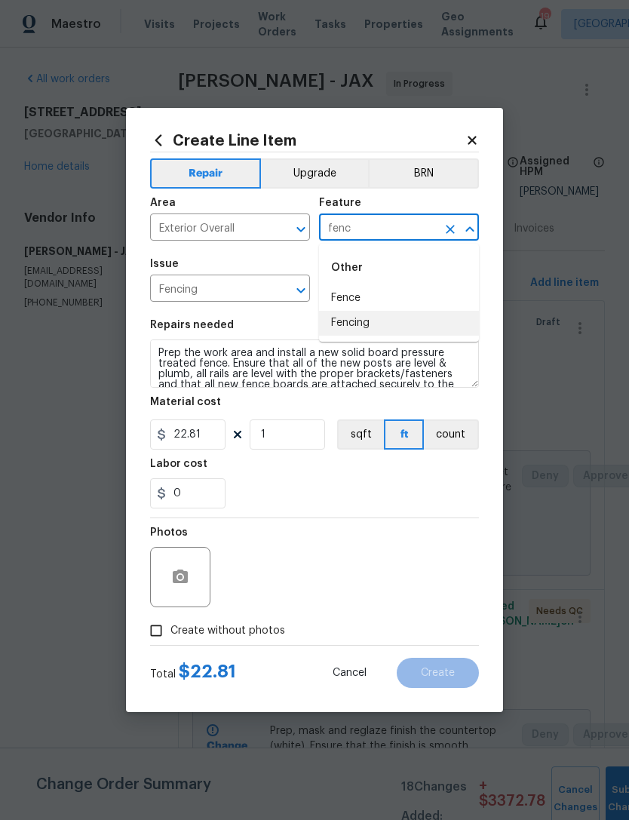
click at [376, 319] on li "Fencing" at bounding box center [399, 323] width 160 height 25
type input "Fencing"
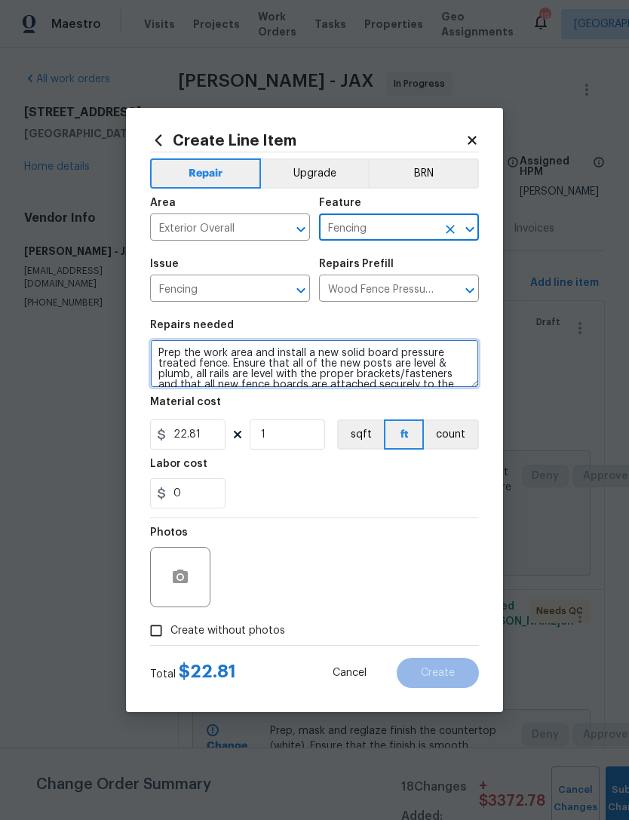
click at [157, 349] on textarea "Prep the work area and install a new solid board pressure treated fence. Ensure…" at bounding box center [314, 363] width 329 height 48
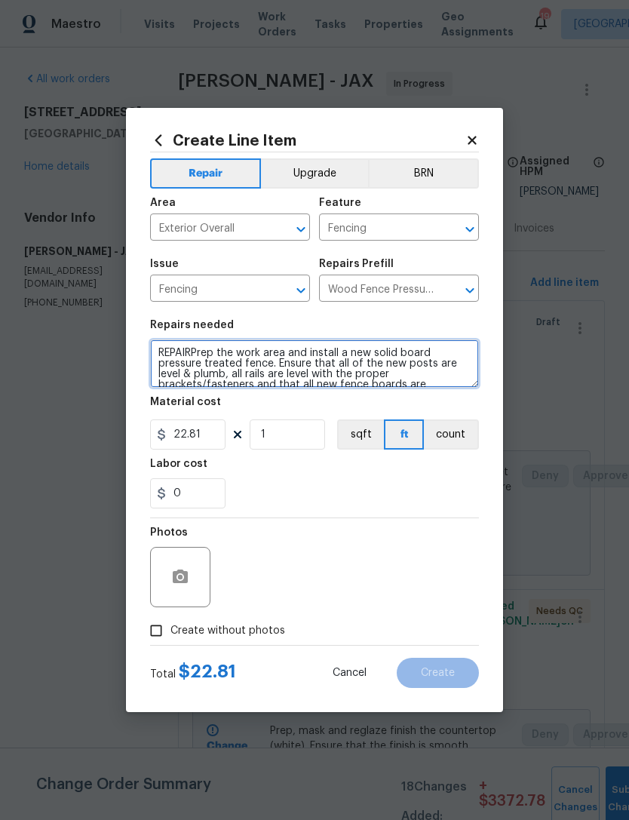
type textarea "REPAIR Prep the work area and install a new solid board pressure treated fence.…"
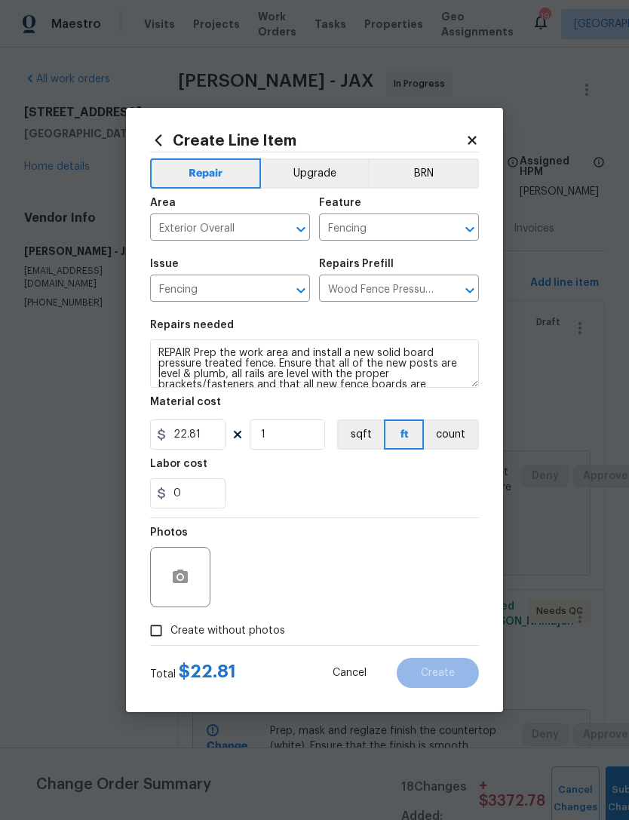
click at [474, 136] on icon at bounding box center [472, 140] width 8 height 8
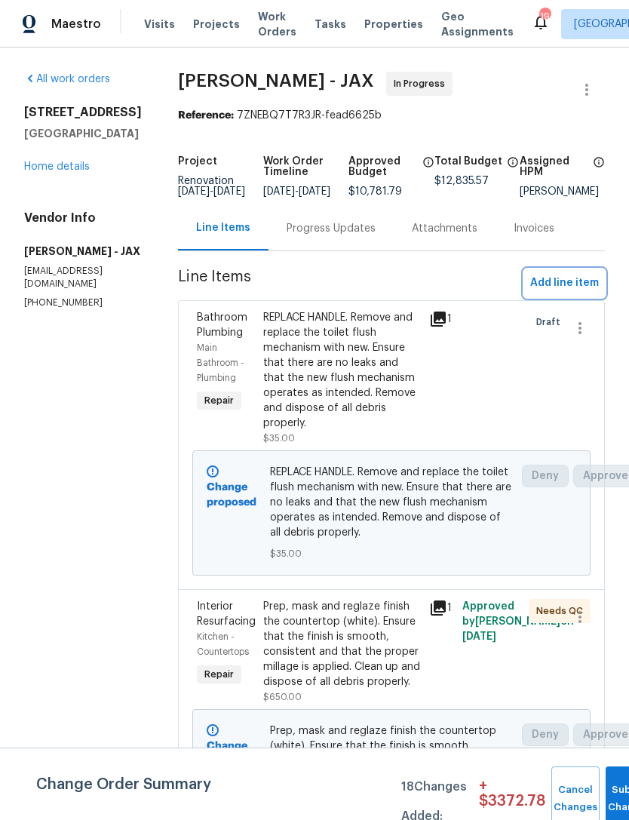
click at [579, 291] on span "Add line item" at bounding box center [564, 283] width 69 height 19
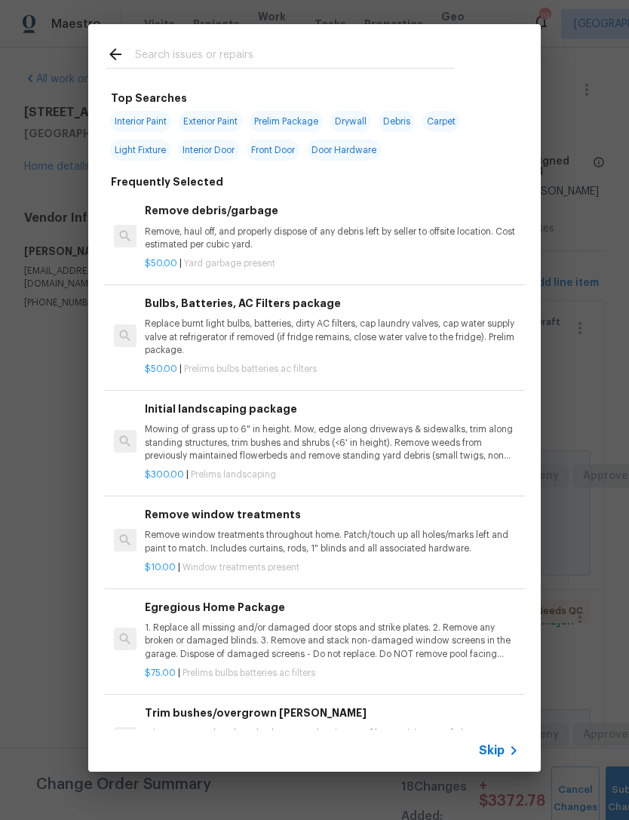
click at [418, 51] on input "text" at bounding box center [295, 56] width 320 height 23
type input "Fencing"
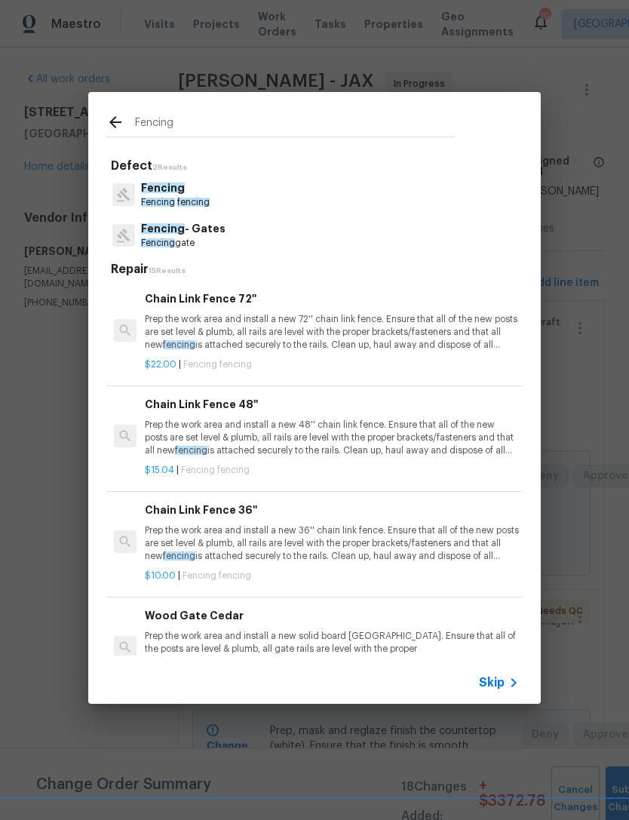
click at [177, 193] on span "Fencing" at bounding box center [163, 187] width 44 height 11
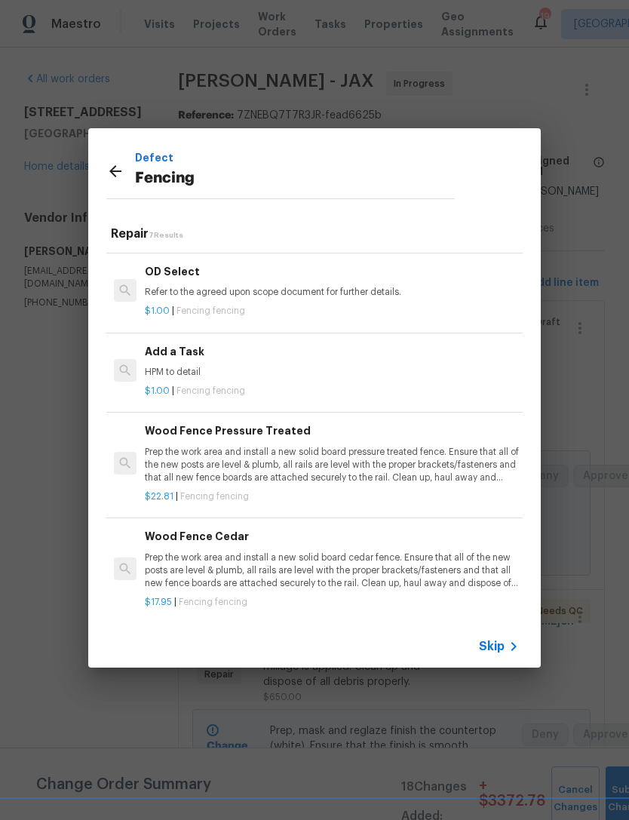
click at [313, 347] on h6 "Add a Task" at bounding box center [332, 351] width 374 height 17
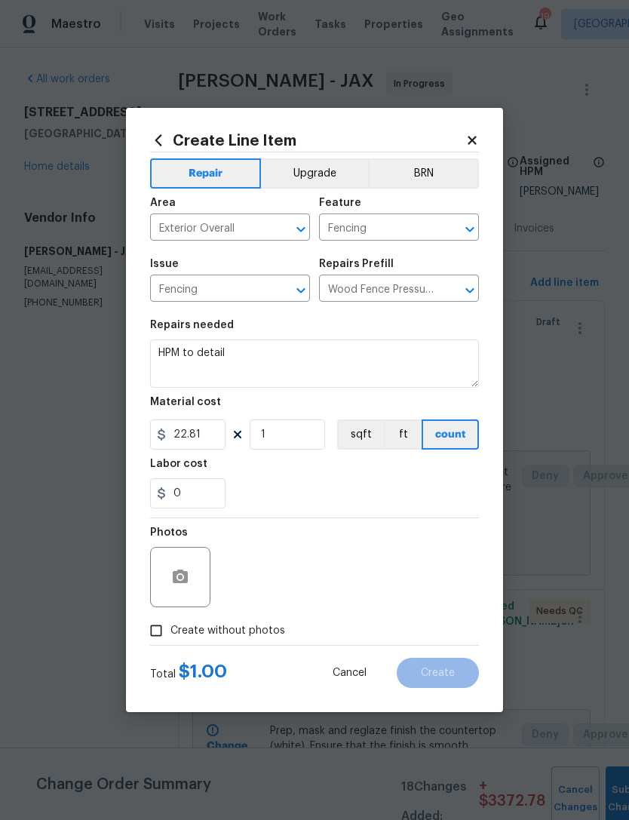
type input "Add a Task $1.00"
type input "1"
click at [471, 136] on icon at bounding box center [472, 140] width 14 height 14
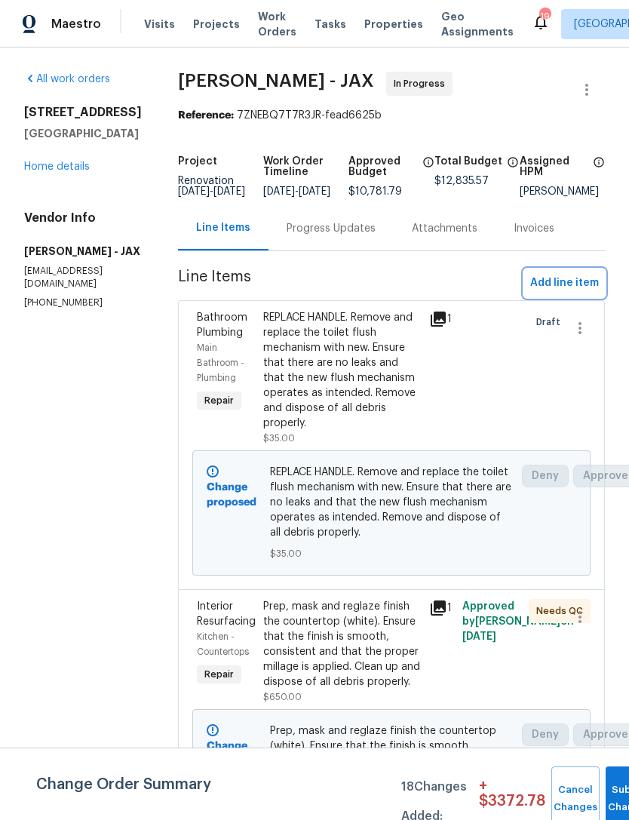
click at [580, 286] on span "Add line item" at bounding box center [564, 283] width 69 height 19
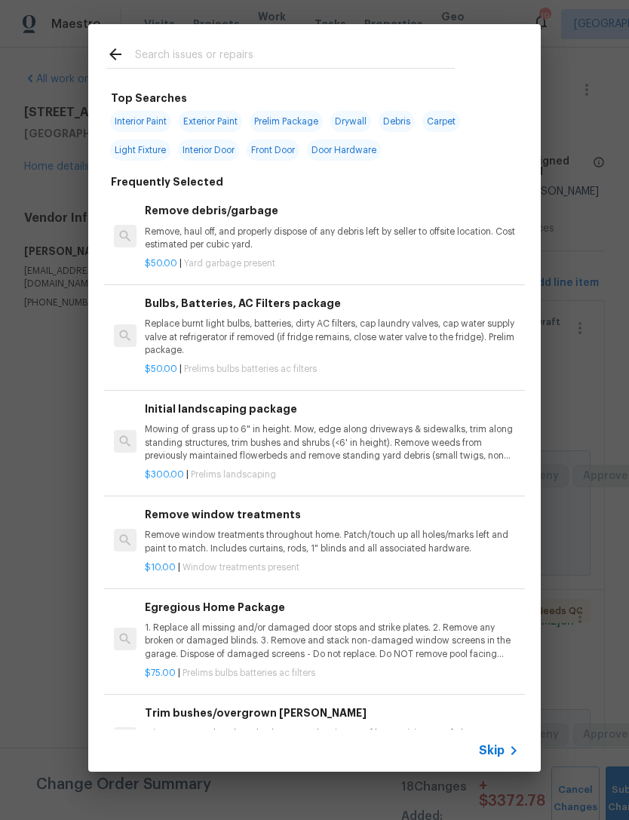
click at [381, 37] on div at bounding box center [280, 54] width 385 height 60
click at [460, 48] on div at bounding box center [280, 54] width 385 height 60
click at [452, 61] on input "text" at bounding box center [295, 56] width 320 height 23
type input "Fenci"
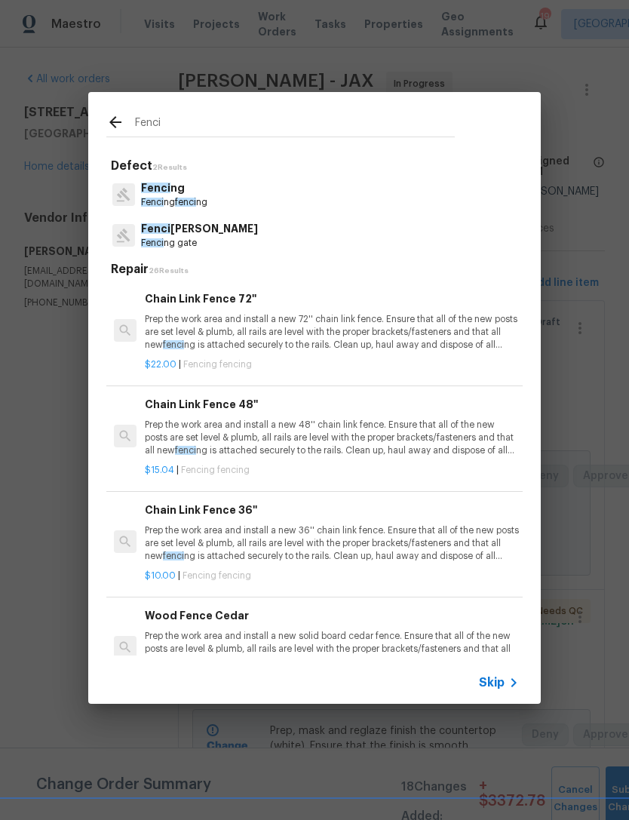
click at [195, 234] on p "Fenci ng - Gates" at bounding box center [199, 229] width 117 height 16
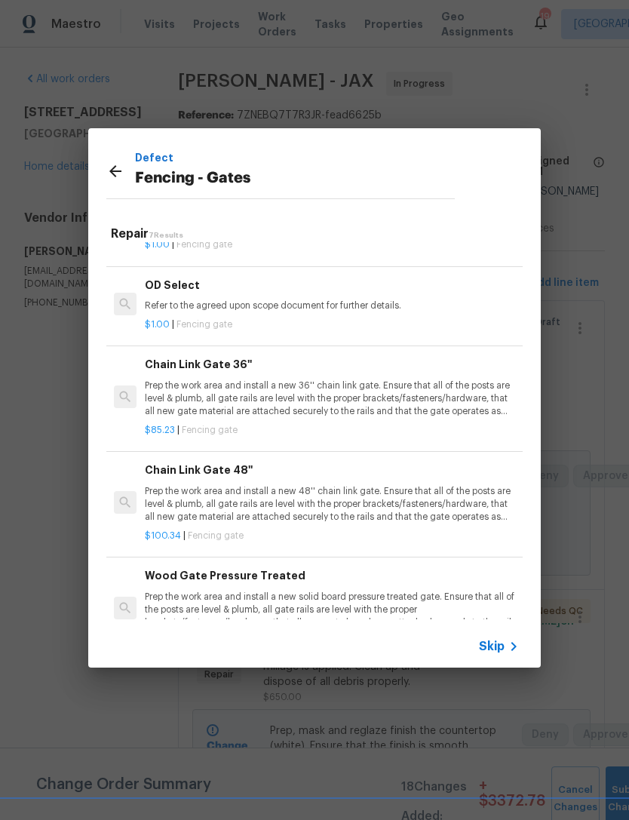
scroll to position [164, 0]
click at [281, 287] on h6 "OD Select" at bounding box center [332, 284] width 374 height 17
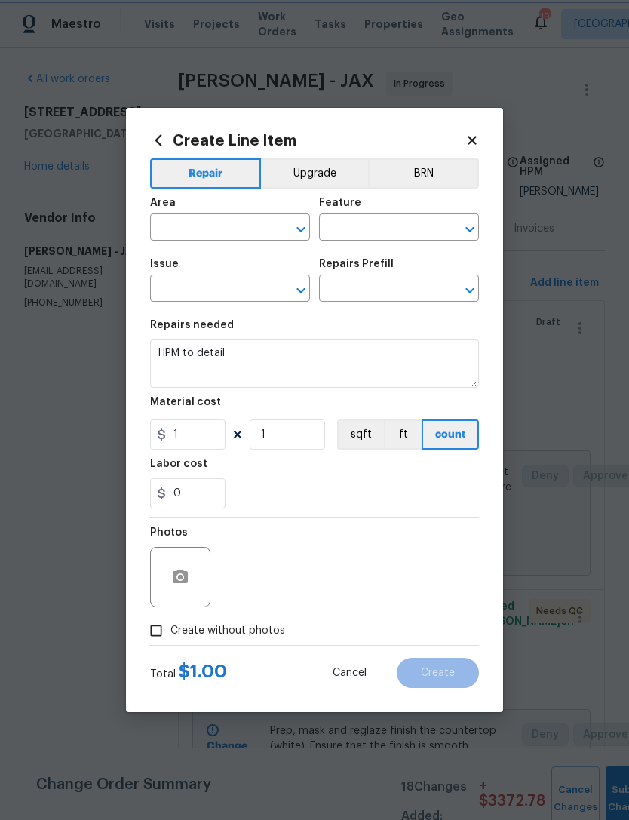
type input "Exterior Overall"
type input "Fencing"
type input "Fencing - Gates"
type input "OD Select $1.00"
type textarea "Refer to the agreed upon scope document for further details."
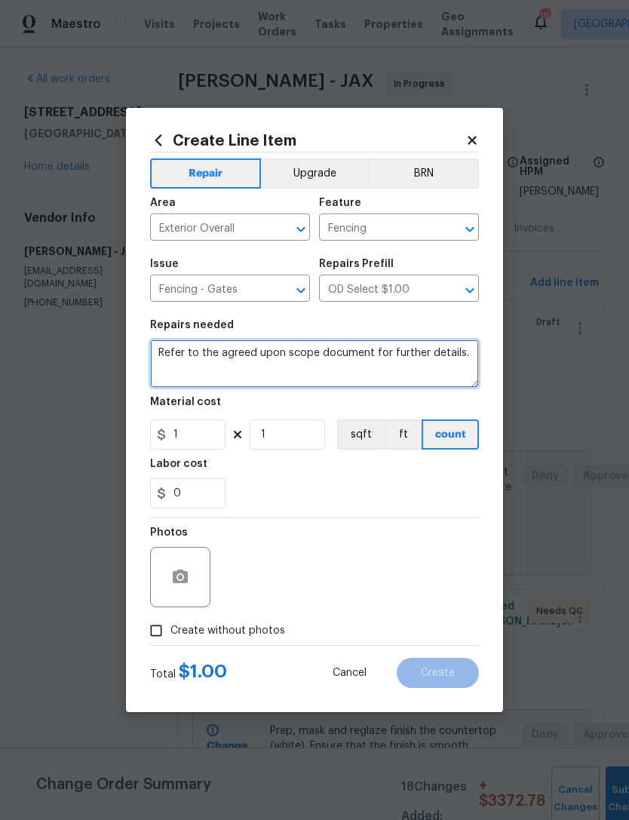
click at [153, 351] on textarea "Refer to the agreed upon scope document for further details." at bounding box center [314, 363] width 329 height 48
click at [245, 345] on textarea "Repair vinyl fenc gate" at bounding box center [314, 363] width 329 height 48
click at [235, 349] on textarea "Repair vinyl fenc gate" at bounding box center [314, 363] width 329 height 48
type textarea "Repair vinyl fence gate"
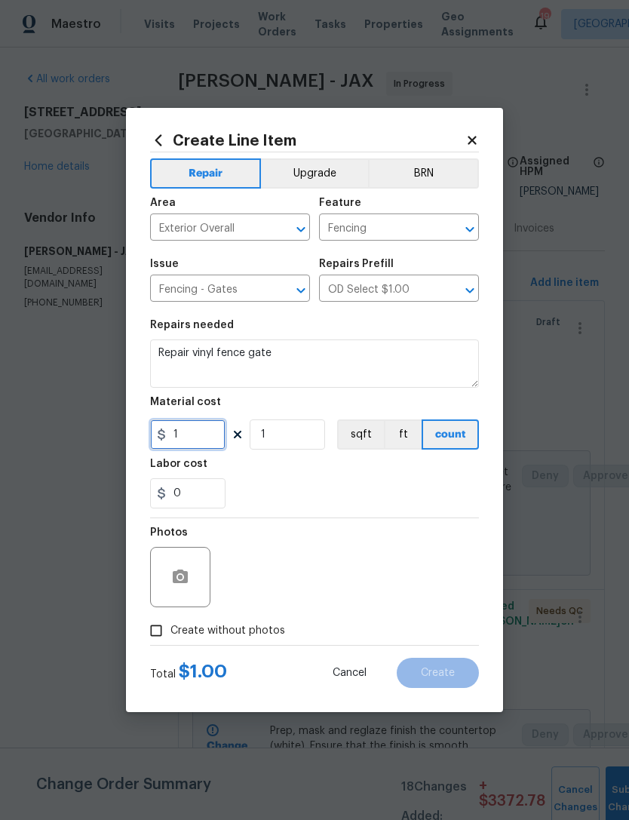
click at [206, 434] on input "1" at bounding box center [187, 434] width 75 height 30
type input "90"
click at [358, 492] on div "0" at bounding box center [314, 493] width 329 height 30
click at [182, 579] on circle "button" at bounding box center [180, 577] width 5 height 5
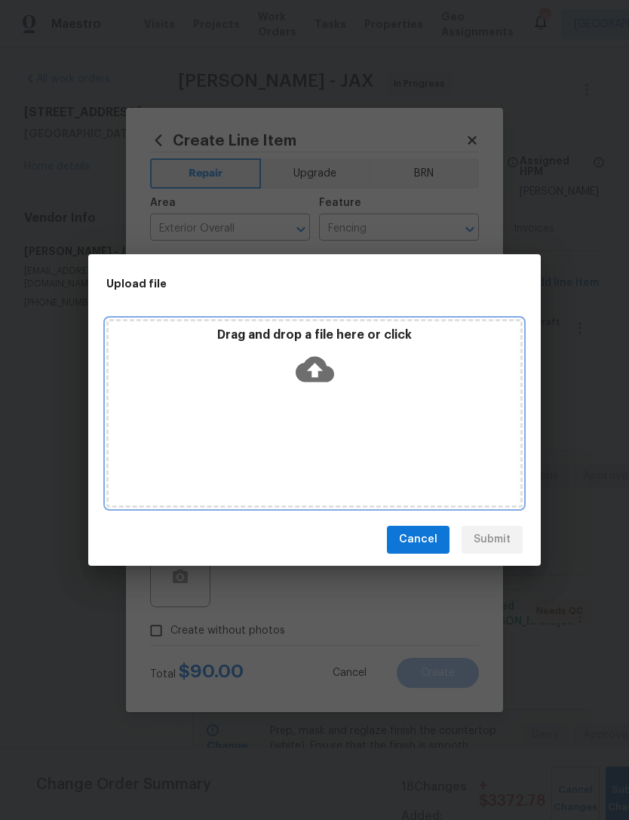
click at [317, 363] on icon at bounding box center [315, 369] width 38 height 26
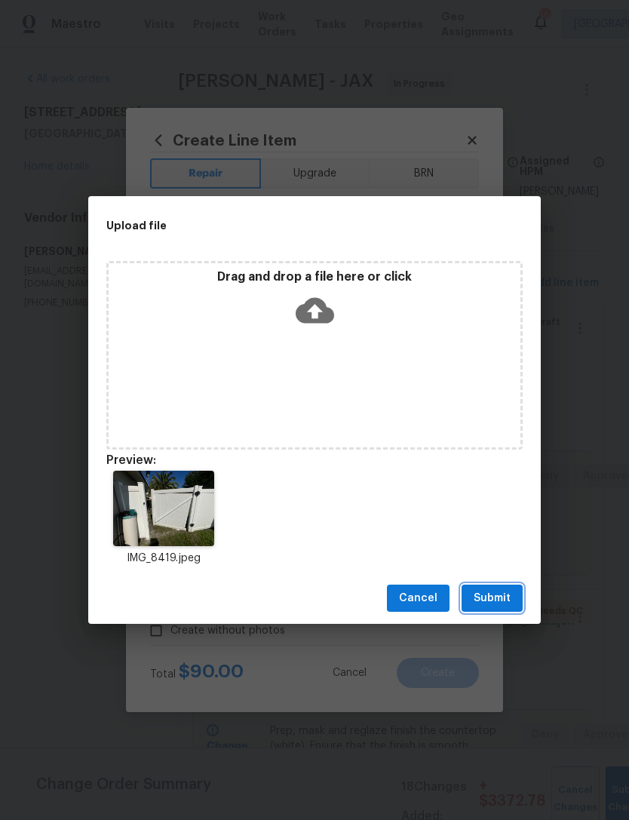
click at [498, 593] on span "Submit" at bounding box center [492, 598] width 37 height 19
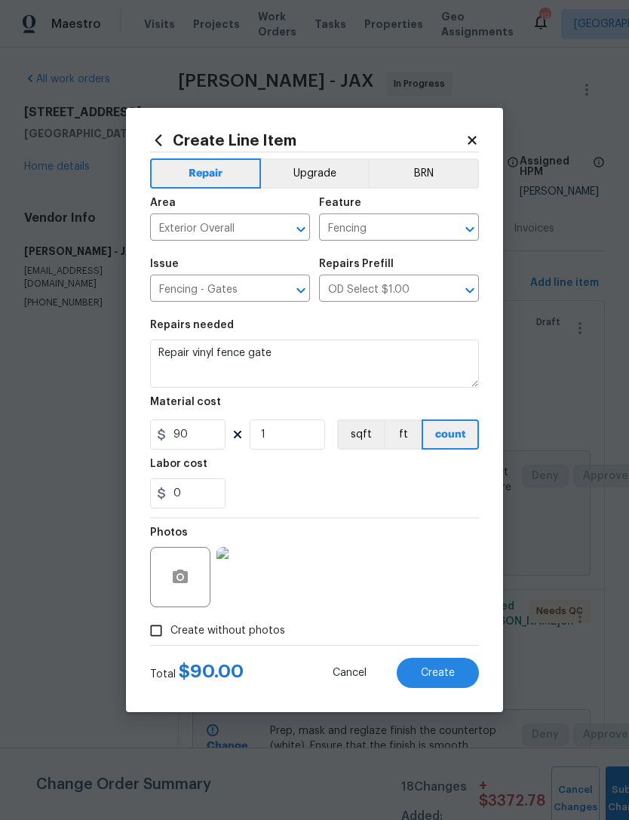
click at [441, 671] on span "Create" at bounding box center [438, 672] width 34 height 11
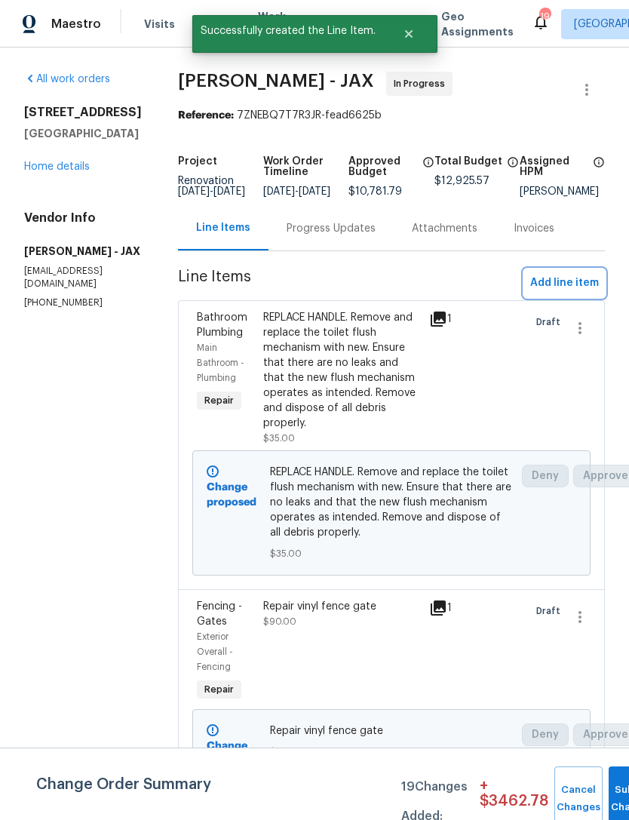
click at [572, 293] on span "Add line item" at bounding box center [564, 283] width 69 height 19
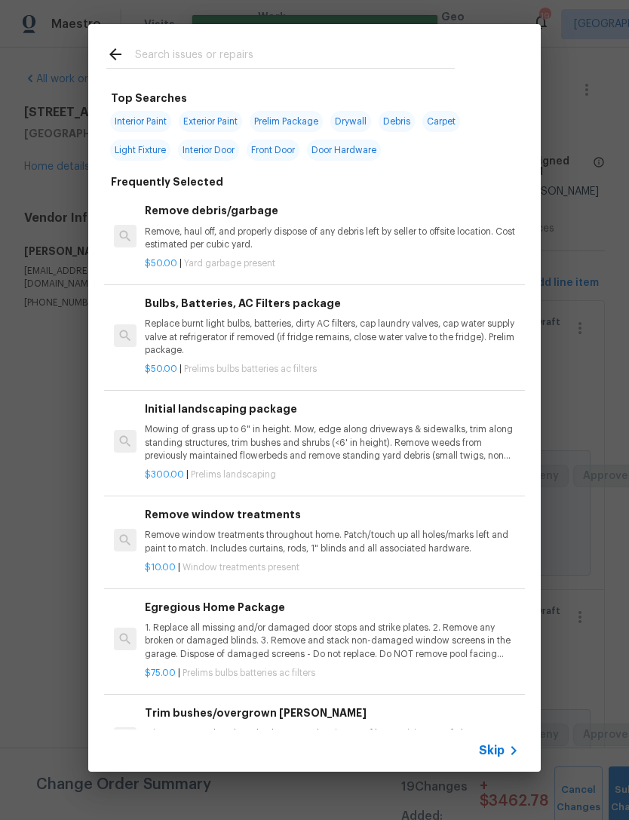
click at [417, 48] on input "text" at bounding box center [295, 56] width 320 height 23
type input "Molding"
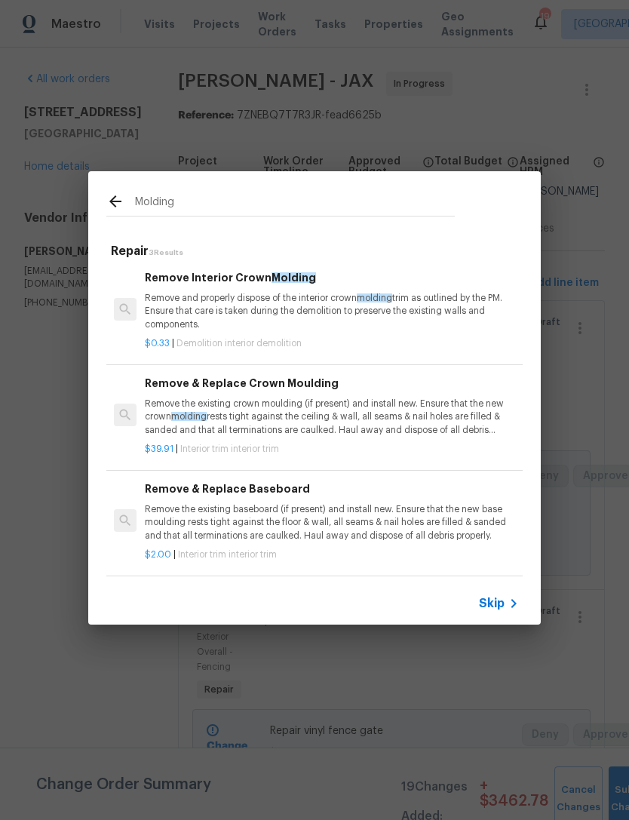
scroll to position [2, 0]
click at [259, 510] on p "Remove the existing baseboard (if present) and install new. Ensure that the new…" at bounding box center [332, 522] width 374 height 38
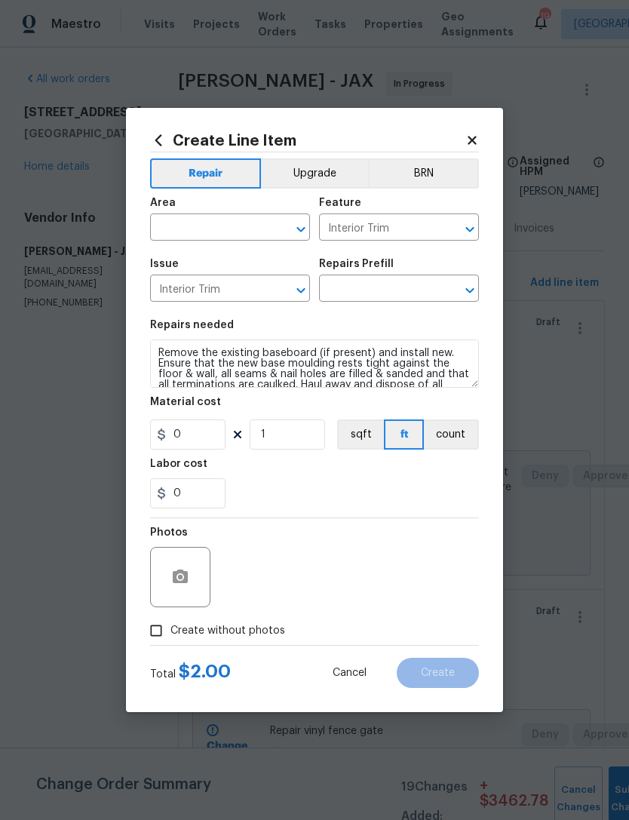
type input "Remove & Replace Baseboard $2.00"
type input "2"
click at [250, 213] on div "Area" at bounding box center [230, 208] width 160 height 20
click at [235, 219] on input "text" at bounding box center [209, 228] width 118 height 23
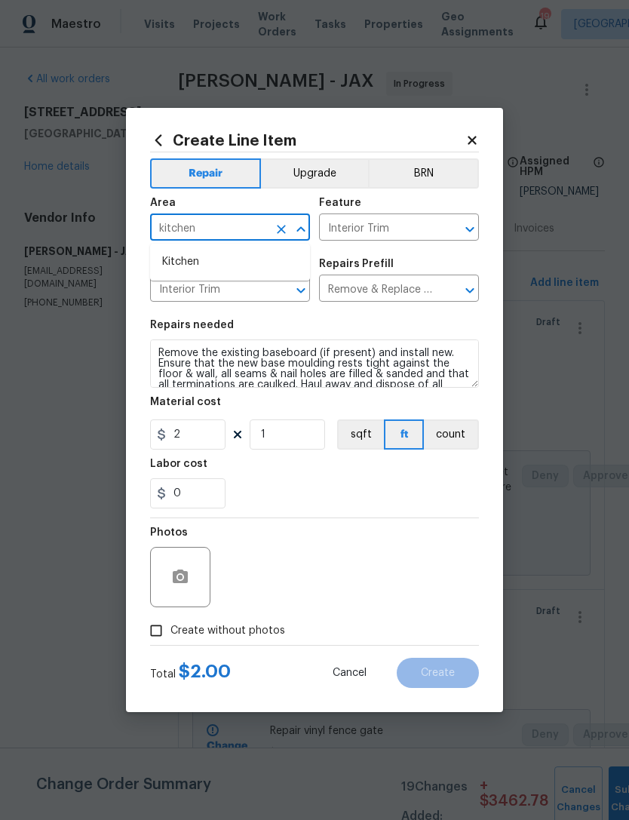
click at [203, 250] on li "Kitchen" at bounding box center [230, 262] width 160 height 25
type input "Kitchen"
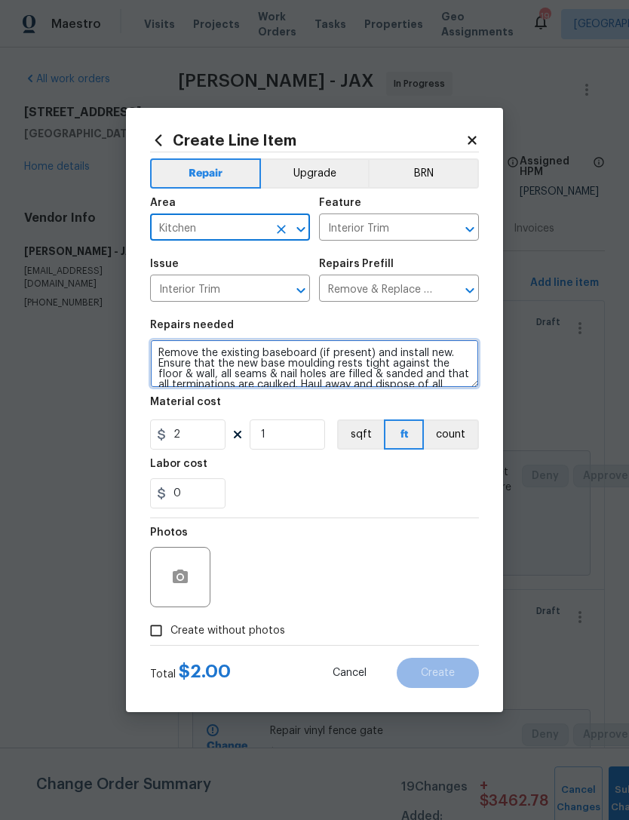
click at [164, 353] on textarea "Remove the existing baseboard (if present) and install new. Ensure that the new…" at bounding box center [314, 363] width 329 height 48
click at [164, 352] on textarea "Remove the existing baseboard (if present) and install new. Ensure that the new…" at bounding box center [314, 363] width 329 height 48
click at [175, 352] on textarea "Remove the existing baseboard (if present) and install new. Ensure that the new…" at bounding box center [314, 363] width 329 height 48
click at [174, 352] on textarea "Remove the existing baseboard (if present) and install new. Ensure that the new…" at bounding box center [314, 363] width 329 height 48
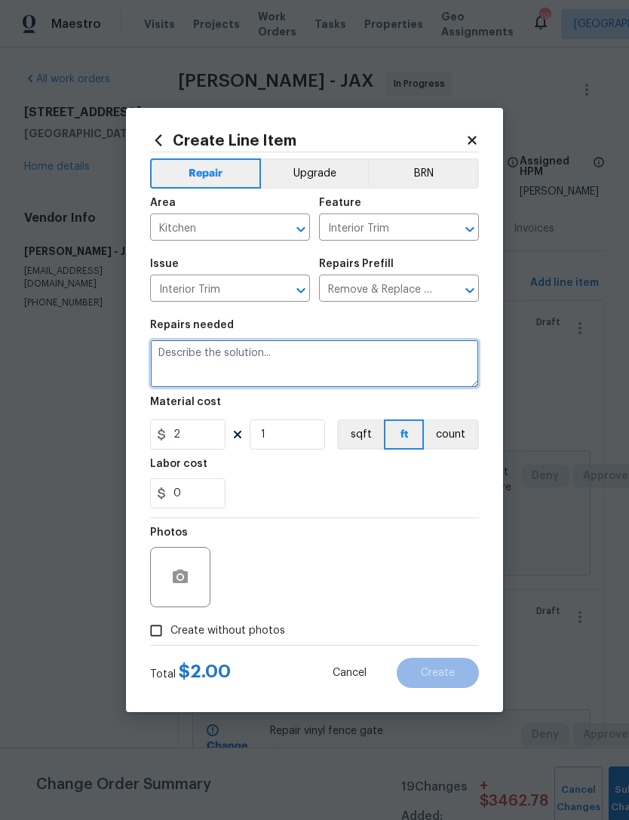
scroll to position [0, 0]
type textarea "Replace missing 1/4 round at cabinet in kitchen"
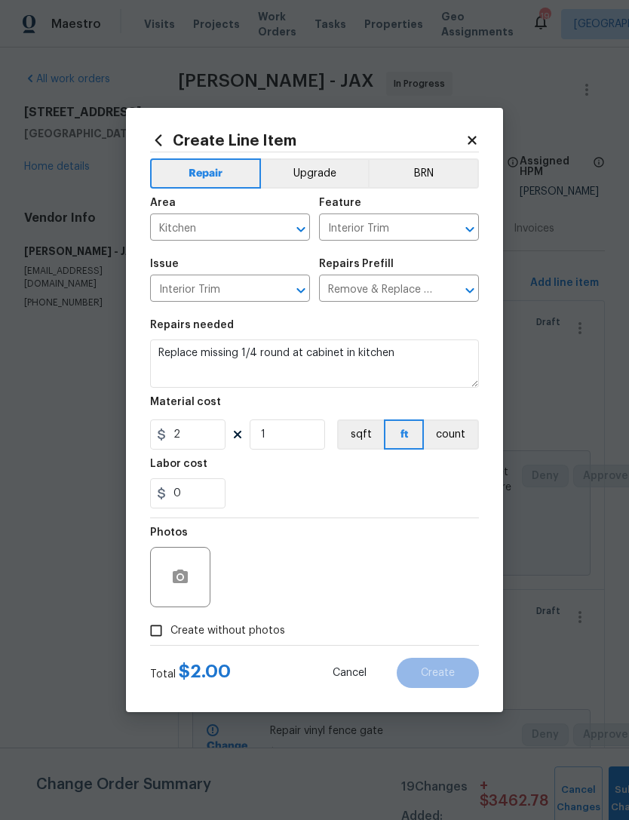
click at [325, 502] on div "0" at bounding box center [314, 493] width 329 height 30
click at [222, 434] on input "2" at bounding box center [187, 434] width 75 height 30
click at [324, 494] on div "0" at bounding box center [314, 493] width 329 height 30
click at [214, 434] on input "39" at bounding box center [187, 434] width 75 height 30
type input "30"
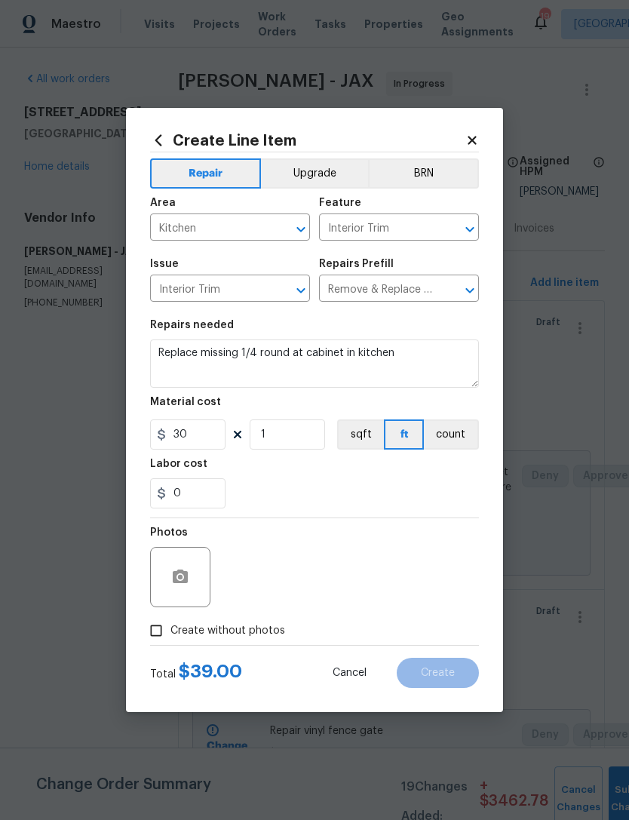
click at [343, 486] on div "0" at bounding box center [314, 493] width 329 height 30
click at [185, 574] on icon "button" at bounding box center [180, 576] width 15 height 14
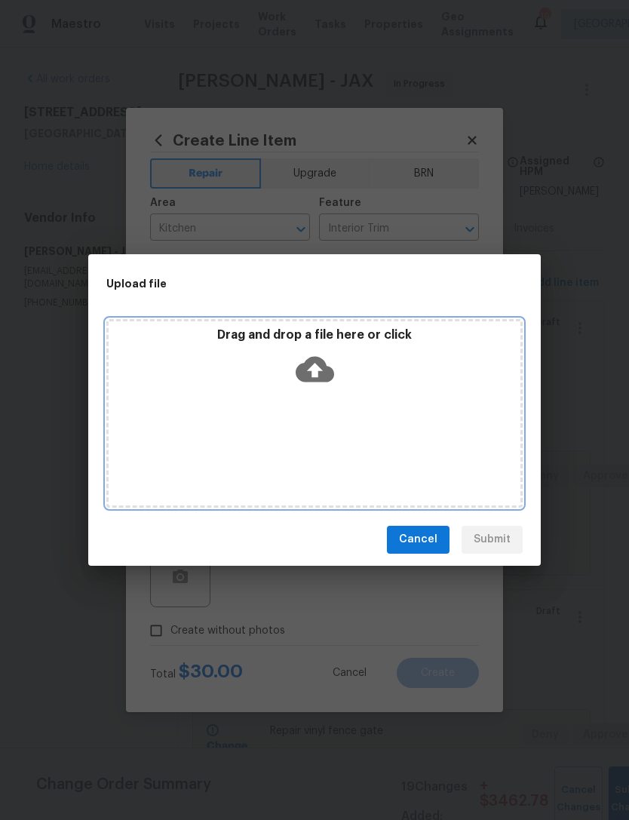
click at [318, 368] on icon at bounding box center [315, 369] width 38 height 38
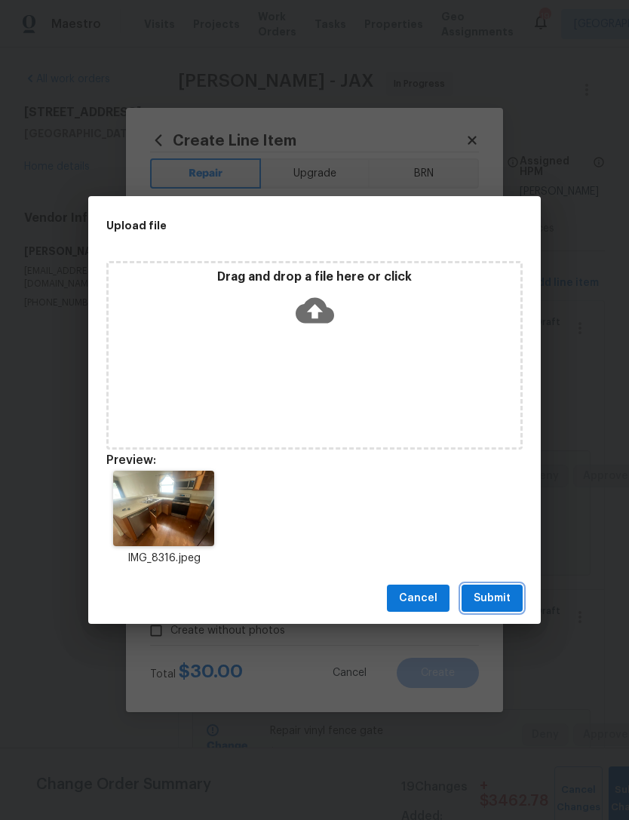
click at [498, 599] on span "Submit" at bounding box center [492, 598] width 37 height 19
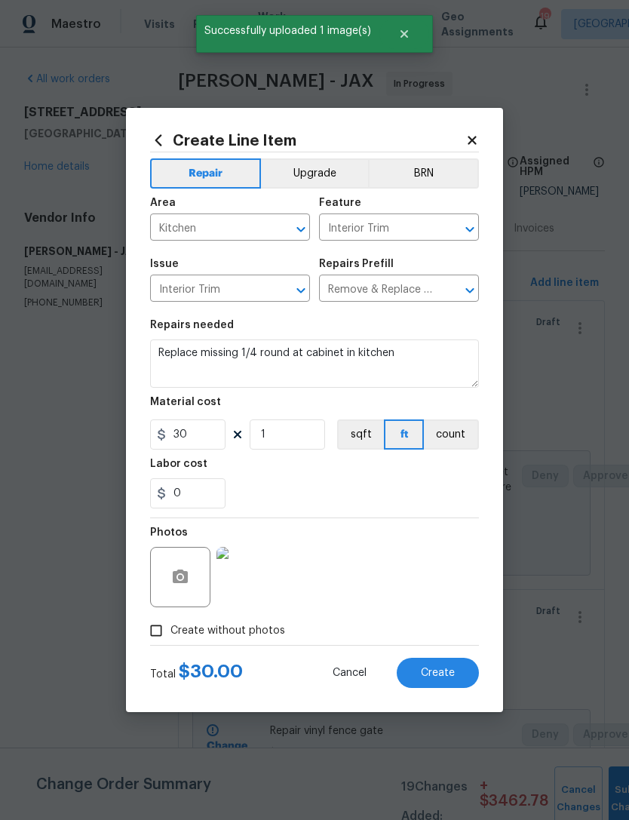
click at [434, 673] on span "Create" at bounding box center [438, 672] width 34 height 11
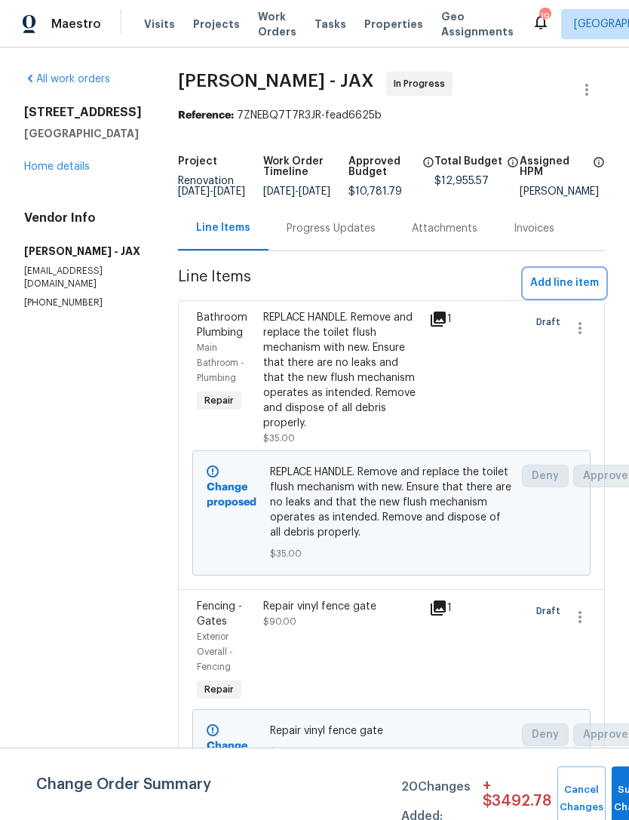
click at [576, 293] on span "Add line item" at bounding box center [564, 283] width 69 height 19
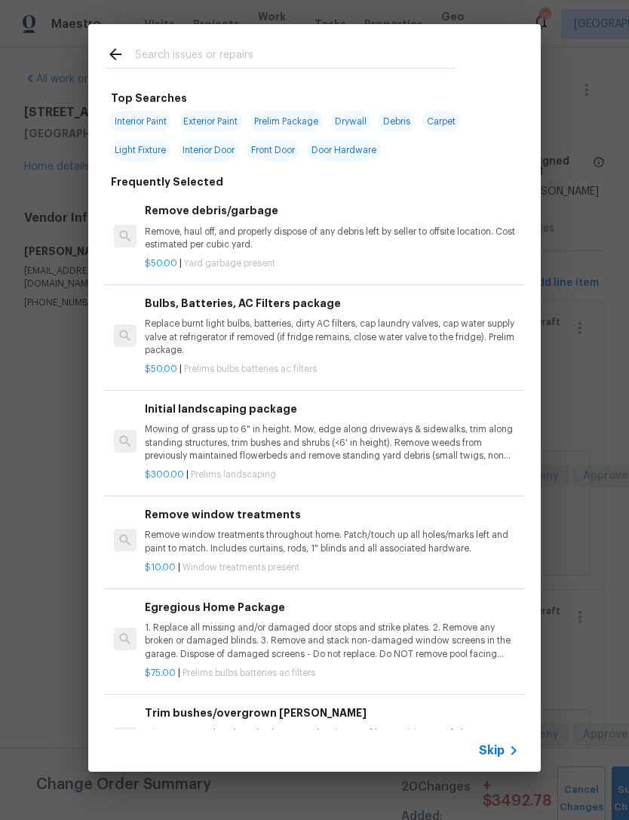
click at [429, 51] on input "text" at bounding box center [295, 56] width 320 height 23
type input "Smoke"
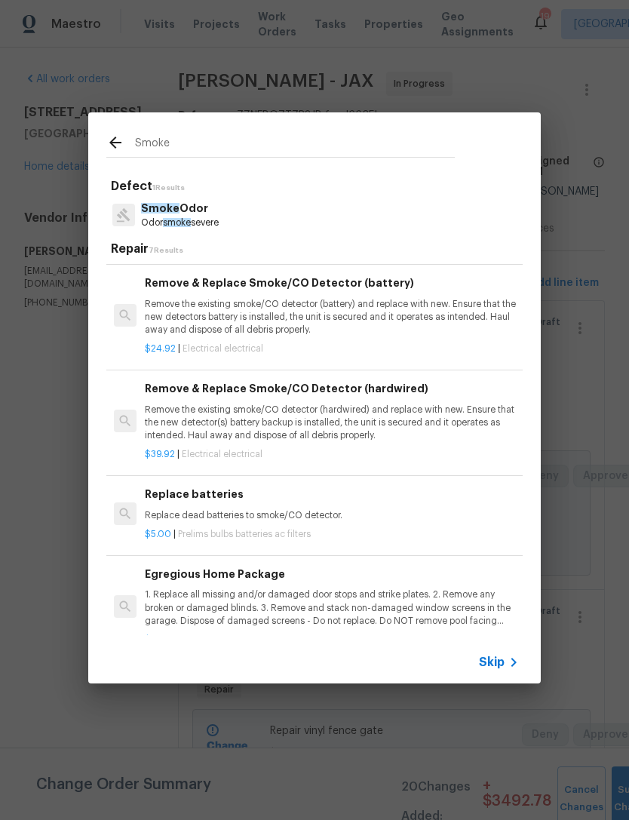
scroll to position [75, 0]
click at [345, 424] on p "Remove the existing smoke/CO detector (hardwired) and replace with new. Ensure …" at bounding box center [332, 422] width 374 height 38
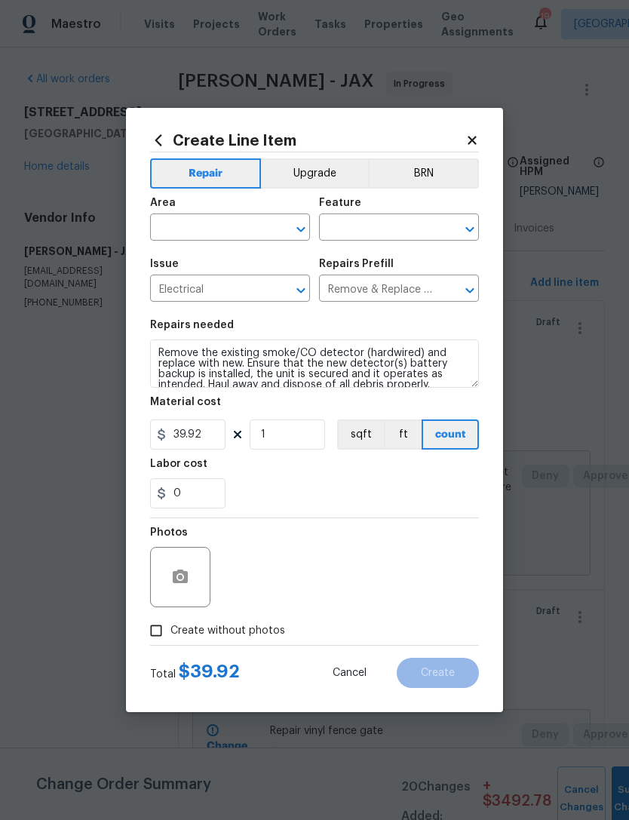
click at [266, 215] on div "Area" at bounding box center [230, 208] width 160 height 20
click at [238, 217] on input "text" at bounding box center [209, 228] width 118 height 23
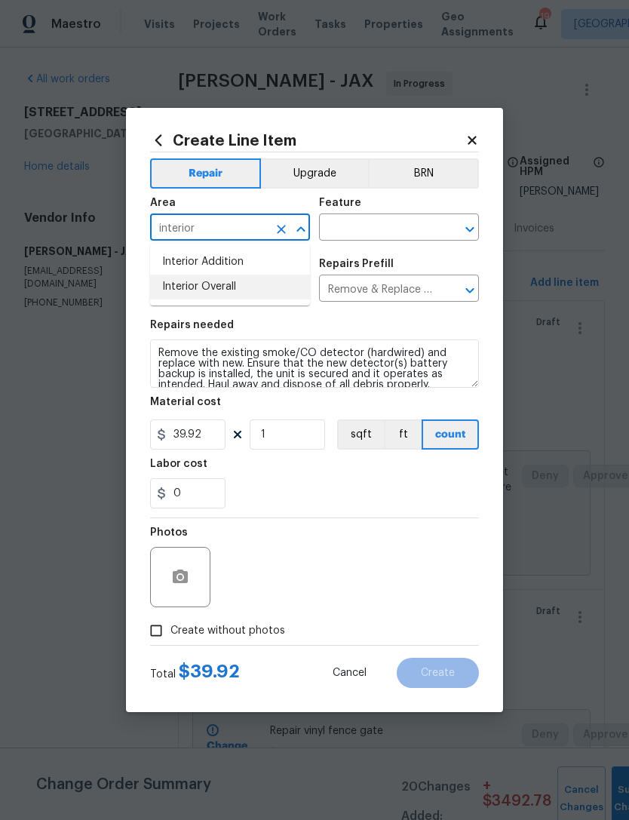
click at [246, 288] on li "Interior Overall" at bounding box center [230, 286] width 160 height 25
type input "Interior Overall"
click at [411, 220] on input "text" at bounding box center [378, 228] width 118 height 23
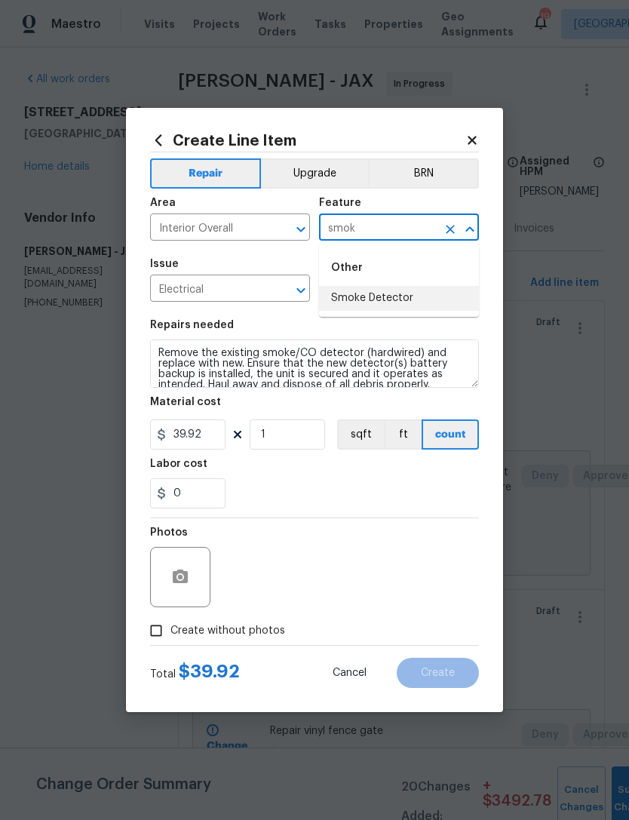
click at [406, 291] on li "Smoke Detector" at bounding box center [399, 298] width 160 height 25
type input "Smoke Detector"
click at [214, 440] on input "39.92" at bounding box center [187, 434] width 75 height 30
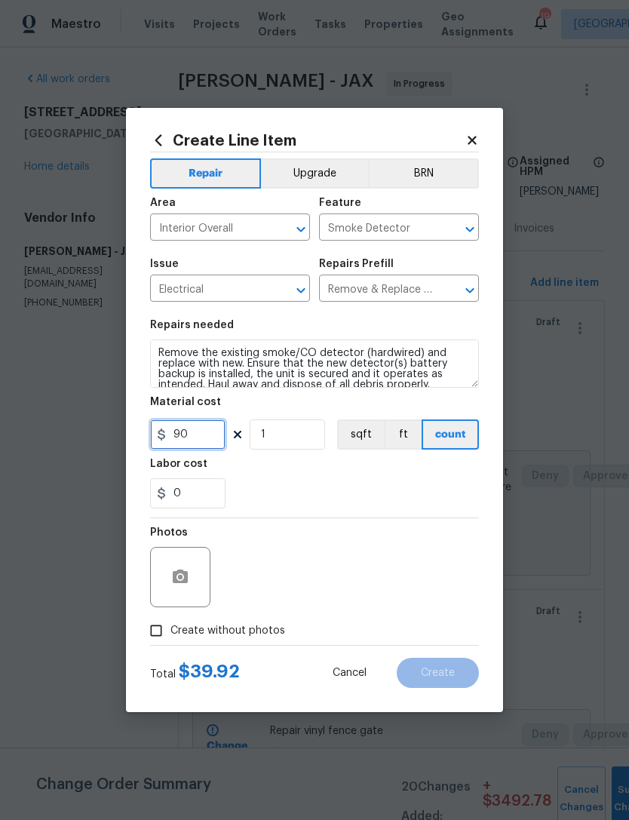
type input "90"
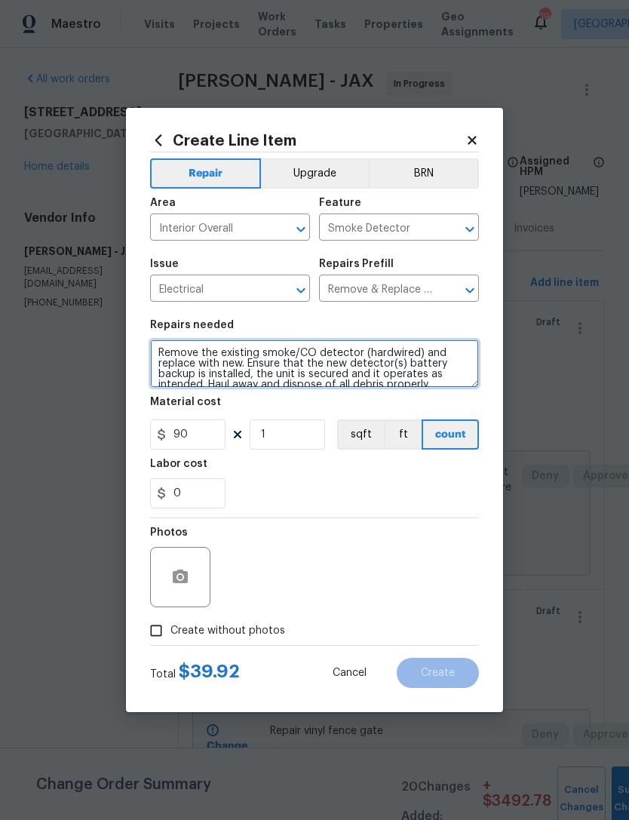
click at [155, 346] on textarea "Remove the existing smoke/CO detector (hardwired) and replace with new. Ensure …" at bounding box center [314, 363] width 329 height 48
type textarea "REPLACE 2NSMOKE DETECTORS AND COVER MISSING Remove the existing smoke/CO detect…"
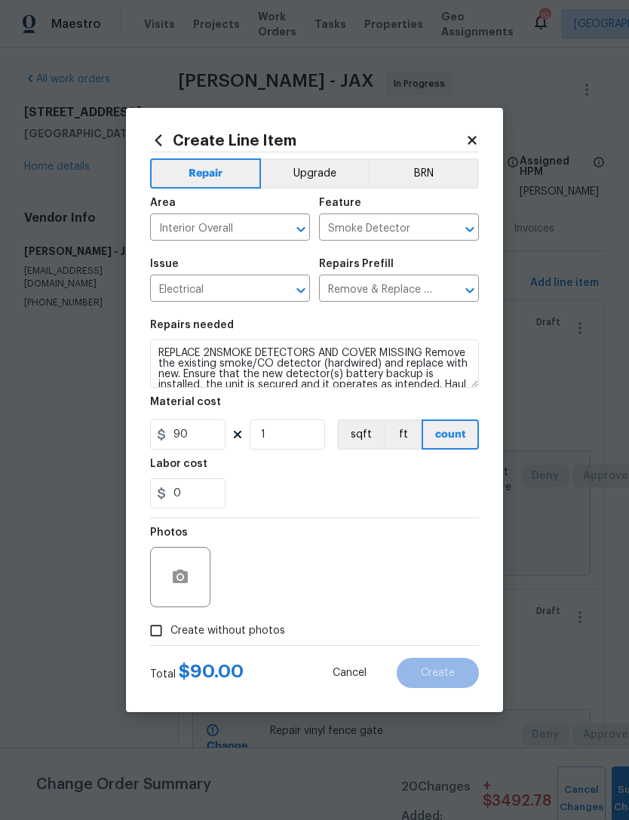
click at [332, 498] on div "0" at bounding box center [314, 493] width 329 height 30
click at [180, 574] on icon "button" at bounding box center [180, 576] width 15 height 14
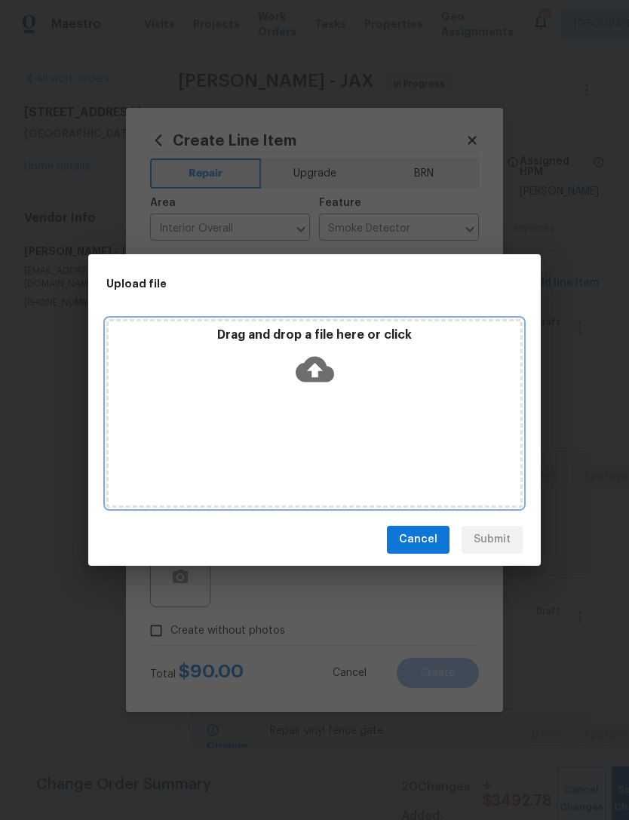
click at [310, 364] on icon at bounding box center [315, 369] width 38 height 26
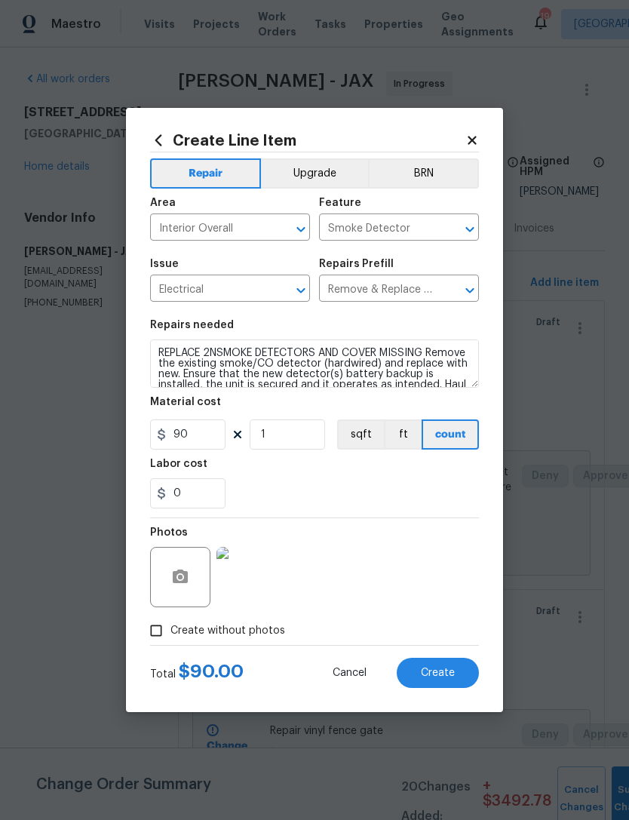
click at [449, 667] on span "Create" at bounding box center [438, 672] width 34 height 11
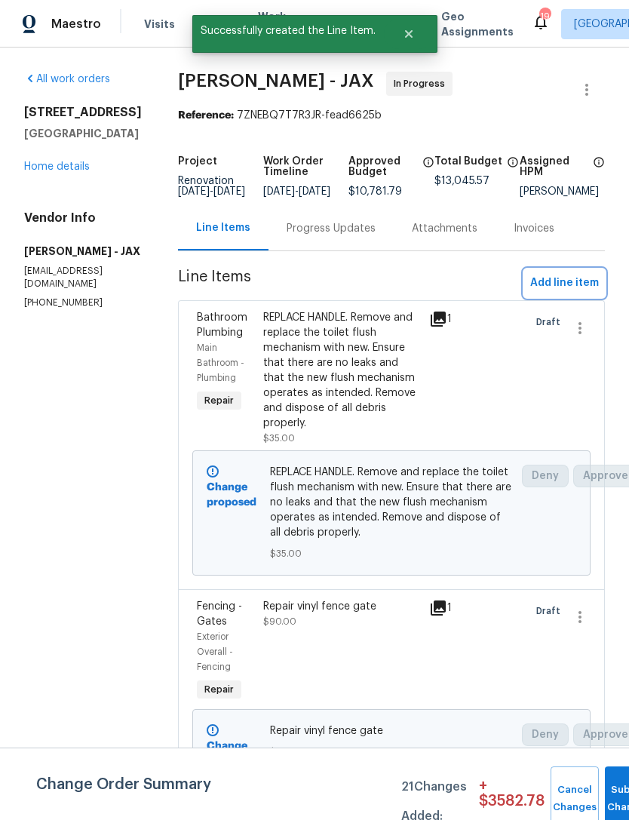
click at [573, 289] on span "Add line item" at bounding box center [564, 283] width 69 height 19
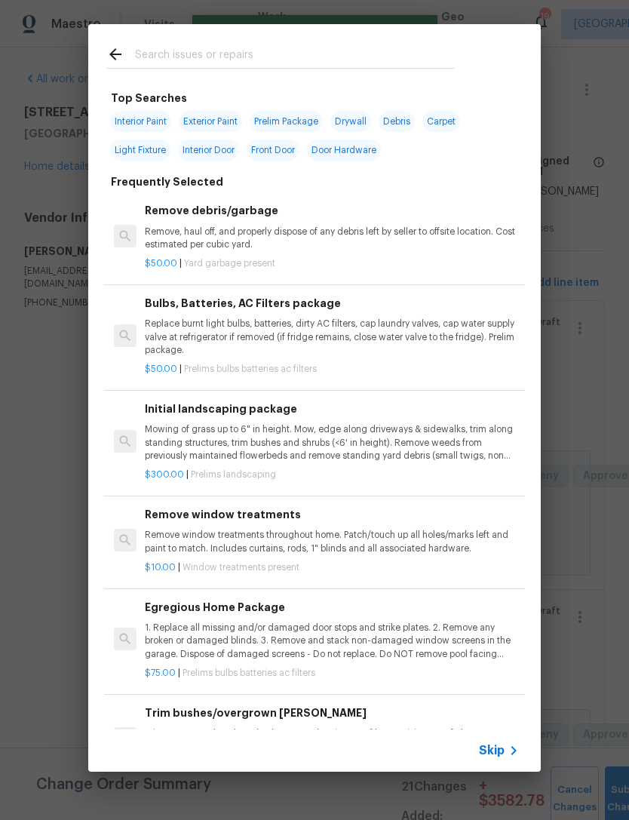
click at [438, 48] on input "text" at bounding box center [295, 56] width 320 height 23
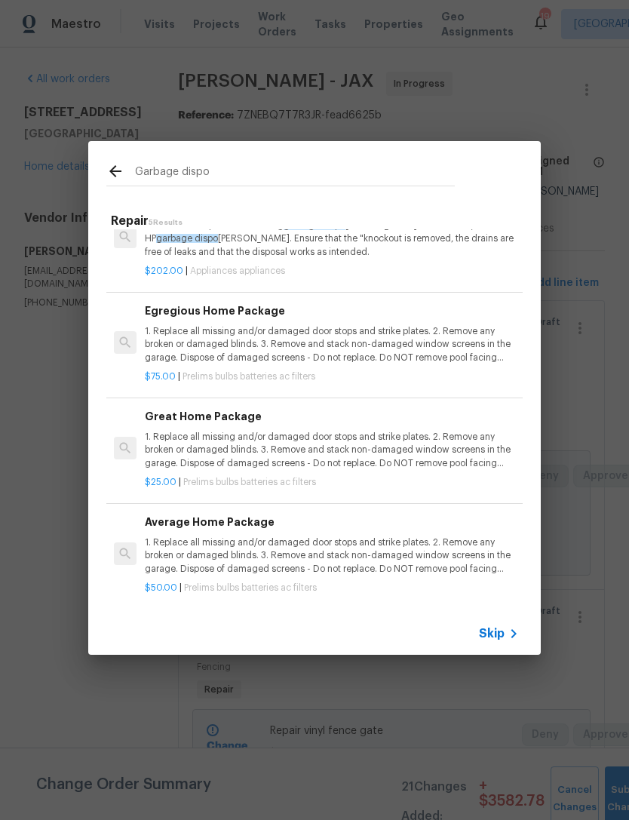
scroll to position [149, 0]
type input "Garbage disposal"
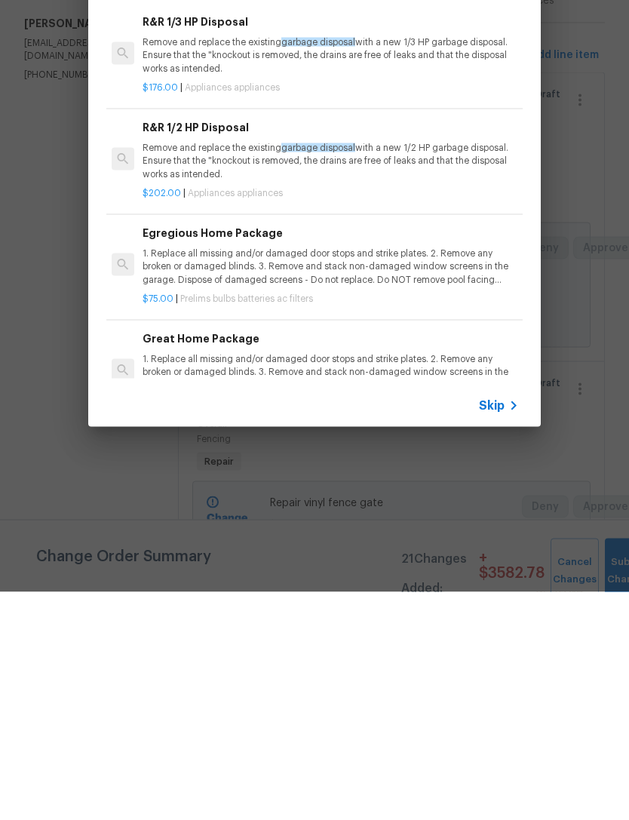
scroll to position [0, 2]
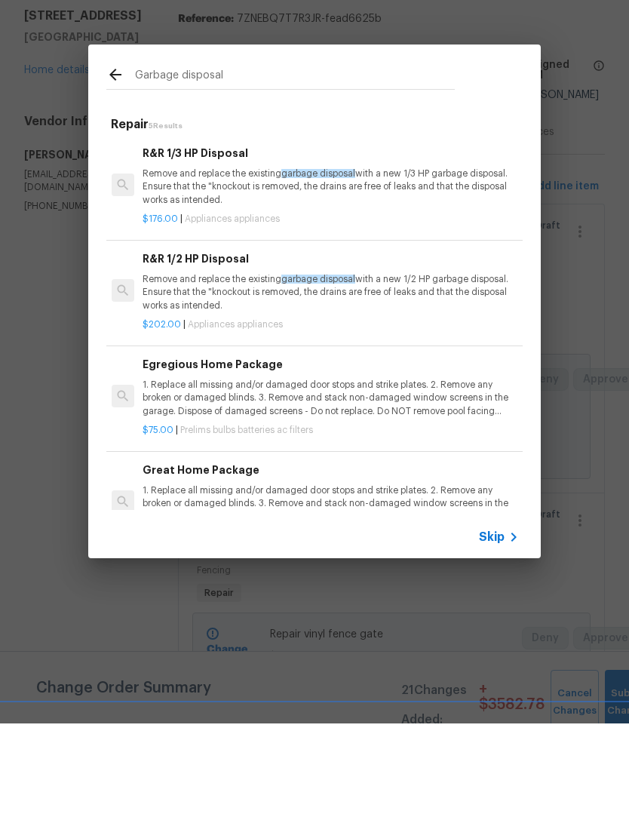
click at [280, 241] on h6 "R&R 1/3 HP Disposal" at bounding box center [330, 249] width 374 height 17
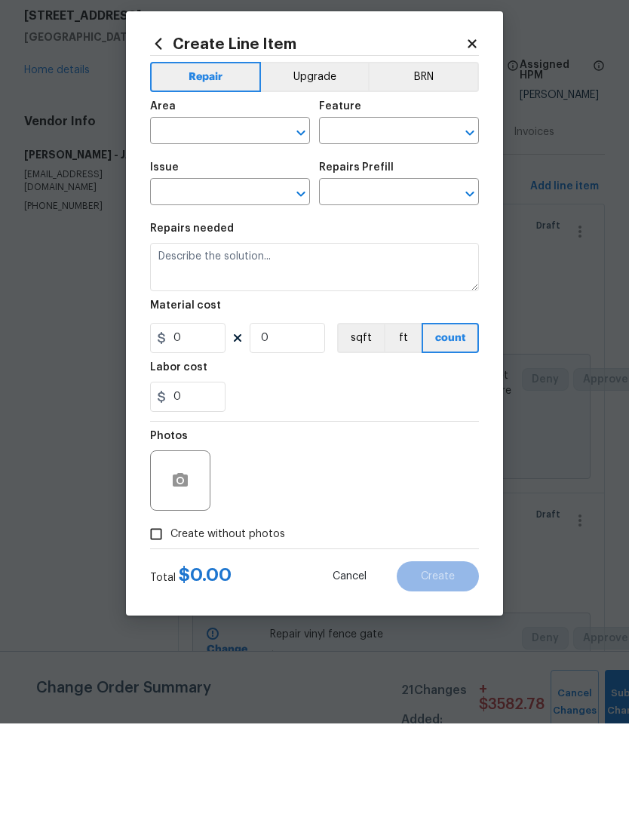
type input "Appliances"
type input "R&R 1/3 HP Disposal $176.00"
type textarea "Remove and replace the existing garbage disposal with a new 1/3 HP garbage disp…"
type input "176"
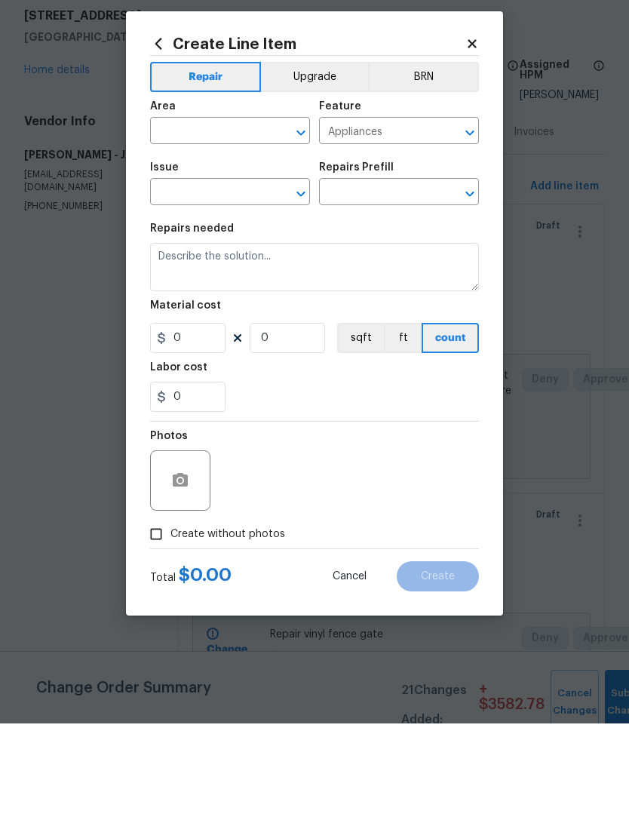
type input "1"
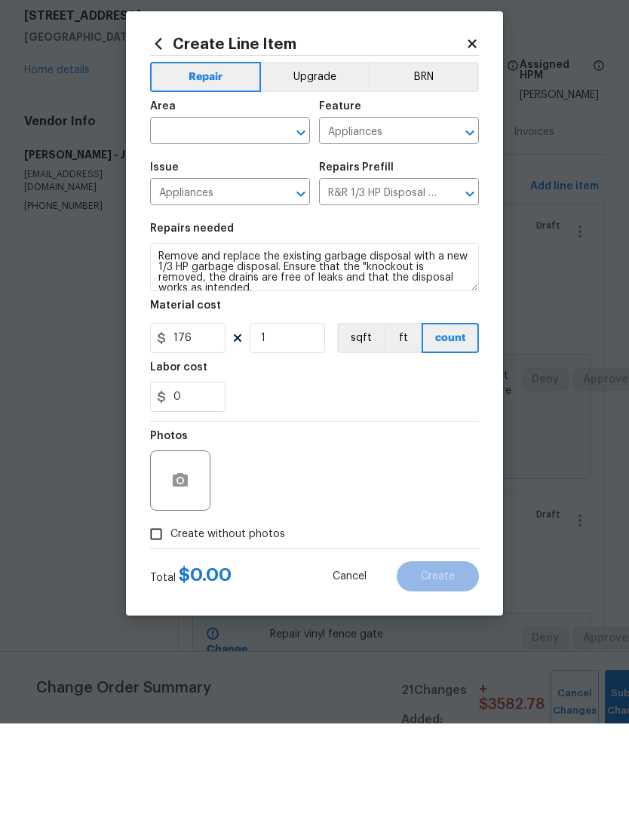
scroll to position [48, 0]
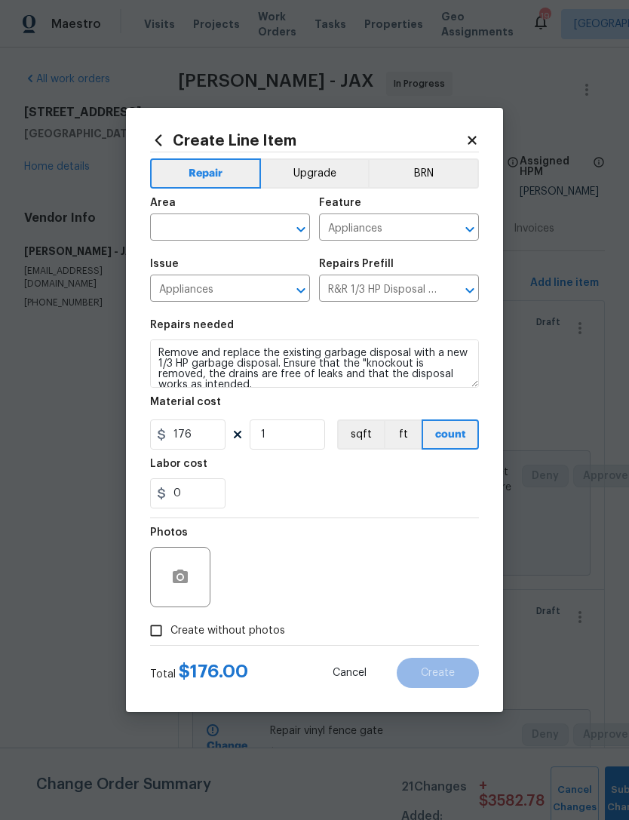
click at [242, 226] on input "text" at bounding box center [209, 228] width 118 height 23
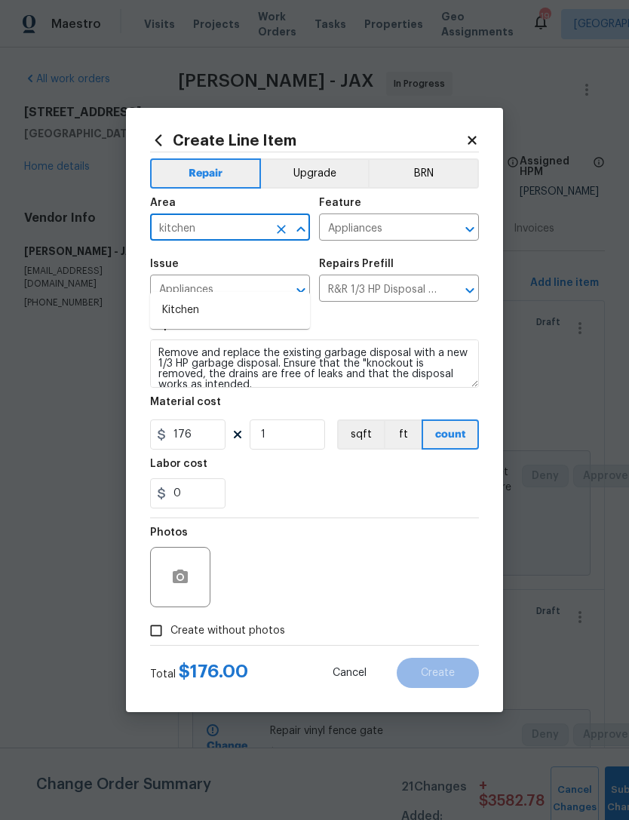
click at [216, 298] on li "Kitchen" at bounding box center [230, 310] width 160 height 25
type input "Kitchen"
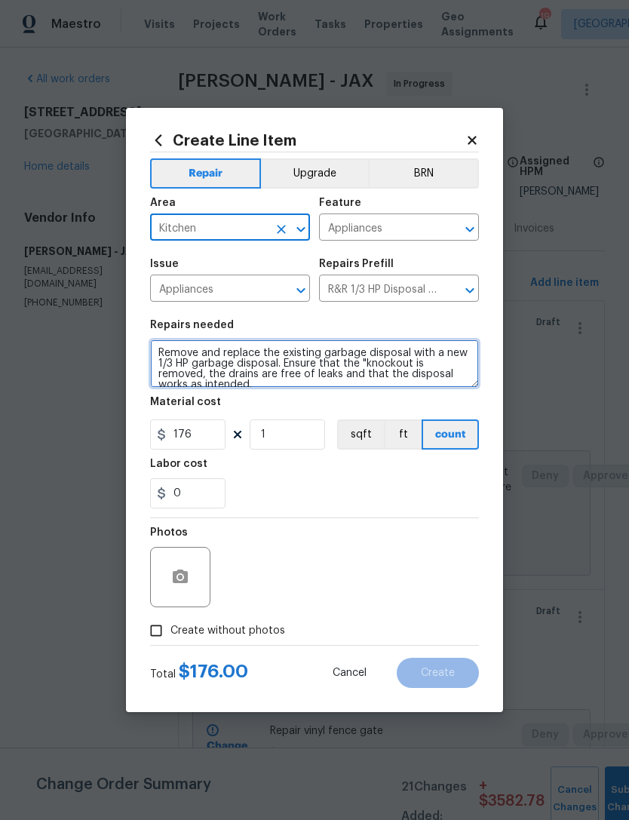
click at [161, 354] on textarea "Remove and replace the existing garbage disposal with a new 1/3 HP garbage disp…" at bounding box center [314, 363] width 329 height 48
click at [160, 353] on textarea "Remove and replace the existing garbage disposal with a new 1/3 HP garbage disp…" at bounding box center [314, 363] width 329 height 48
click at [161, 356] on textarea "Remove and replace the existing garbage disposal with a new 1/3 HP garbage disp…" at bounding box center [314, 363] width 329 height 48
click at [160, 355] on textarea "Remove and replace the existing garbage disposal with a new 1/3 HP garbage disp…" at bounding box center [314, 363] width 329 height 48
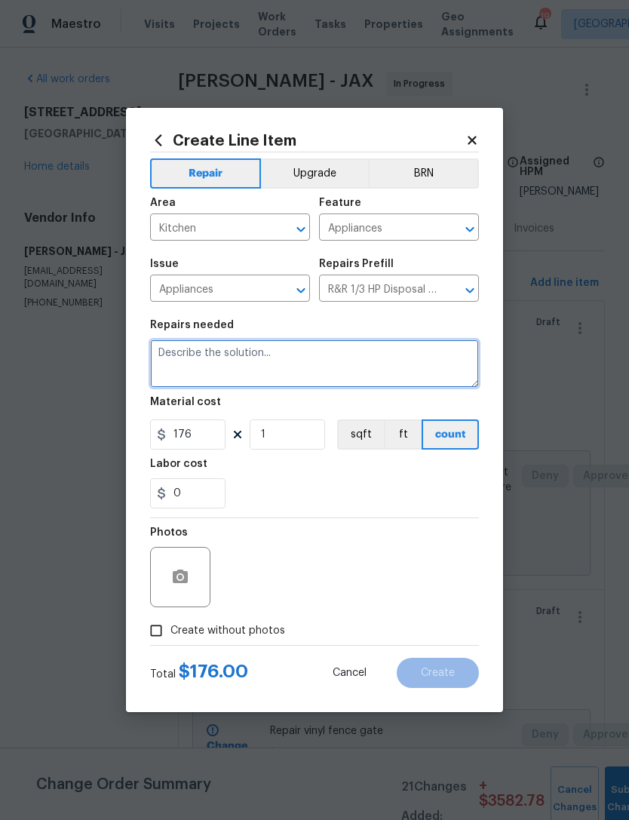
scroll to position [0, 0]
type textarea "Repair garbage disposal"
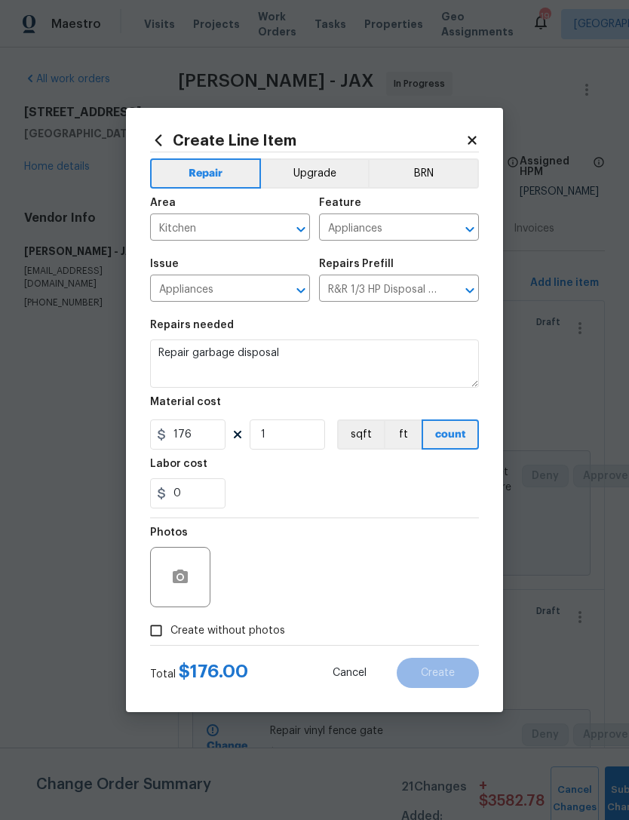
click at [329, 508] on div "0" at bounding box center [314, 493] width 329 height 30
click at [205, 437] on input "176" at bounding box center [187, 434] width 75 height 30
type input "25"
click at [296, 484] on div "0" at bounding box center [314, 493] width 329 height 30
click at [189, 582] on icon "button" at bounding box center [180, 577] width 18 height 18
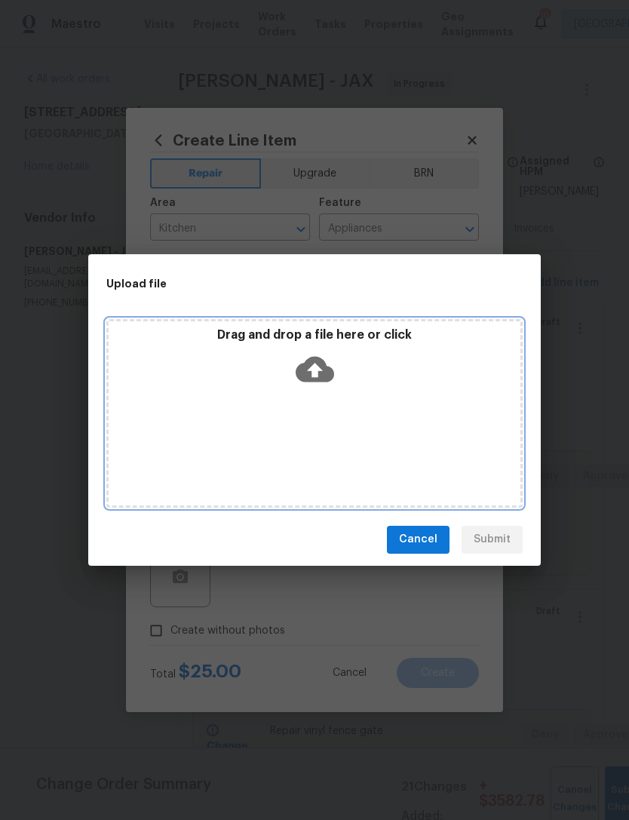
click at [316, 357] on icon at bounding box center [315, 369] width 38 height 26
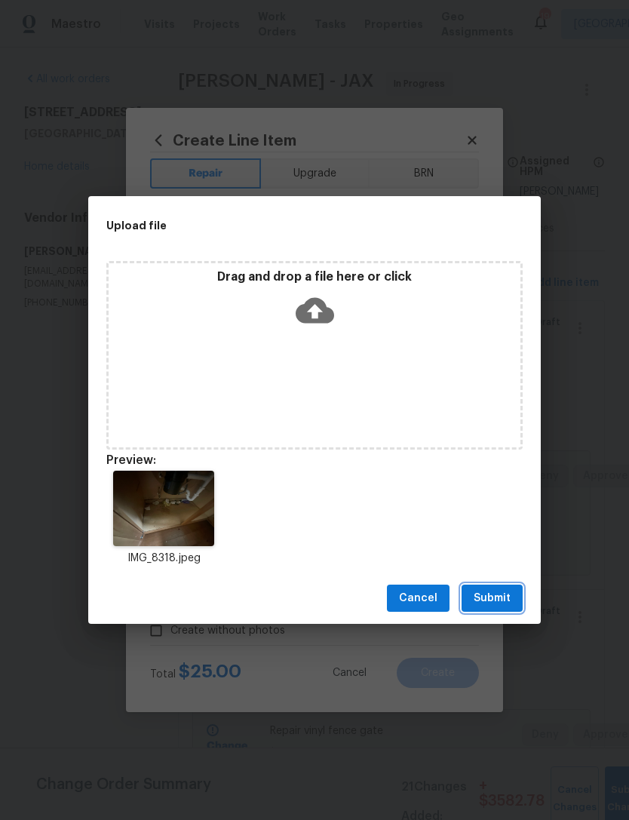
click at [499, 596] on span "Submit" at bounding box center [492, 598] width 37 height 19
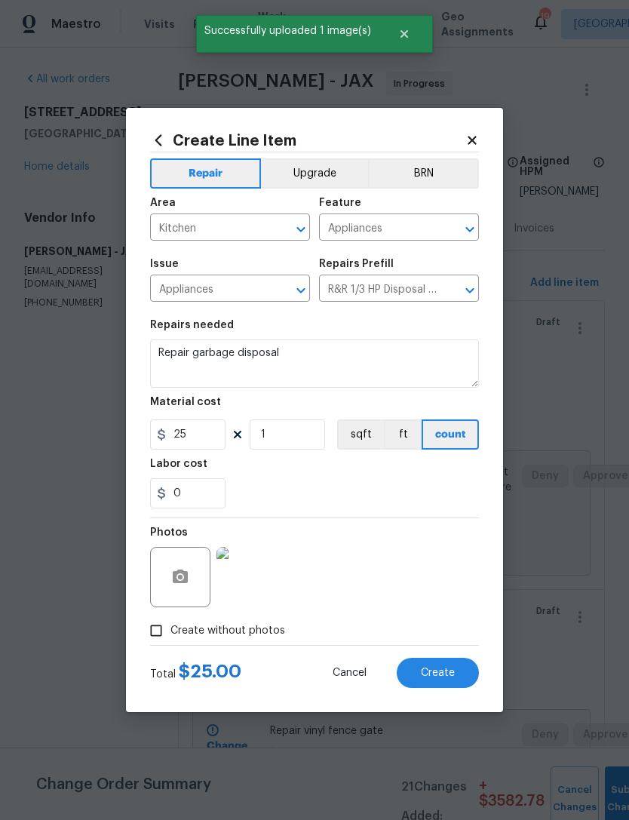
click at [444, 679] on span "Create" at bounding box center [438, 672] width 34 height 11
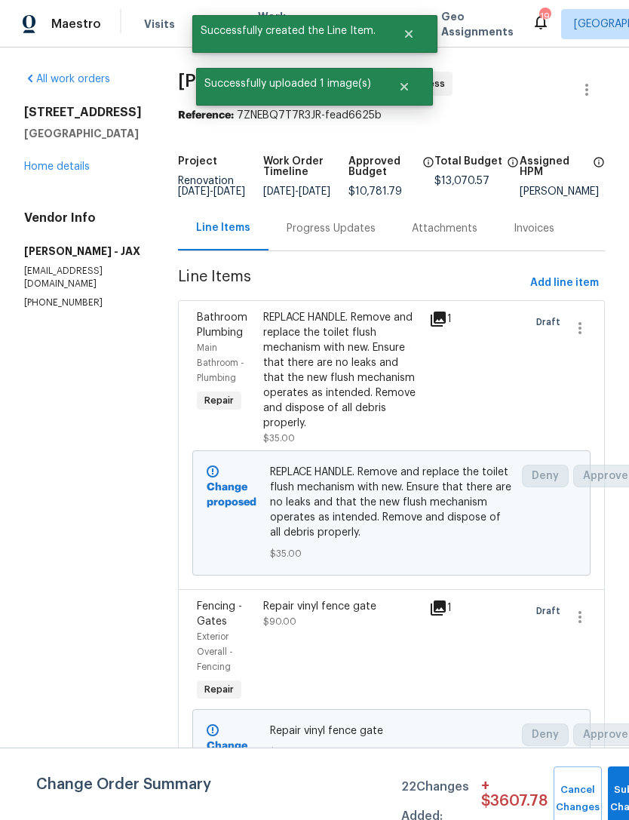
click at [564, 291] on span "Add line item" at bounding box center [564, 283] width 69 height 19
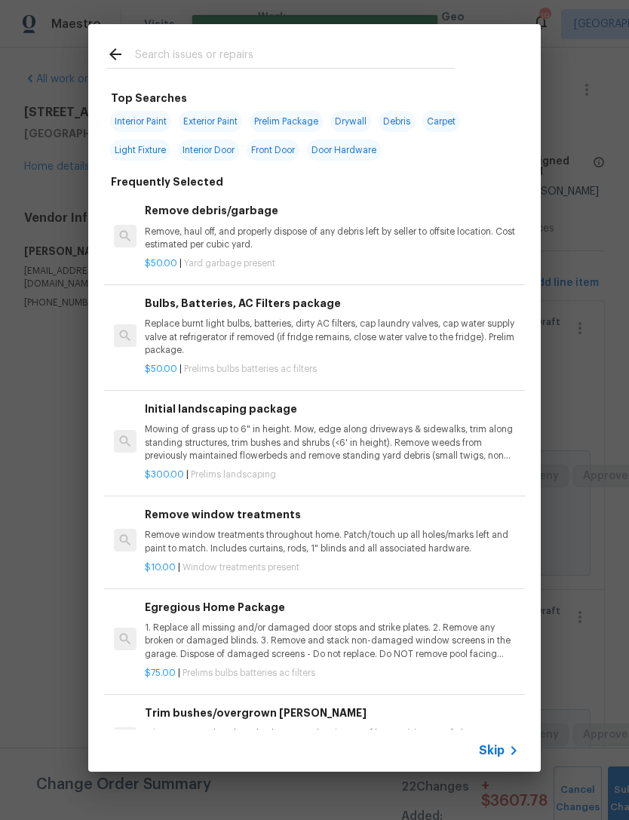
click at [391, 51] on input "text" at bounding box center [295, 56] width 320 height 23
type input "Switches"
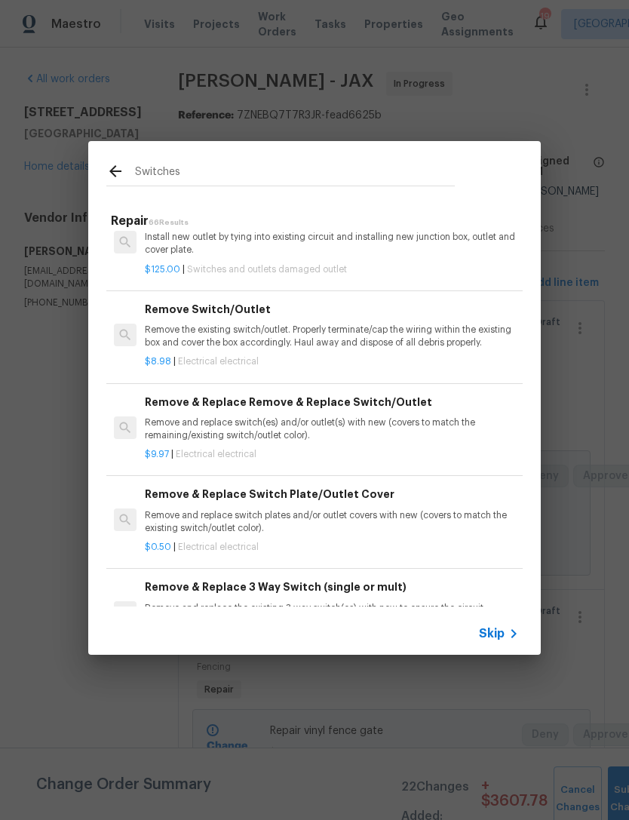
scroll to position [34, 0]
click at [334, 418] on p "Remove and replace switch(es) and/or outlet(s) with new (covers to match the re…" at bounding box center [332, 428] width 374 height 26
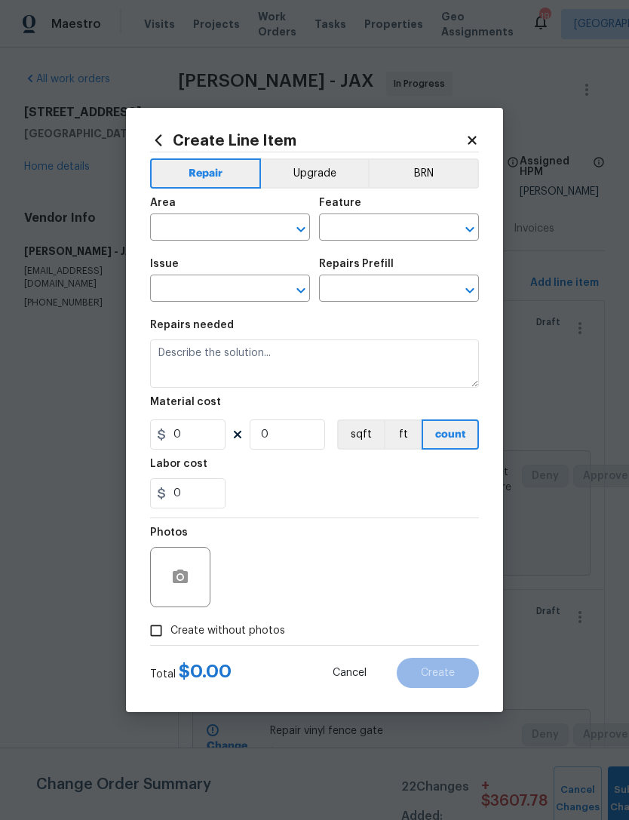
type input "Electrical"
type input "Remove & Replace Remove & Replace Switch/Outlet $9.97"
type textarea "Remove and replace switch(es) and/or outlet(s) with new (covers to match the re…"
type input "9.97"
type input "1"
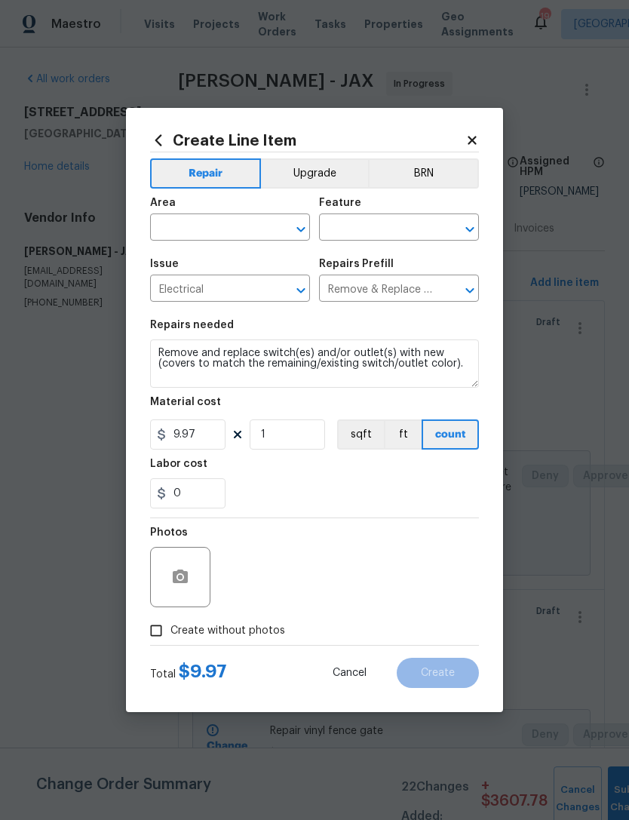
click at [241, 217] on input "text" at bounding box center [209, 228] width 118 height 23
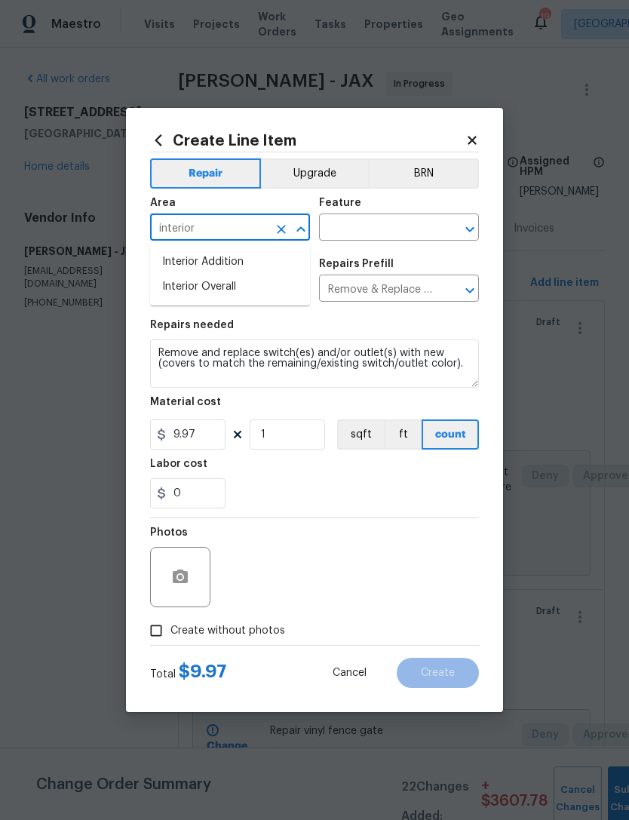
click at [243, 284] on li "Interior Overall" at bounding box center [230, 286] width 160 height 25
type input "Interior Overall"
click at [397, 217] on input "text" at bounding box center [378, 228] width 118 height 23
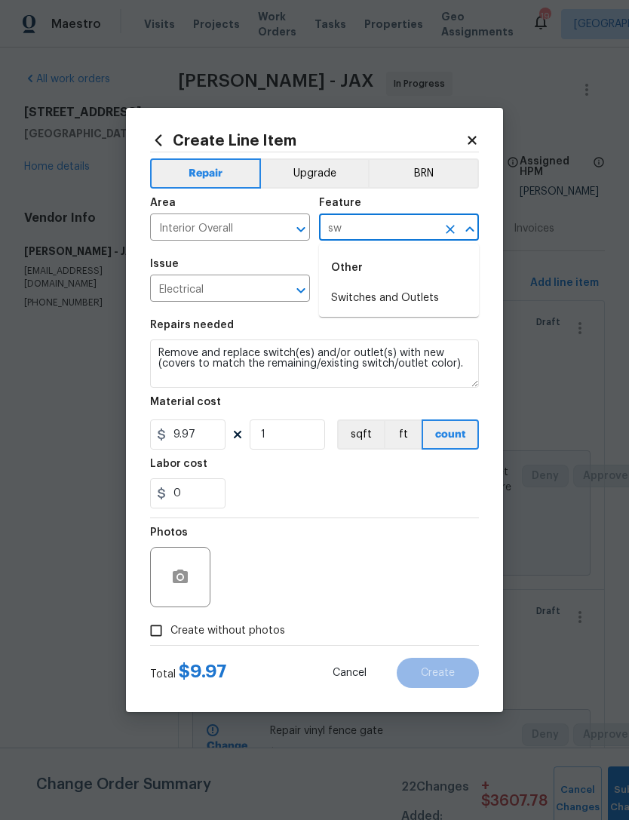
click at [415, 293] on li "Switches and Outlets" at bounding box center [399, 298] width 160 height 25
type input "Switches and Outlets"
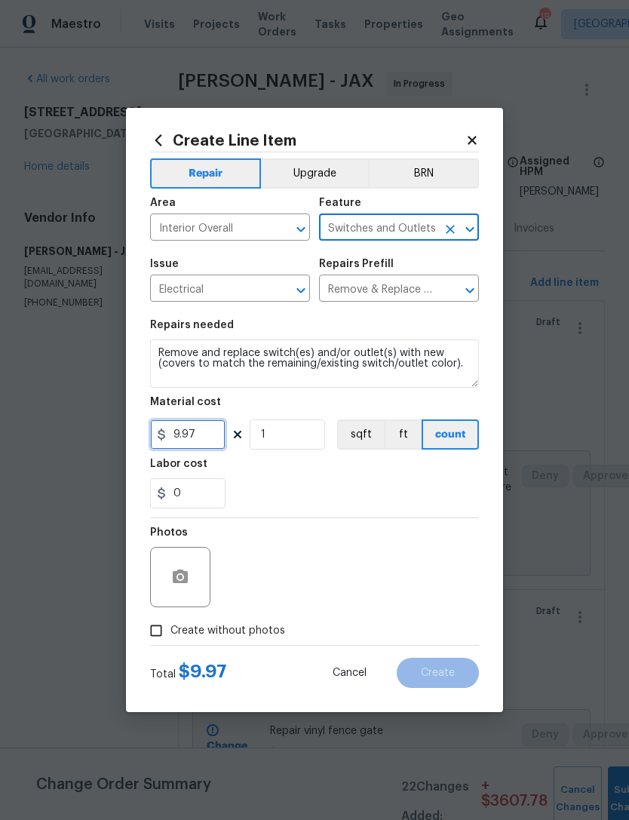
click at [211, 431] on input "9.97" at bounding box center [187, 434] width 75 height 30
type input "10"
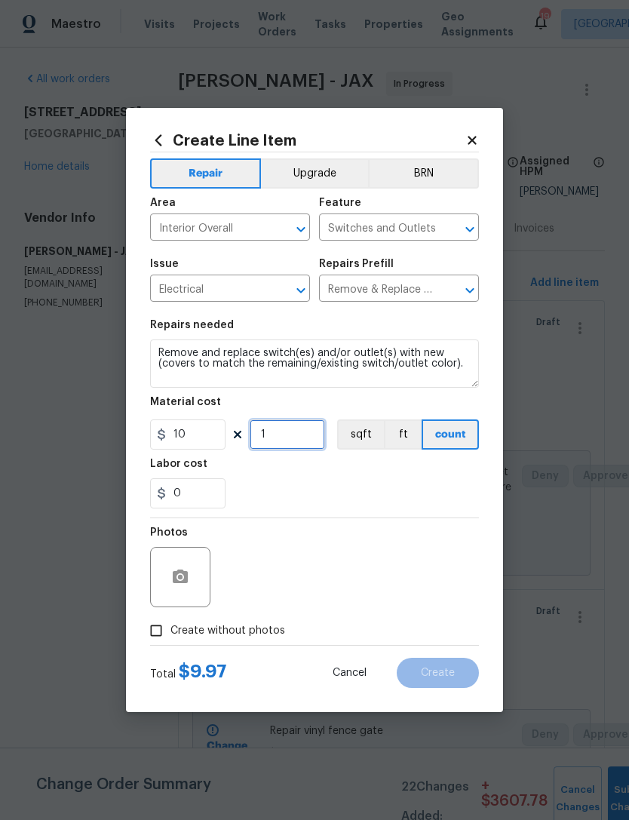
click at [308, 437] on input "1" at bounding box center [287, 434] width 75 height 30
type input "11"
click at [348, 490] on div "0" at bounding box center [314, 493] width 329 height 30
click at [204, 436] on input "10" at bounding box center [187, 434] width 75 height 30
click at [360, 492] on div "0" at bounding box center [314, 493] width 329 height 30
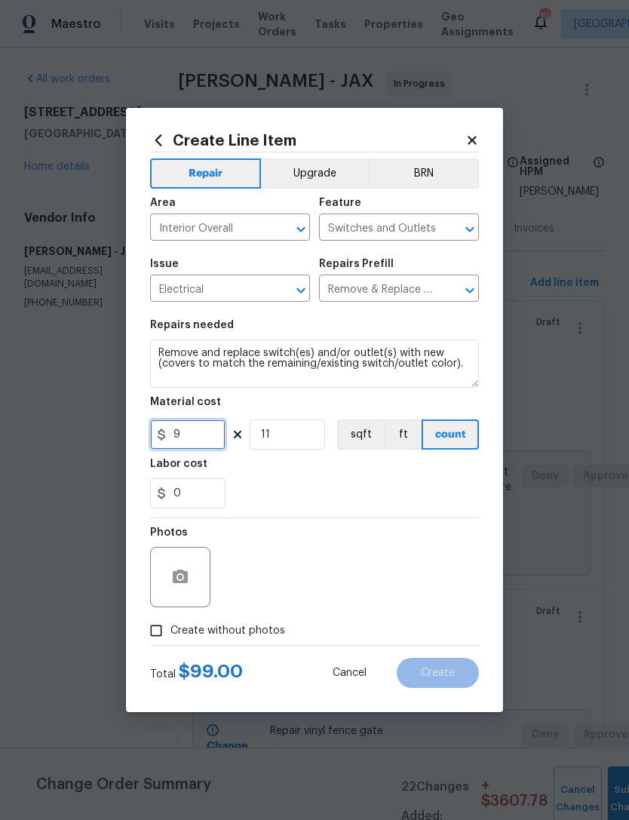
click at [203, 434] on input "9" at bounding box center [187, 434] width 75 height 30
click at [308, 494] on div "0" at bounding box center [314, 493] width 329 height 30
click at [208, 434] on input "8" at bounding box center [187, 434] width 75 height 30
type input "9"
click at [327, 492] on div "0" at bounding box center [314, 493] width 329 height 30
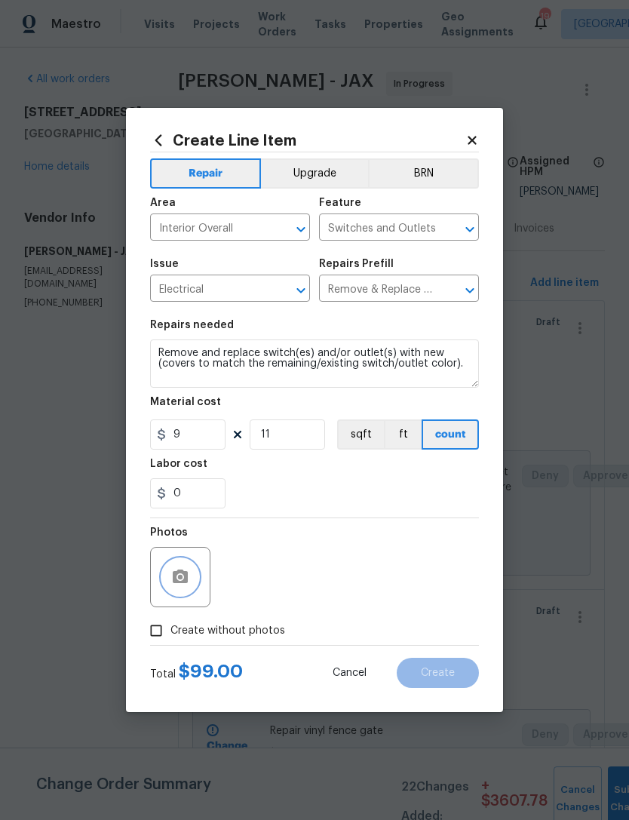
click at [180, 577] on circle "button" at bounding box center [180, 577] width 5 height 5
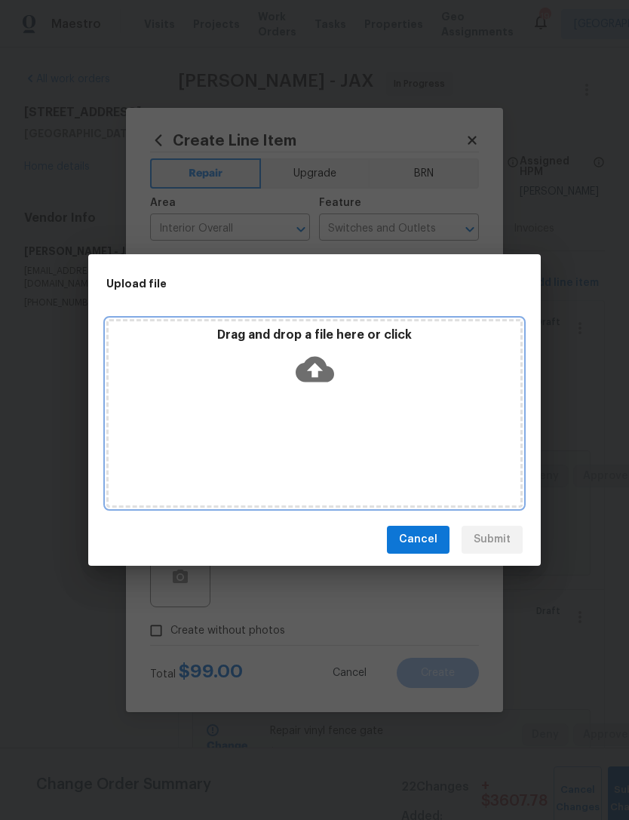
click at [321, 366] on icon at bounding box center [315, 369] width 38 height 26
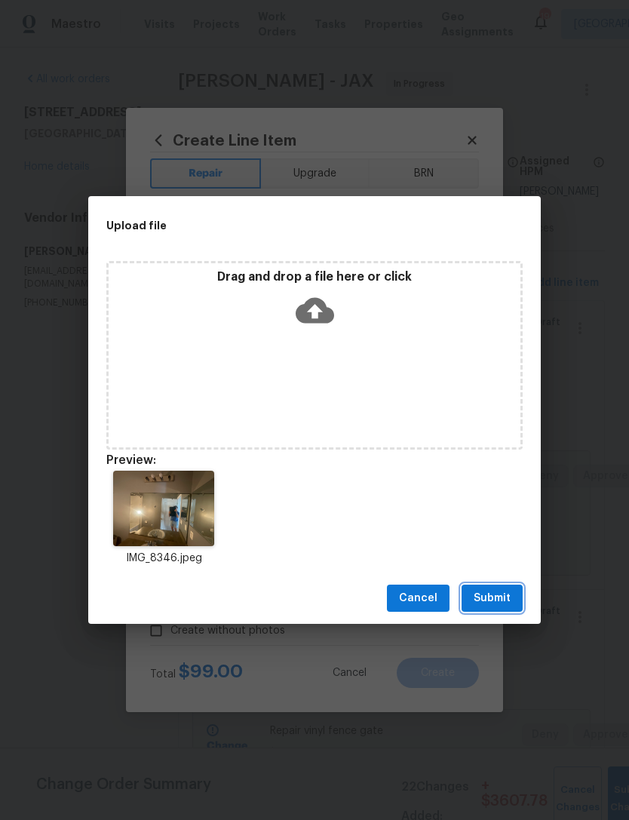
click at [495, 590] on span "Submit" at bounding box center [492, 598] width 37 height 19
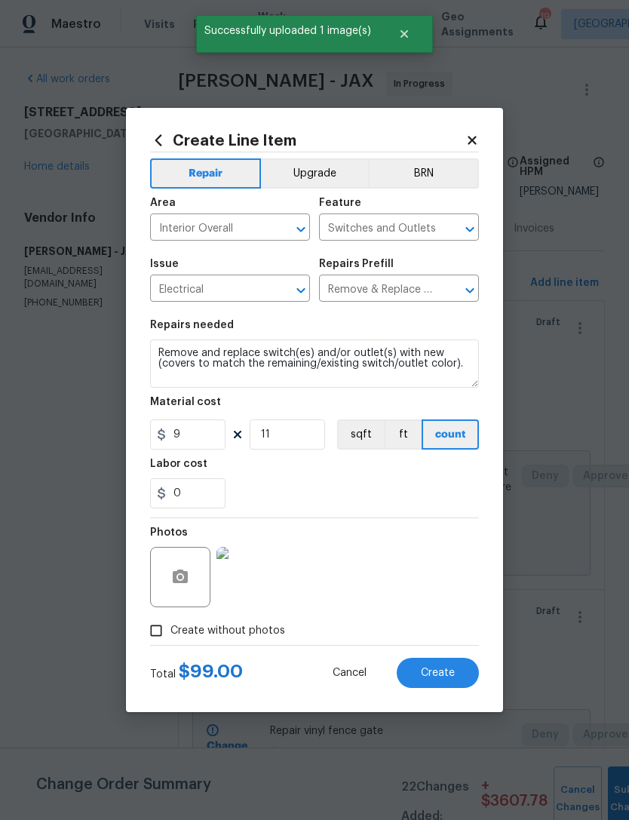
click at [440, 670] on span "Create" at bounding box center [438, 672] width 34 height 11
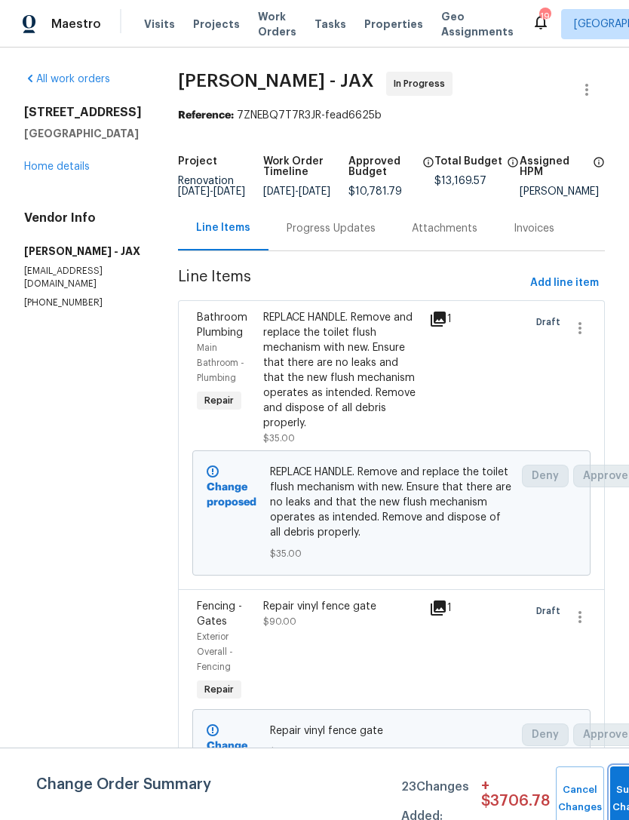
click at [611, 796] on button "Submit Changes" at bounding box center [634, 798] width 48 height 65
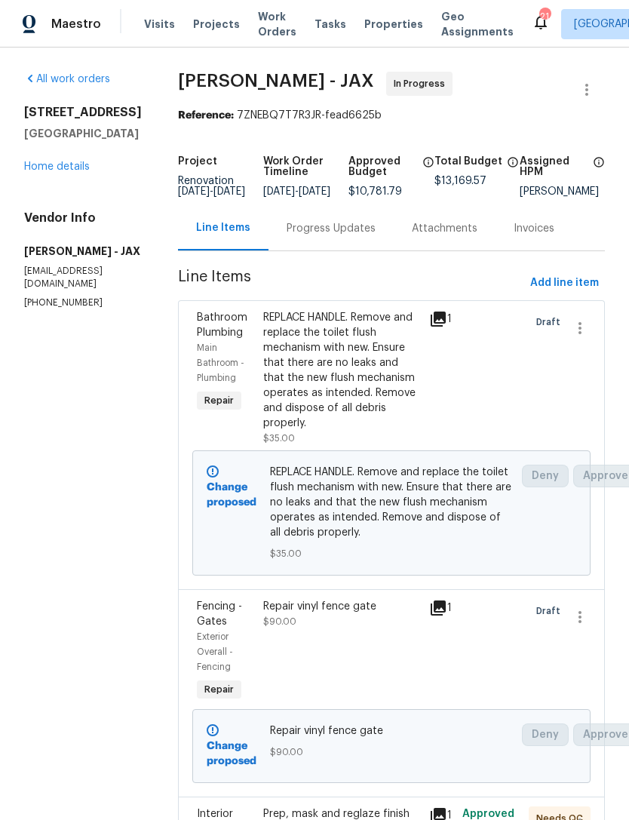
click at [62, 167] on link "Home details" at bounding box center [57, 166] width 66 height 11
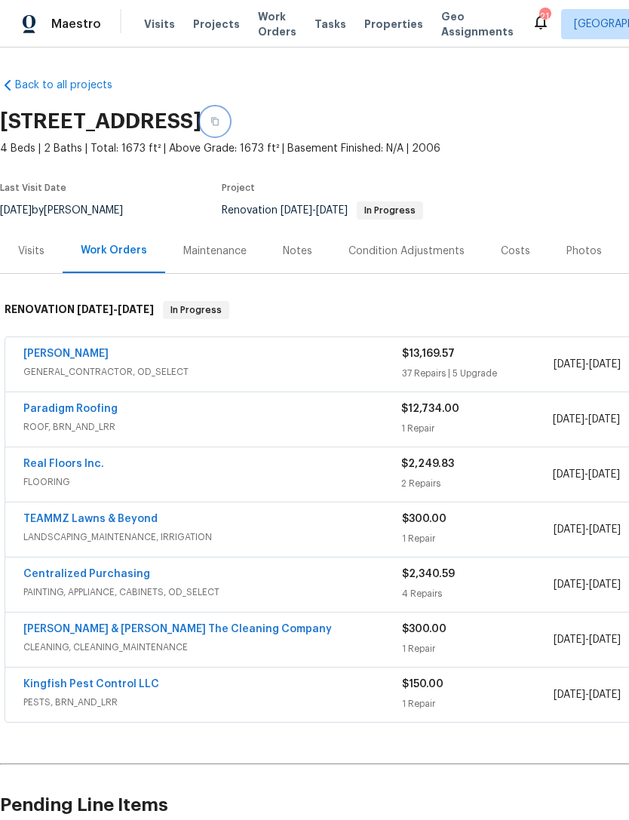
click at [228, 115] on button "button" at bounding box center [214, 121] width 27 height 27
